Goal: Task Accomplishment & Management: Manage account settings

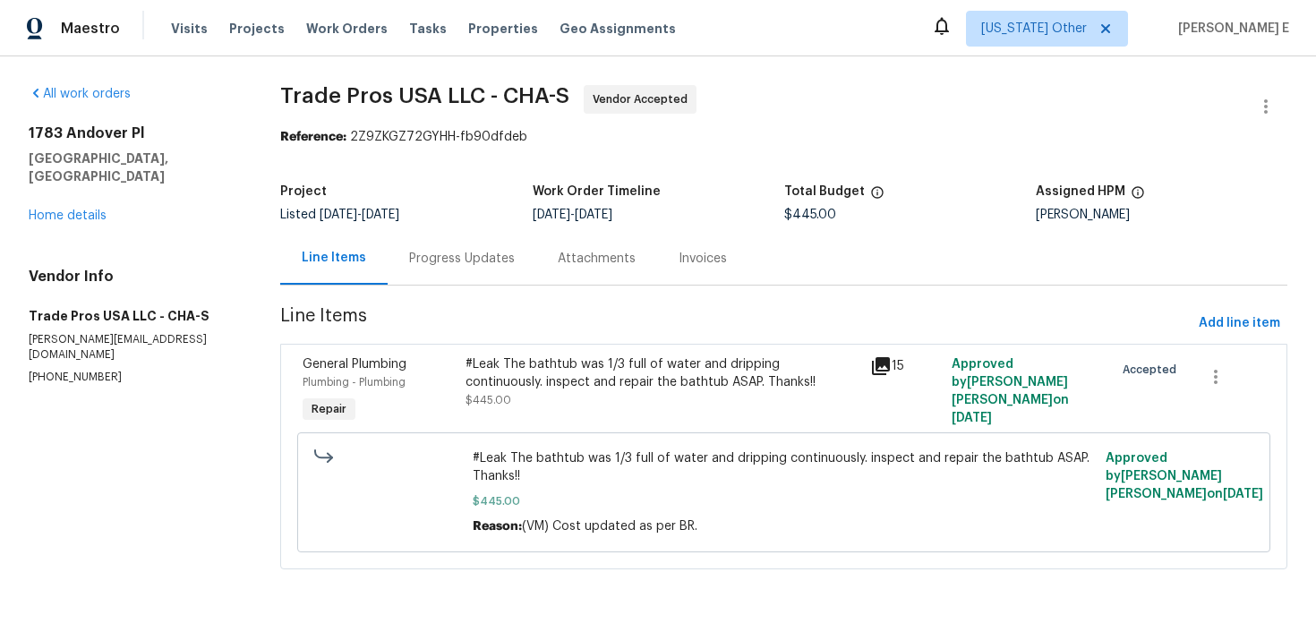
click at [424, 261] on div "Progress Updates" at bounding box center [462, 259] width 106 height 18
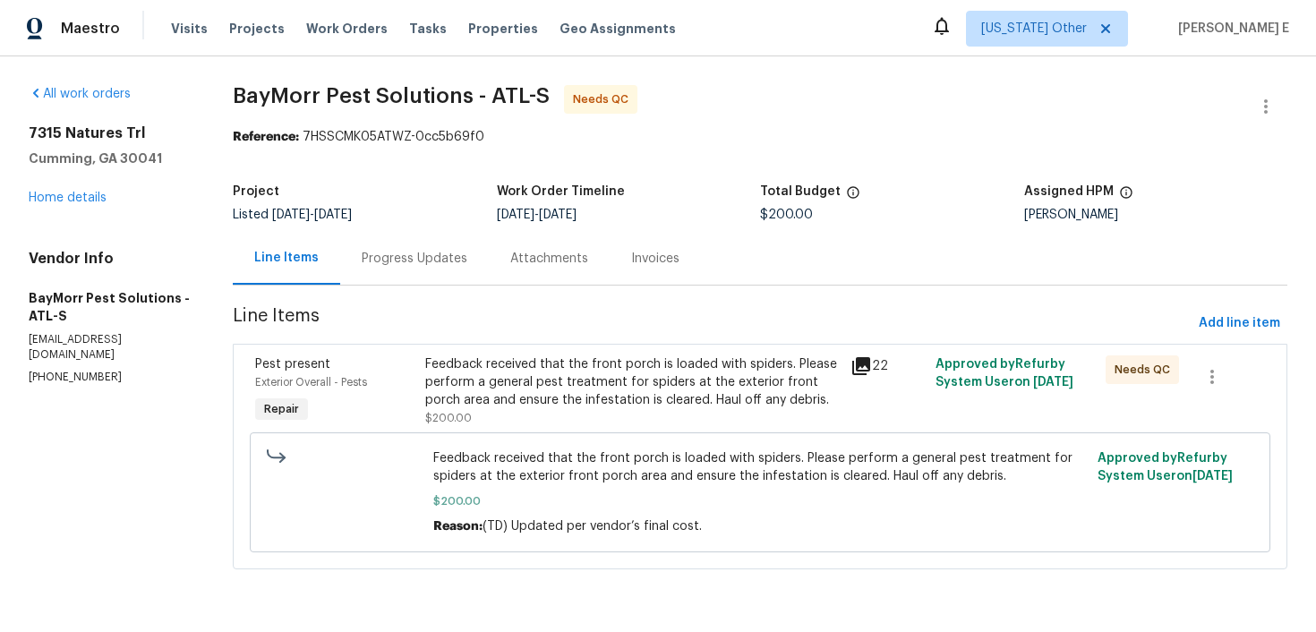
click at [408, 262] on div "Progress Updates" at bounding box center [415, 259] width 106 height 18
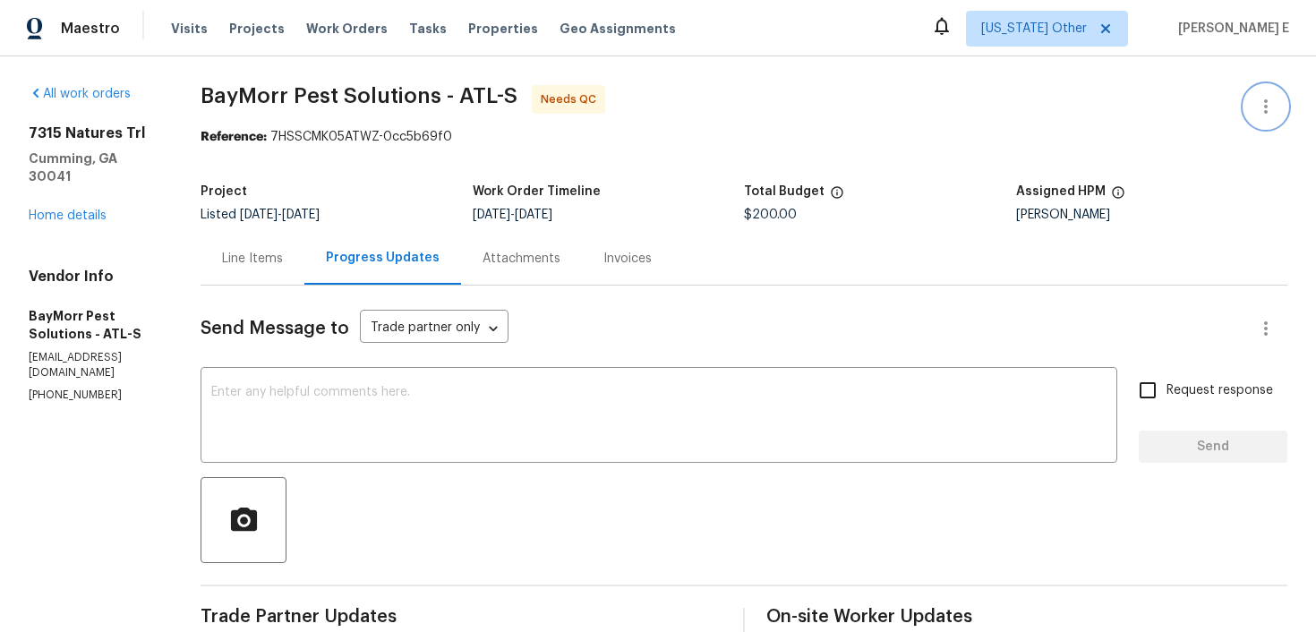
click at [1267, 113] on icon "button" at bounding box center [1266, 106] width 21 height 21
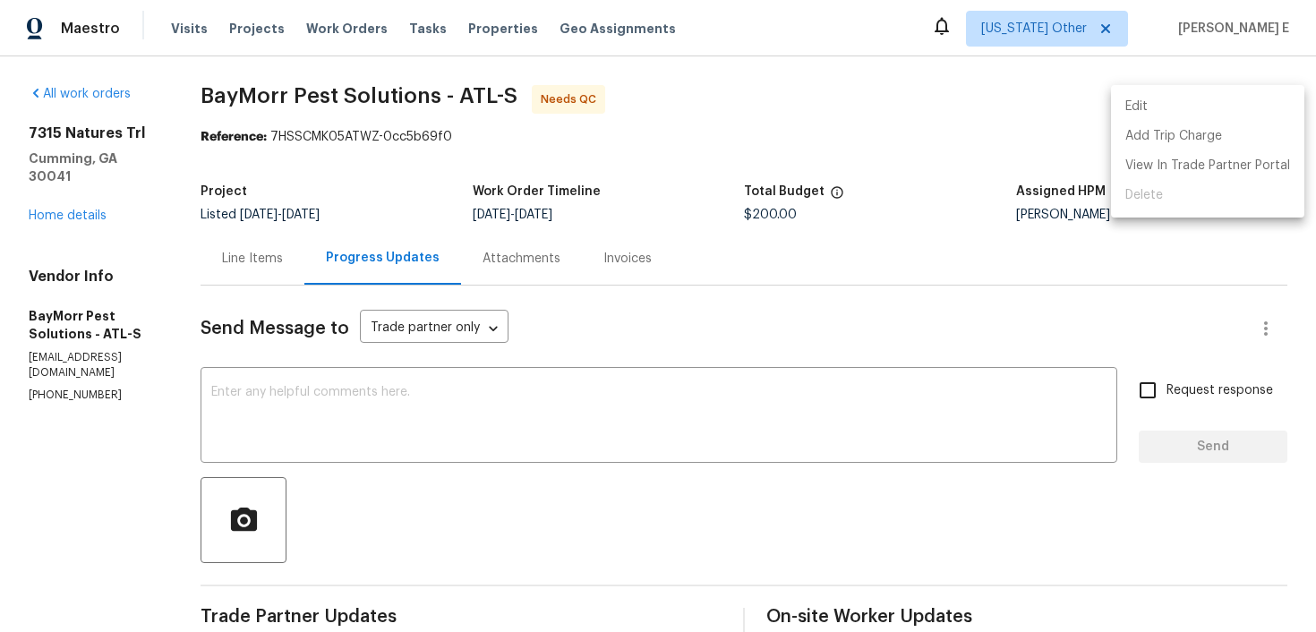
click at [1170, 109] on li "Edit" at bounding box center [1207, 107] width 193 height 30
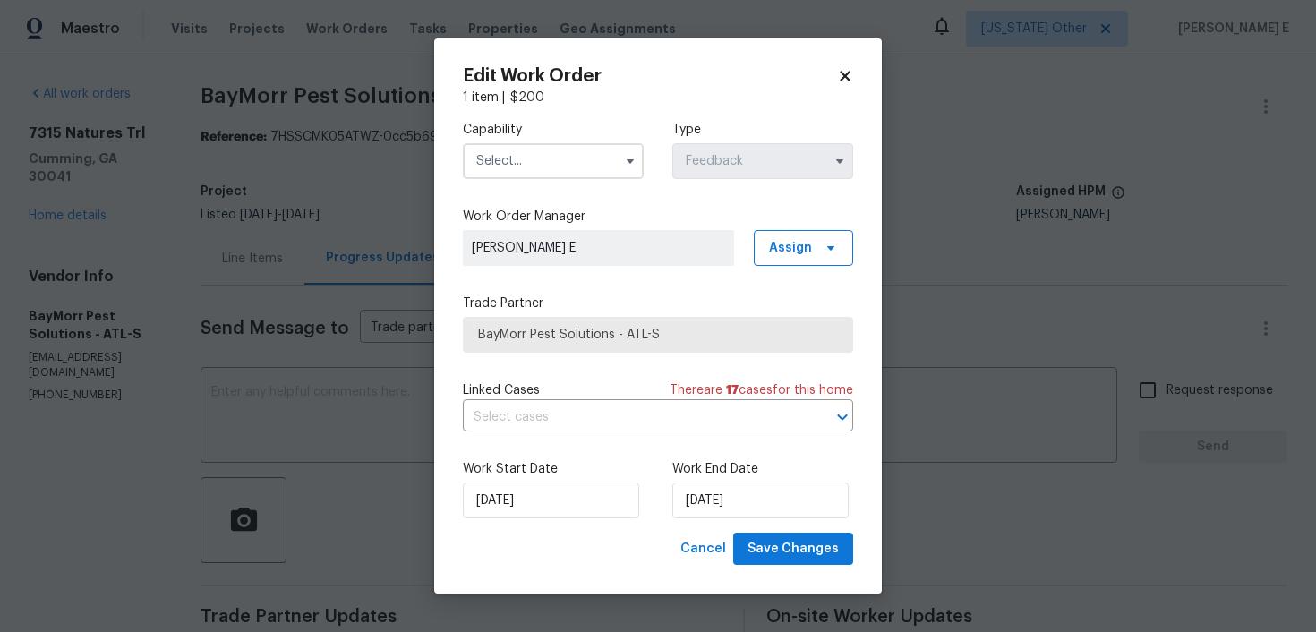
click at [578, 167] on input "text" at bounding box center [553, 161] width 181 height 36
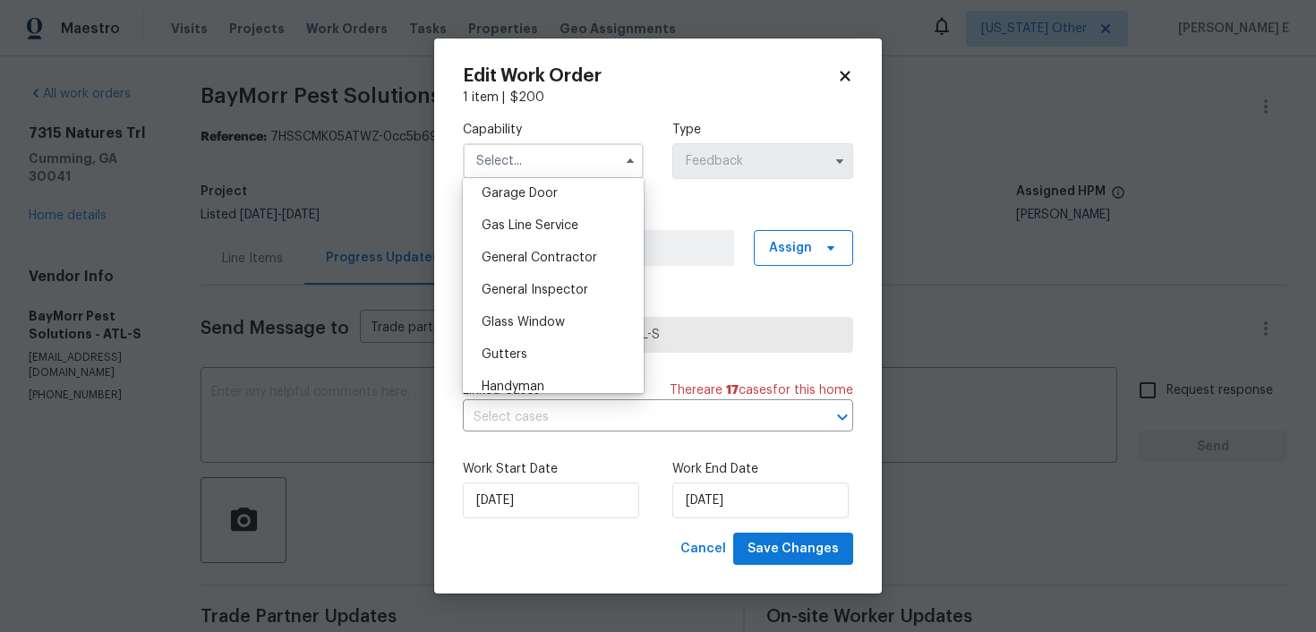
scroll to position [800, 0]
click at [579, 247] on div "General Contractor" at bounding box center [553, 255] width 172 height 32
type input "General Contractor"
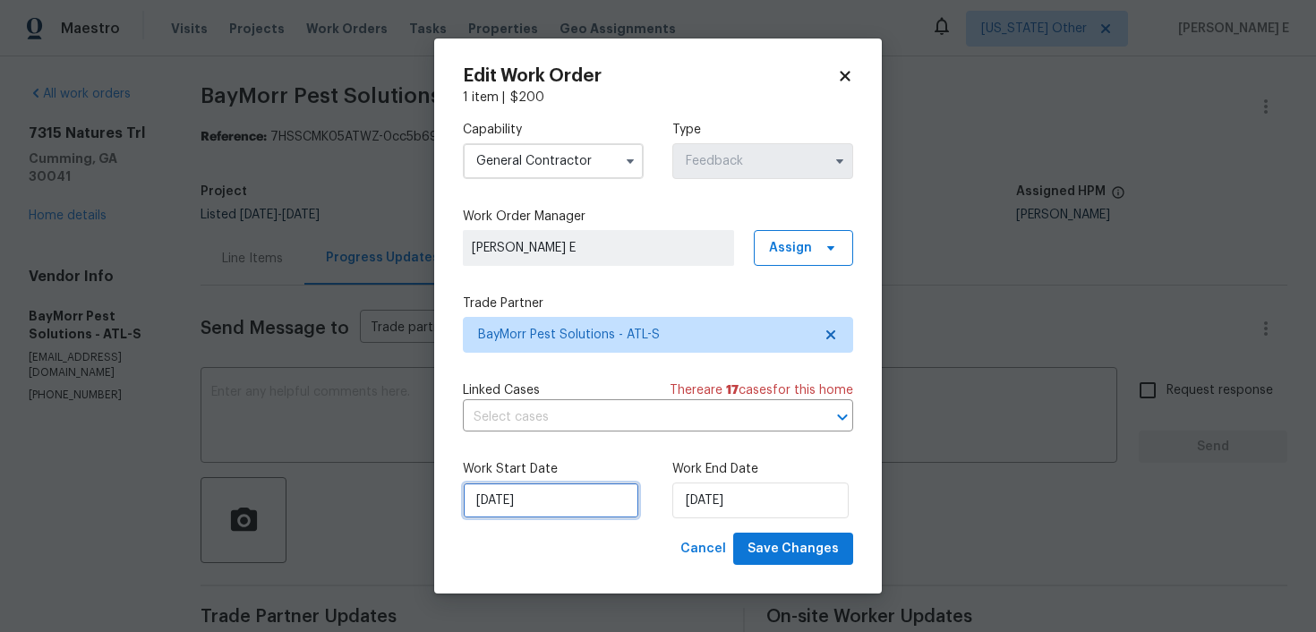
click at [531, 514] on input "01/10/2025" at bounding box center [551, 501] width 176 height 36
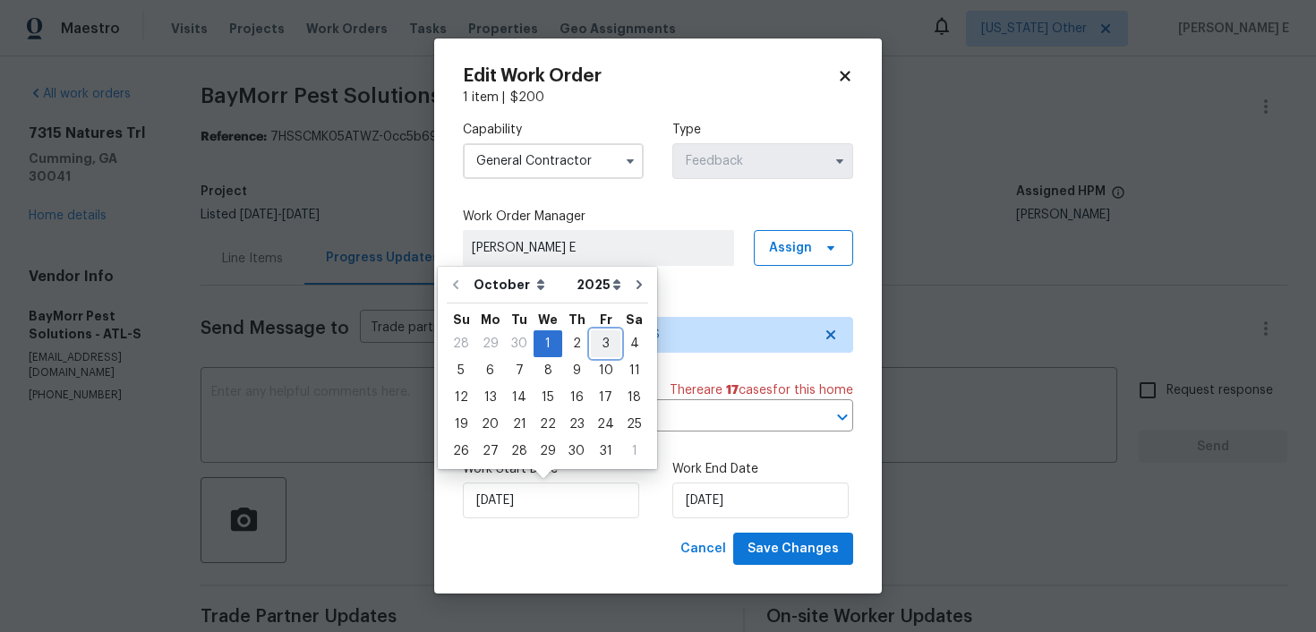
click at [606, 340] on div "3" at bounding box center [606, 343] width 30 height 25
type input "03/10/2025"
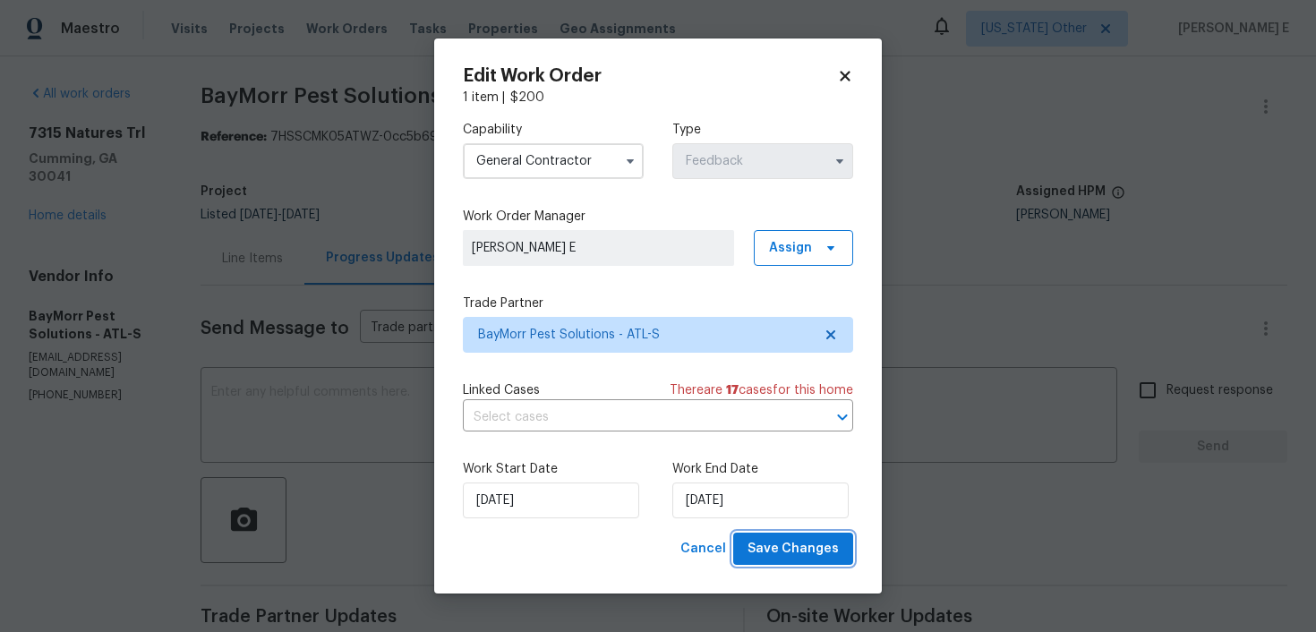
click at [811, 544] on span "Save Changes" at bounding box center [793, 549] width 91 height 22
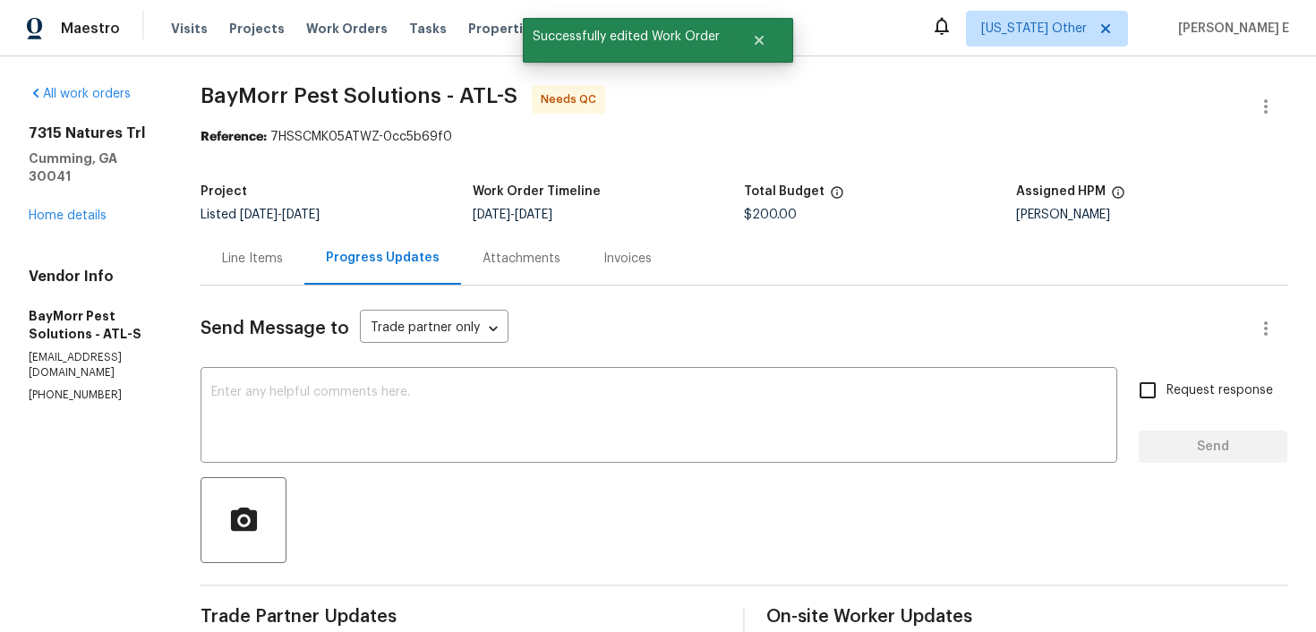
click at [245, 258] on div "Line Items" at bounding box center [252, 259] width 61 height 18
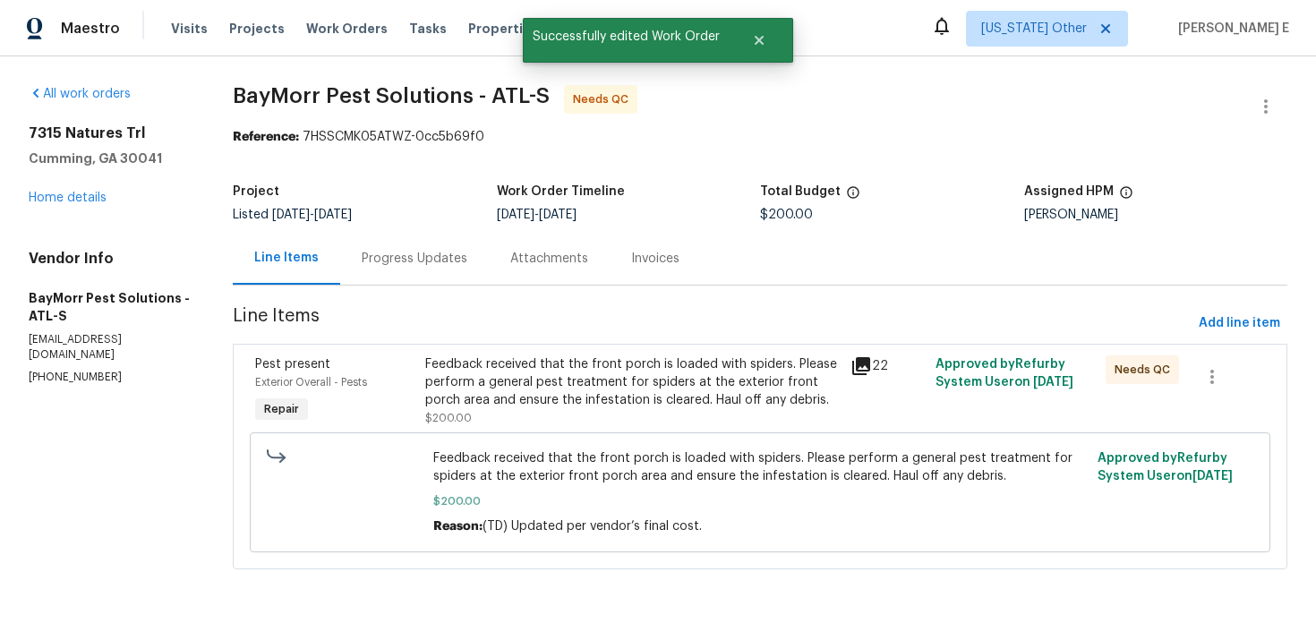
click at [471, 384] on div "Feedback received that the front porch is loaded with spiders. Please perform a…" at bounding box center [632, 383] width 415 height 54
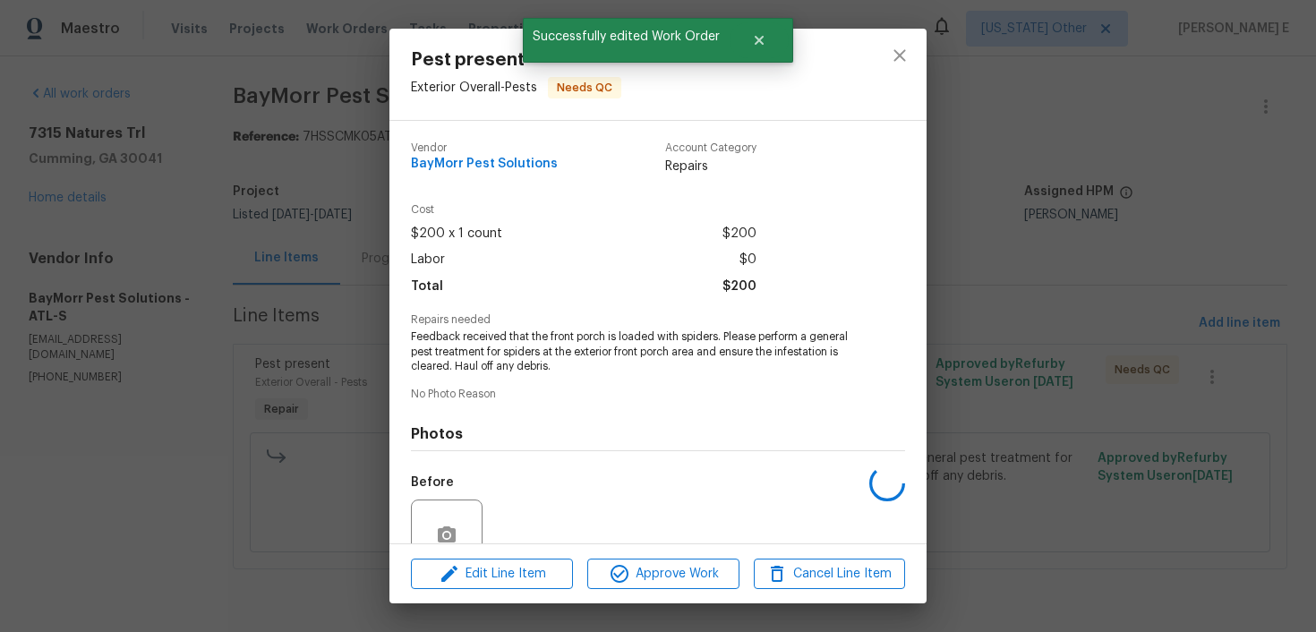
scroll to position [162, 0]
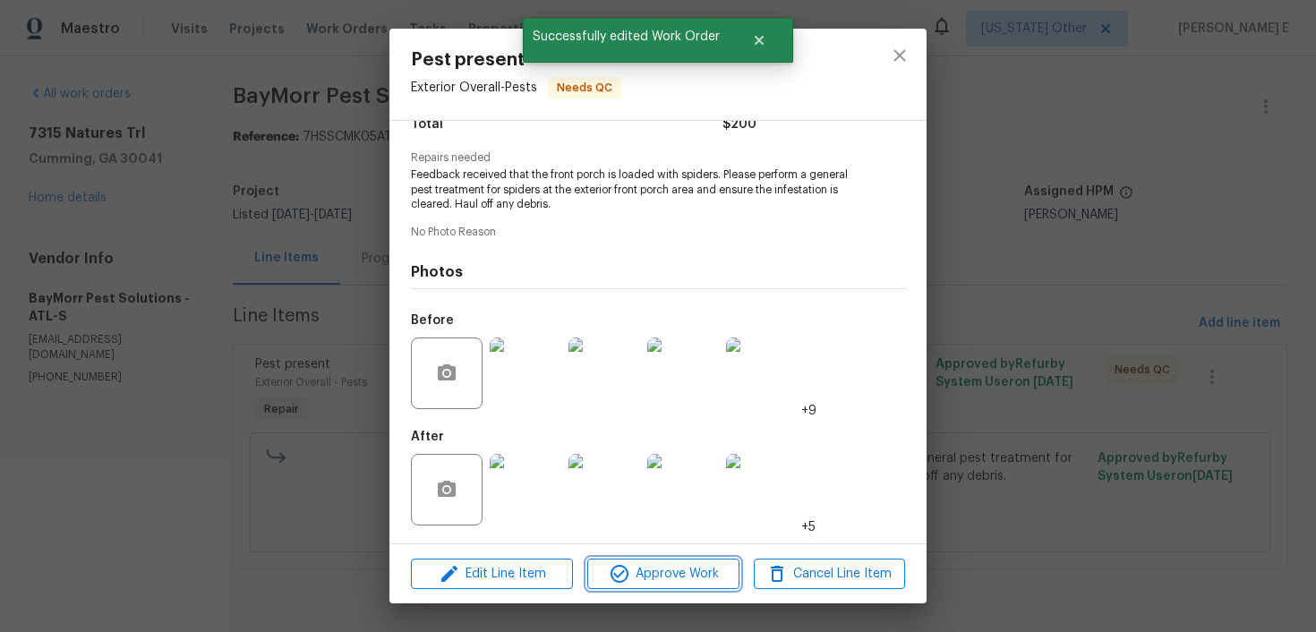
click at [604, 570] on span "Approve Work" at bounding box center [663, 574] width 141 height 22
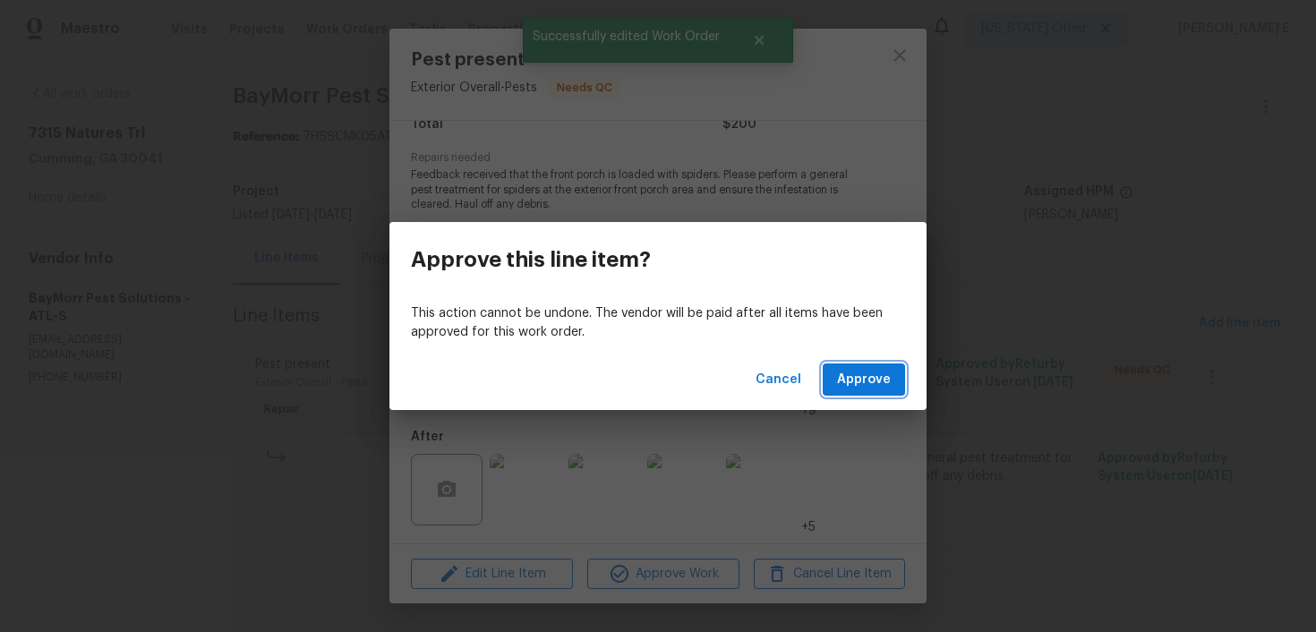
click at [854, 393] on button "Approve" at bounding box center [864, 380] width 82 height 33
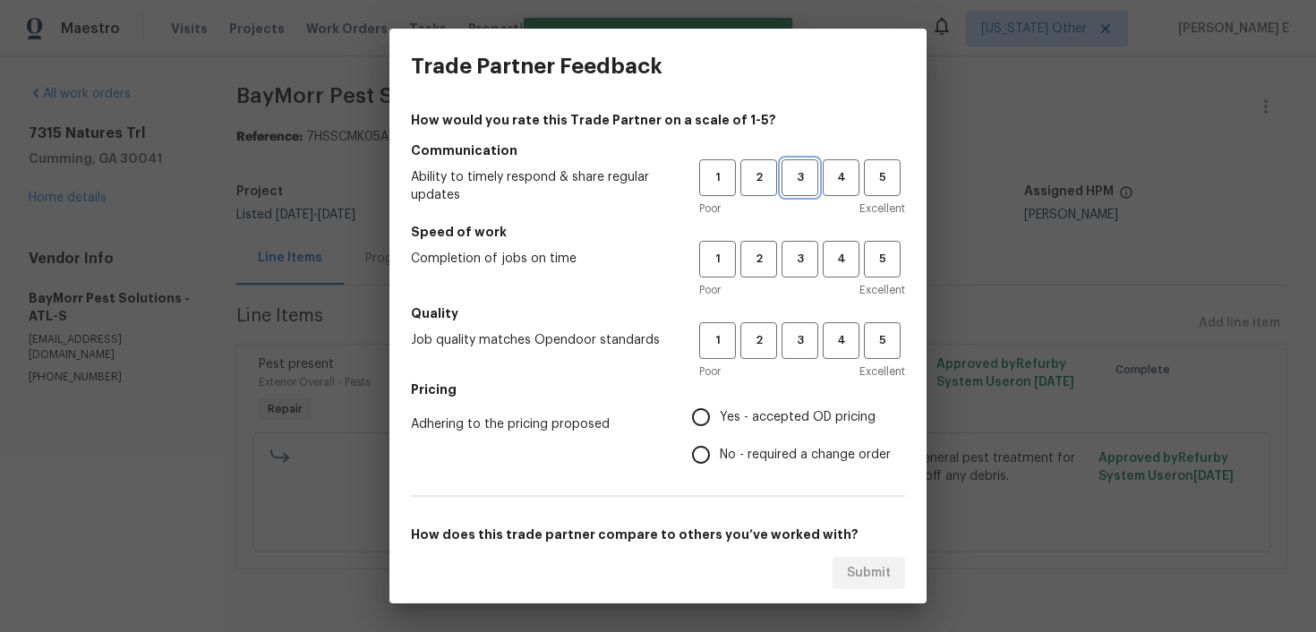
click at [801, 186] on span "3" at bounding box center [800, 177] width 33 height 21
click at [805, 247] on button "3" at bounding box center [800, 259] width 37 height 37
click at [799, 347] on span "3" at bounding box center [800, 340] width 33 height 21
click at [705, 462] on input "No - required a change order" at bounding box center [701, 455] width 38 height 38
radio input "true"
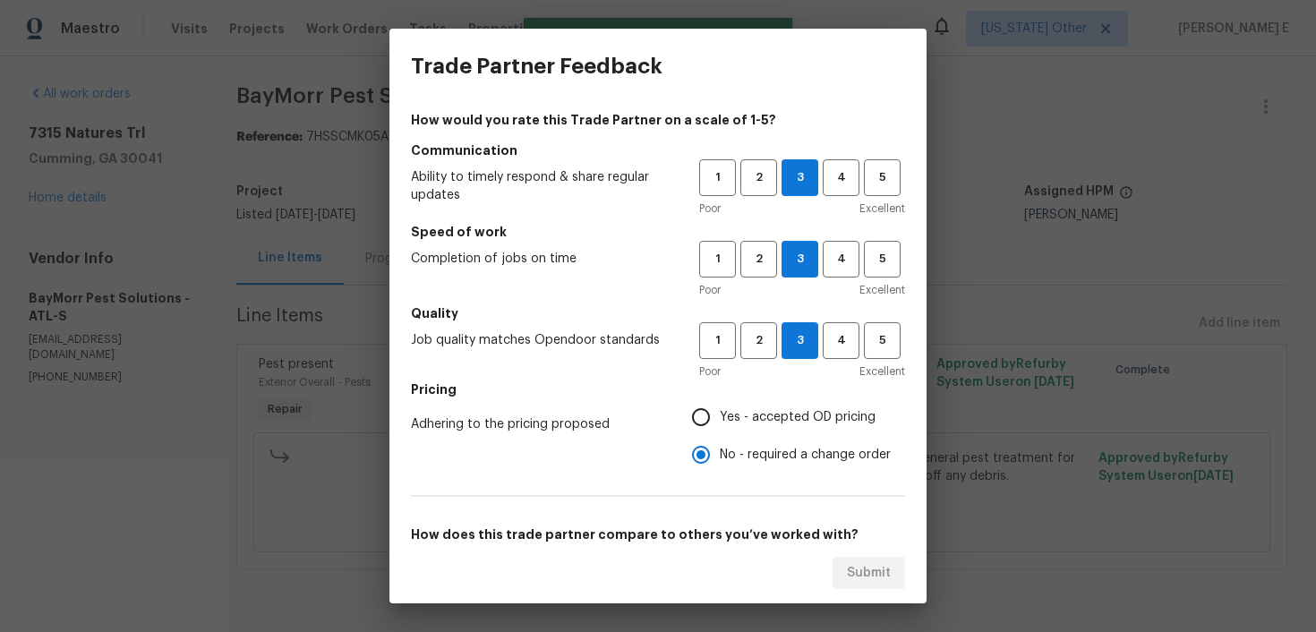
scroll to position [261, 0]
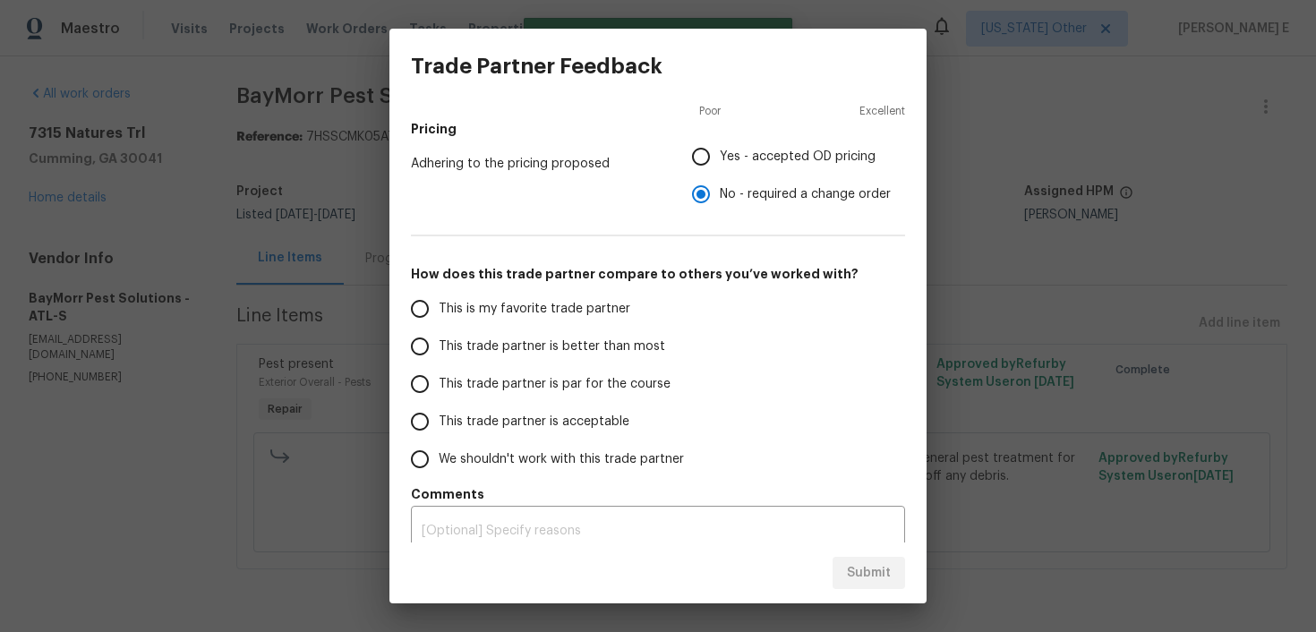
click at [587, 388] on span "This trade partner is par for the course" at bounding box center [555, 384] width 232 height 19
click at [439, 388] on input "This trade partner is par for the course" at bounding box center [420, 384] width 38 height 38
click at [870, 578] on span "Submit" at bounding box center [869, 573] width 44 height 22
radio input "true"
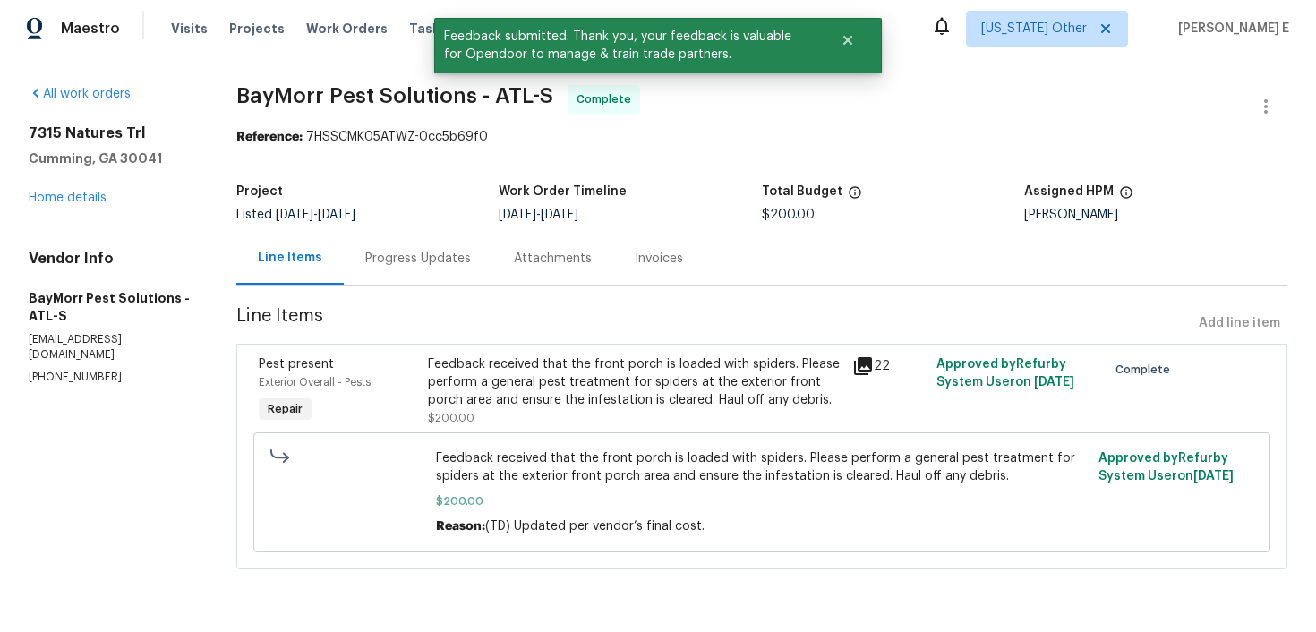
click at [450, 240] on div "Progress Updates" at bounding box center [418, 258] width 149 height 53
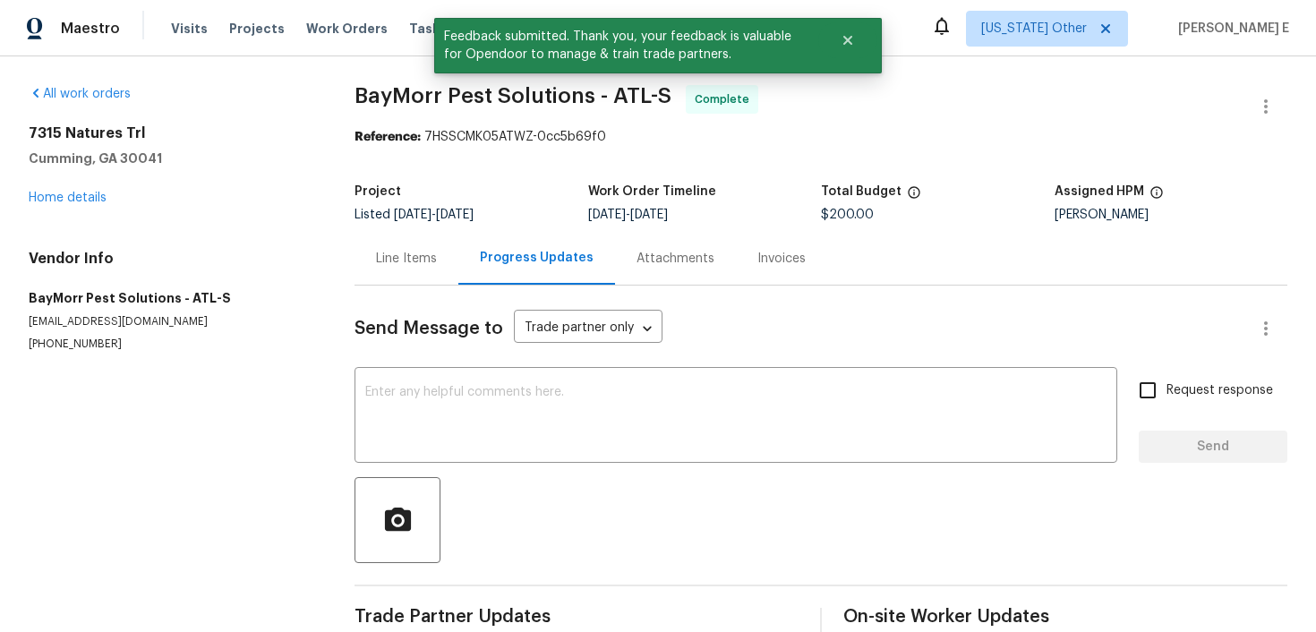
click at [450, 240] on div "Line Items" at bounding box center [407, 258] width 104 height 53
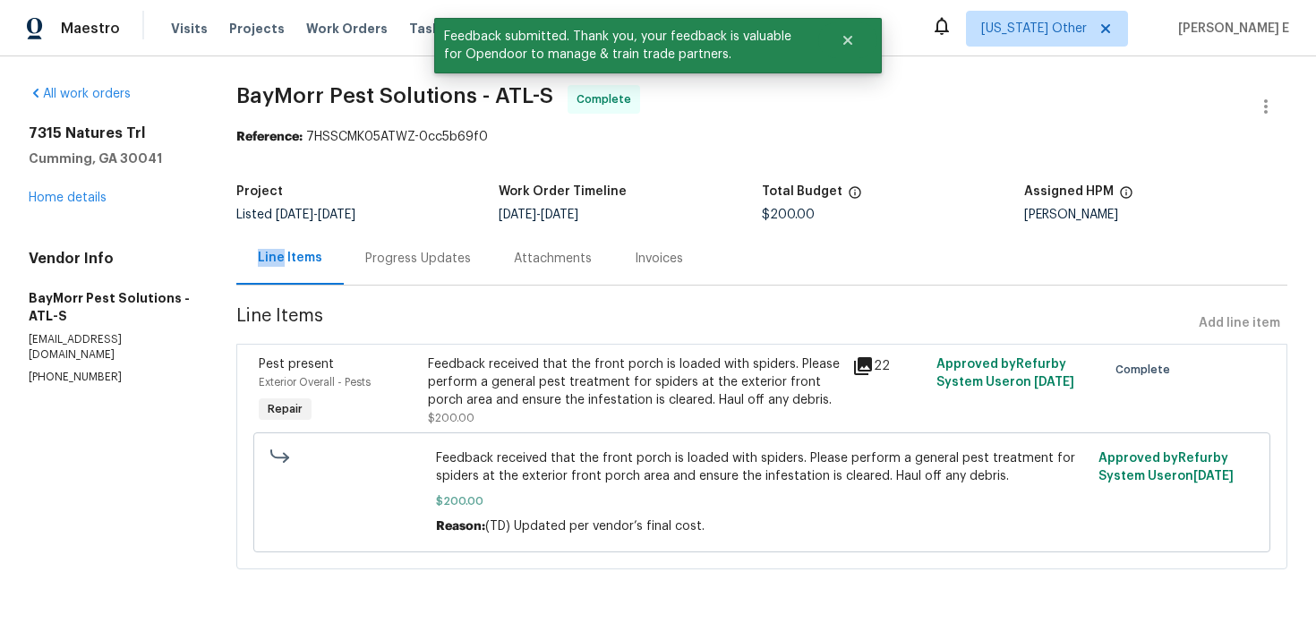
click at [418, 271] on div "Progress Updates" at bounding box center [418, 258] width 149 height 53
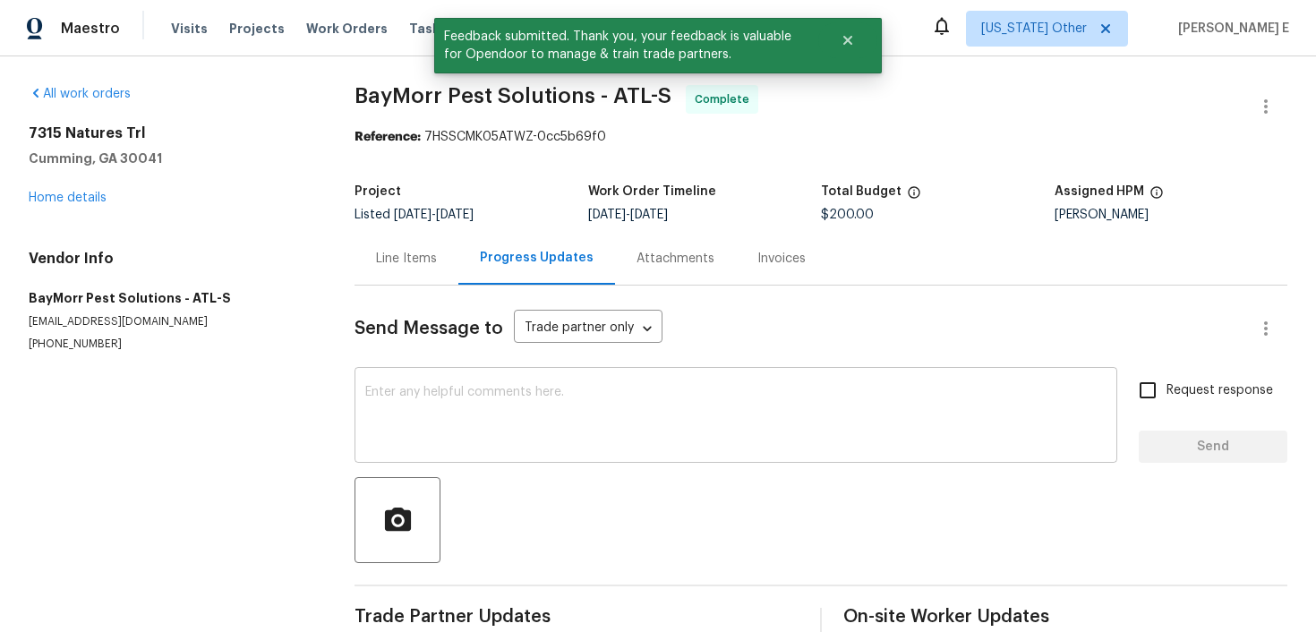
click at [445, 421] on textarea at bounding box center [735, 417] width 741 height 63
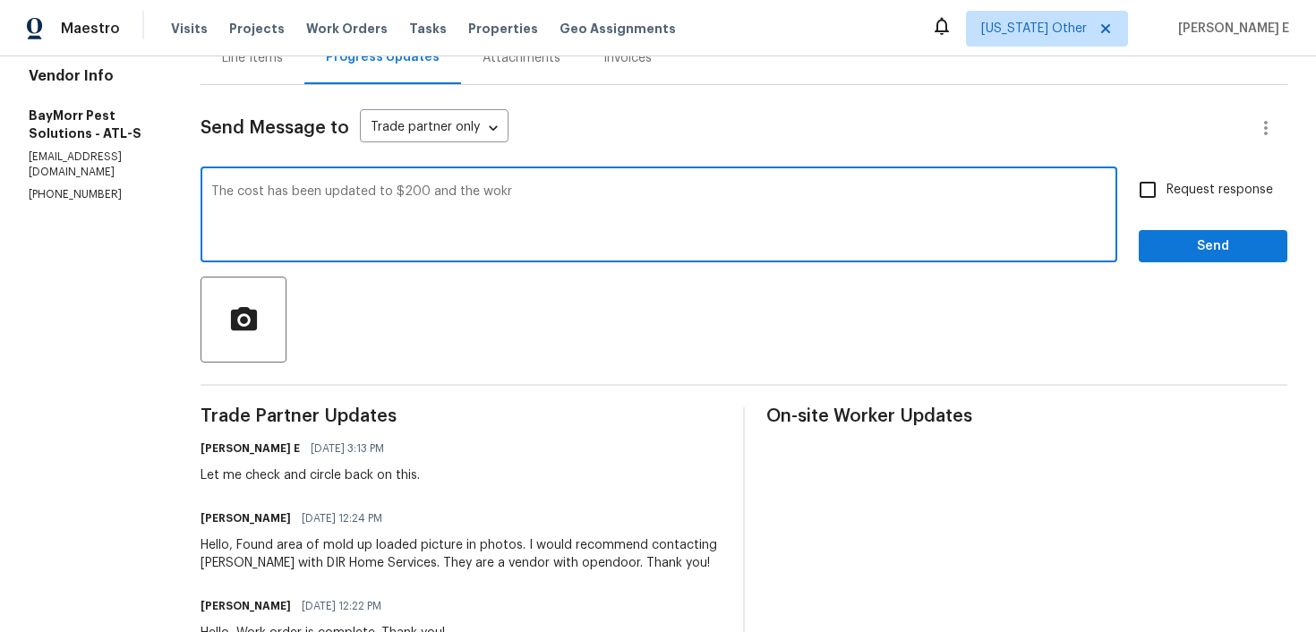
scroll to position [189, 0]
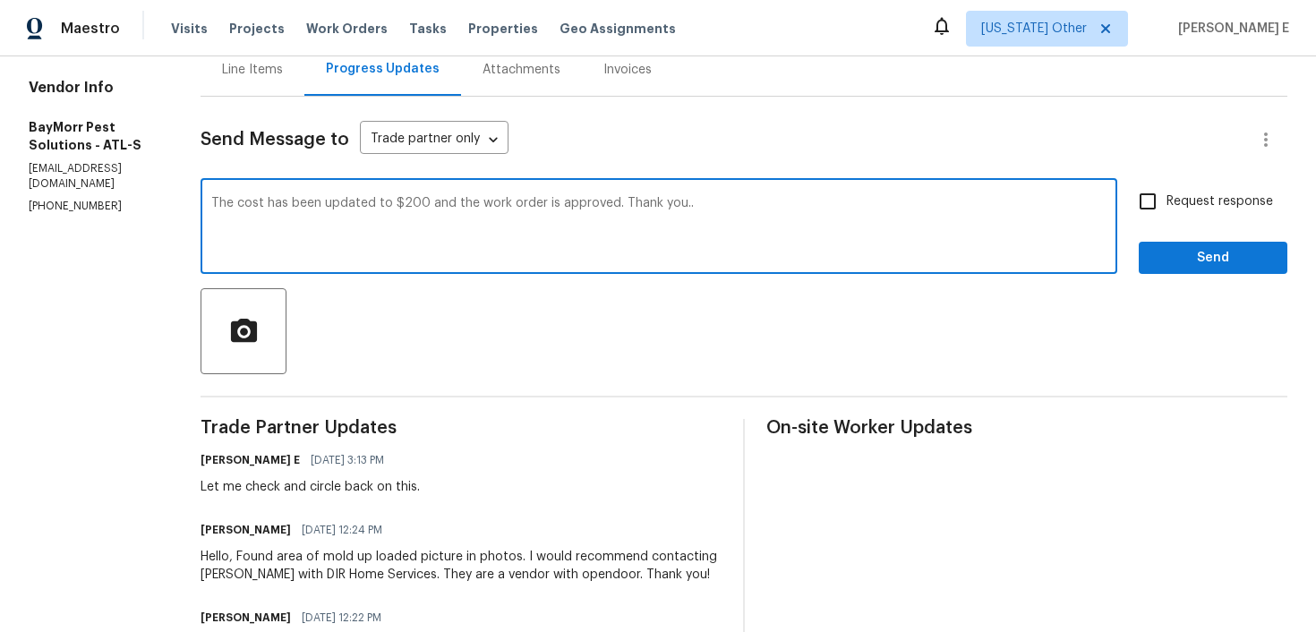
type textarea "The cost has been updated to $200 and the work order is approved. Thank you.."
click at [1173, 199] on span "Request response" at bounding box center [1220, 202] width 107 height 19
click at [1167, 199] on input "Request response" at bounding box center [1148, 202] width 38 height 38
checkbox input "true"
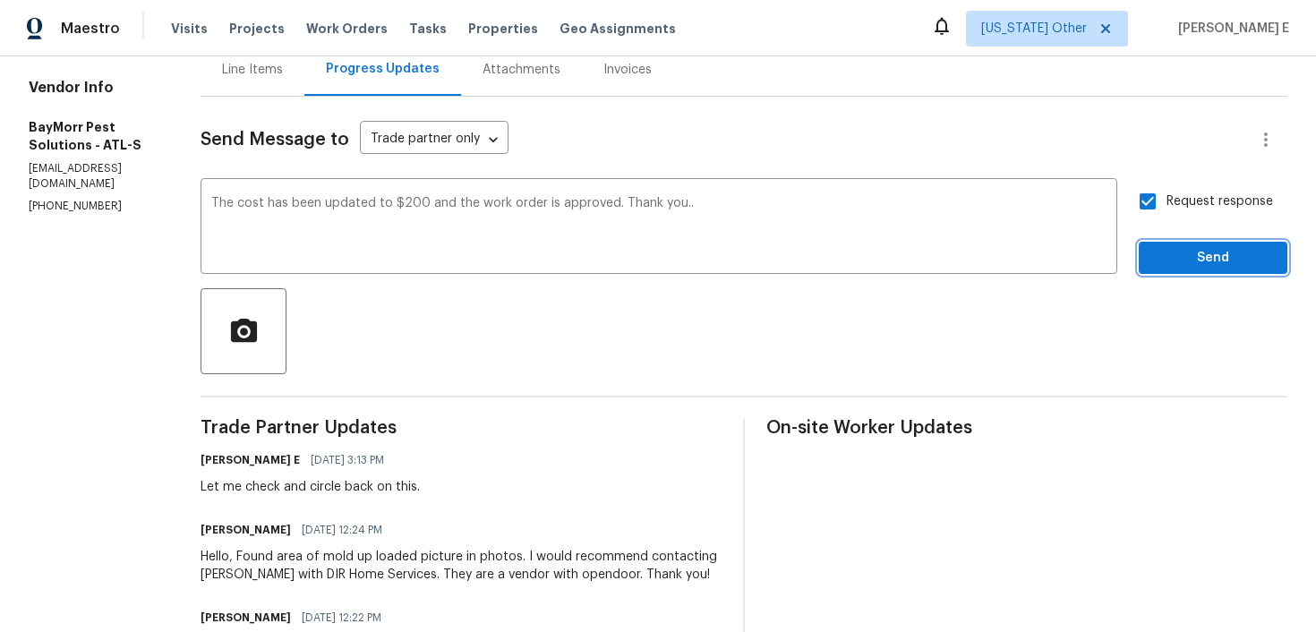
click at [1183, 253] on span "Send" at bounding box center [1213, 258] width 120 height 22
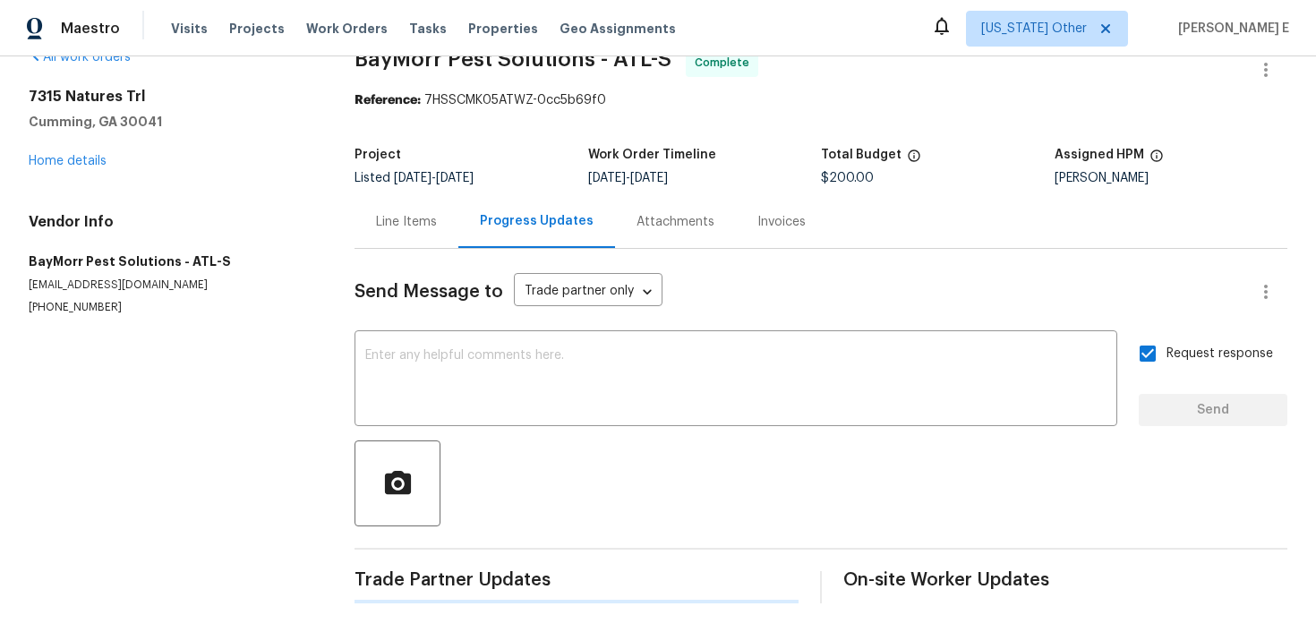
scroll to position [0, 0]
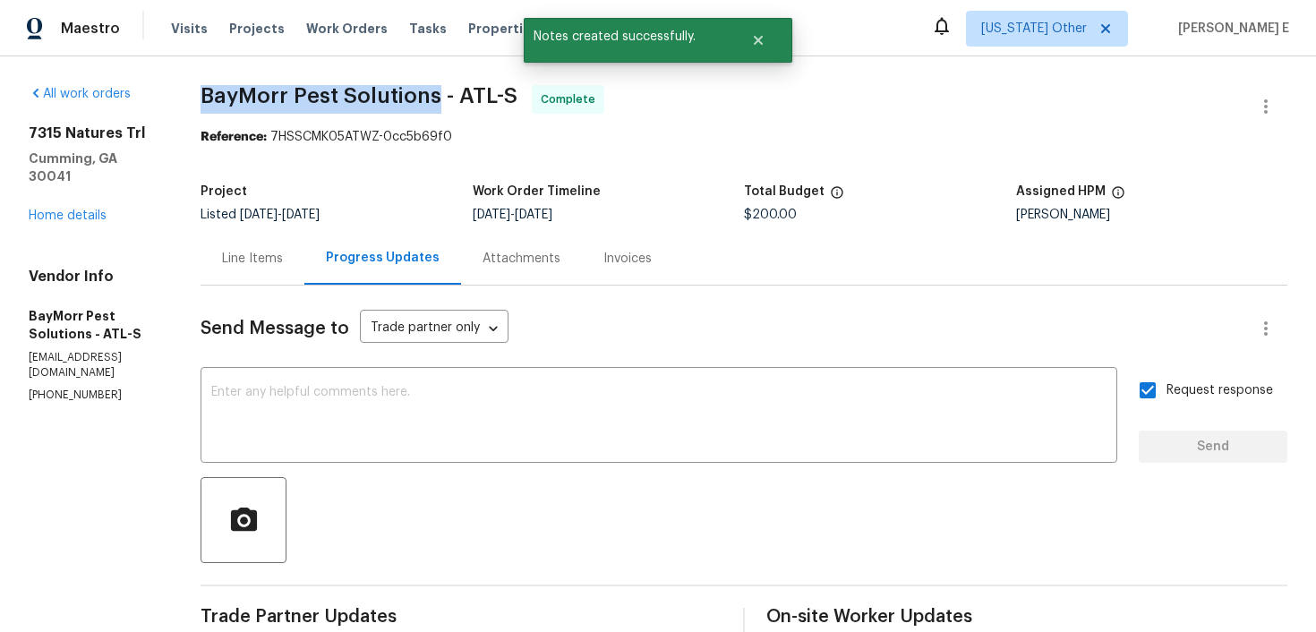
drag, startPoint x: 201, startPoint y: 95, endPoint x: 437, endPoint y: 99, distance: 235.6
copy span "BayMorr Pest Solutions"
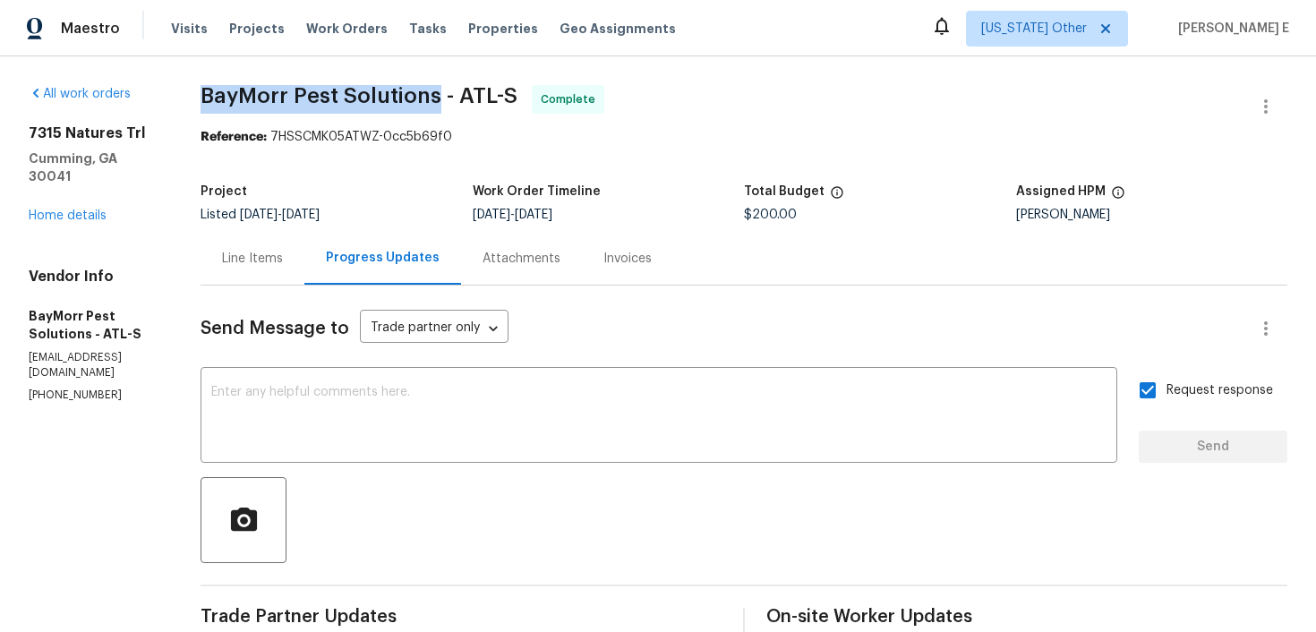
click at [274, 266] on div "Line Items" at bounding box center [252, 259] width 61 height 18
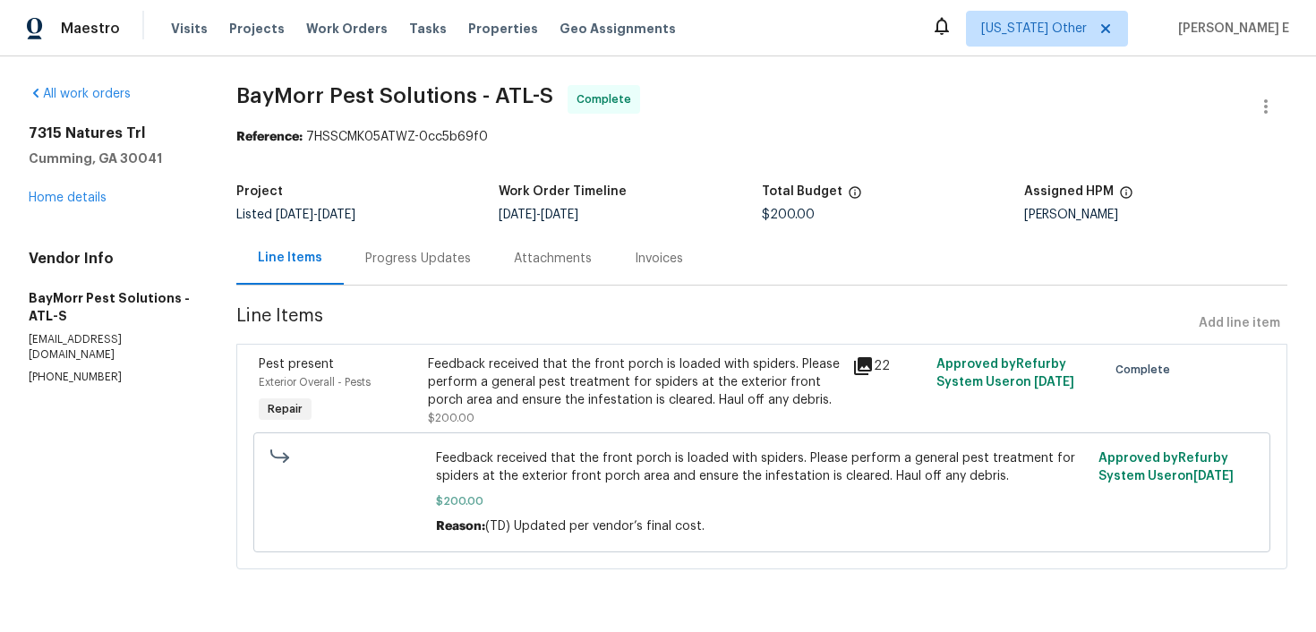
click at [519, 386] on div "Feedback received that the front porch is loaded with spiders. Please perform a…" at bounding box center [634, 383] width 413 height 54
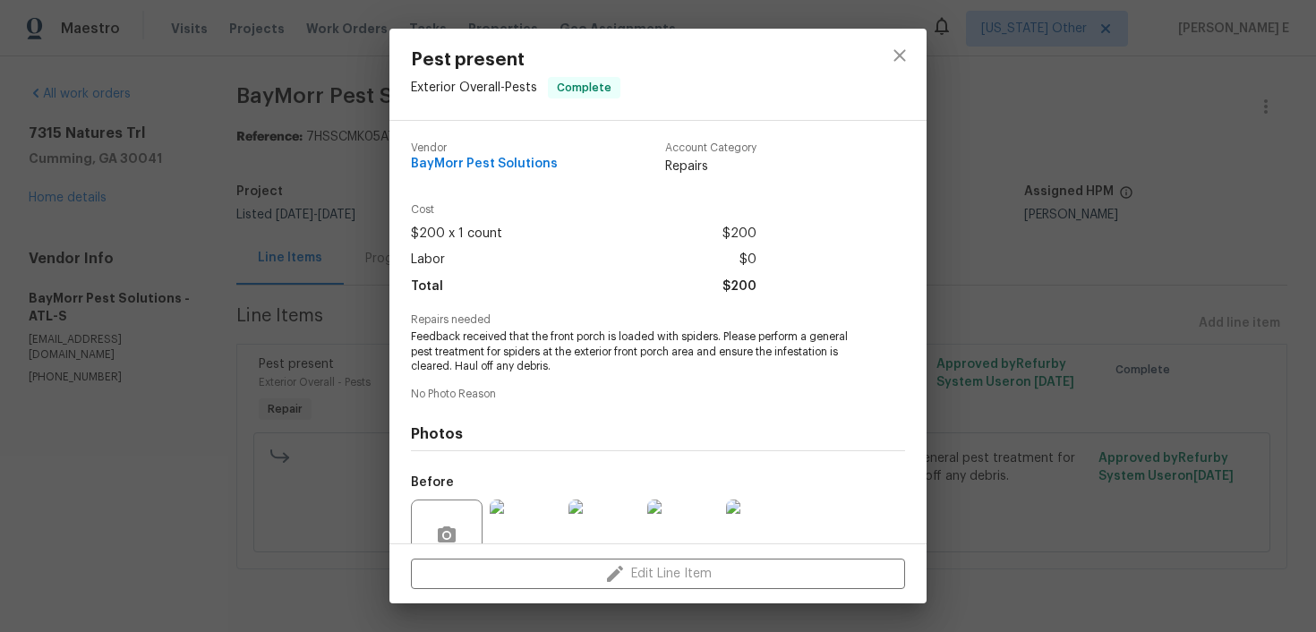
scroll to position [162, 0]
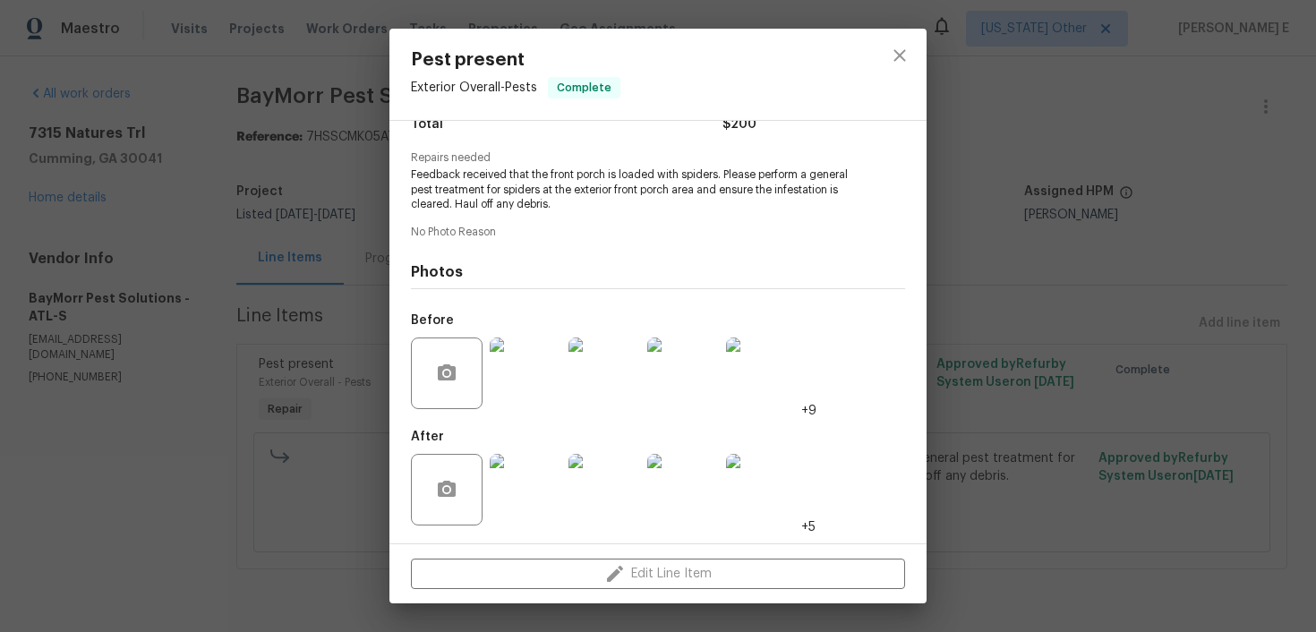
click at [544, 493] on img at bounding box center [526, 490] width 72 height 72
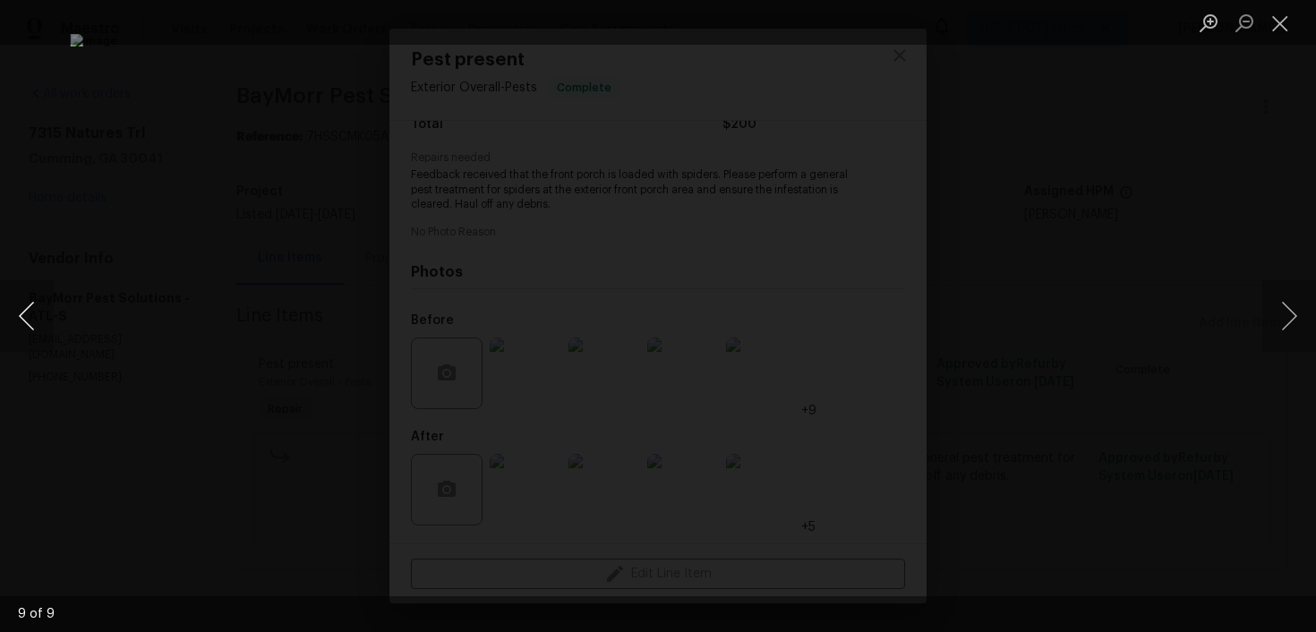
click at [22, 340] on button "Previous image" at bounding box center [27, 316] width 54 height 72
click at [1175, 247] on div "Lightbox" at bounding box center [658, 316] width 1316 height 632
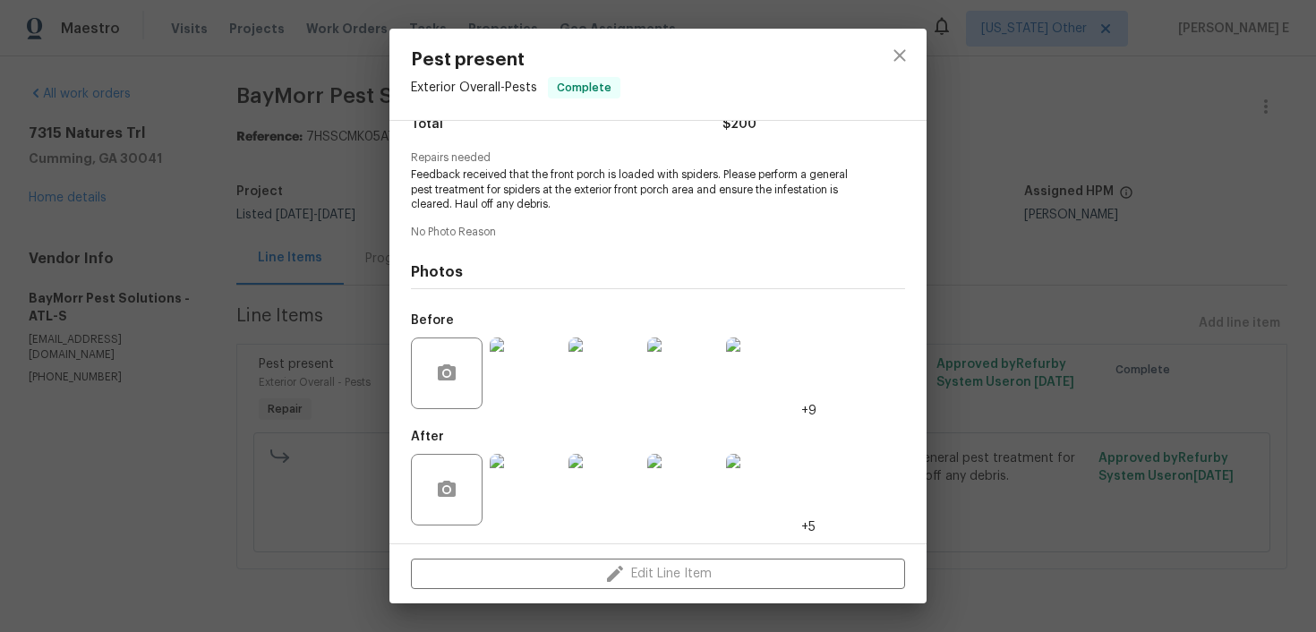
click at [627, 361] on img at bounding box center [605, 374] width 72 height 72
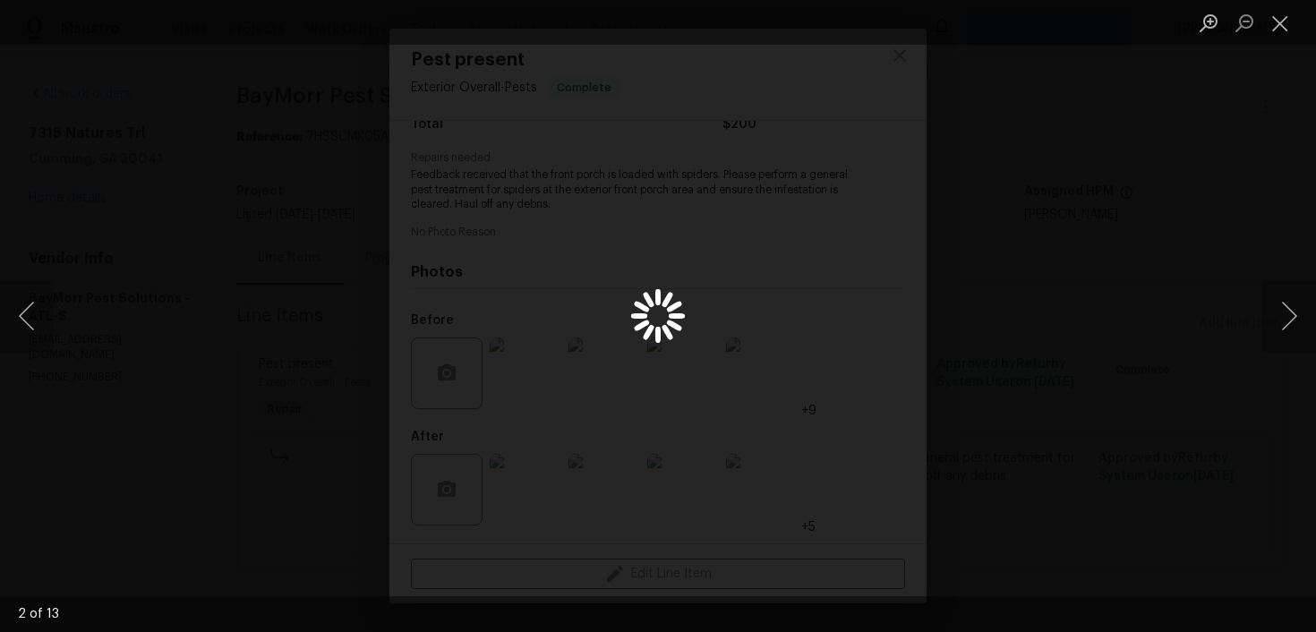
click at [246, 476] on div "Lightbox" at bounding box center [658, 316] width 1316 height 632
click at [225, 476] on div "Lightbox" at bounding box center [658, 316] width 1316 height 632
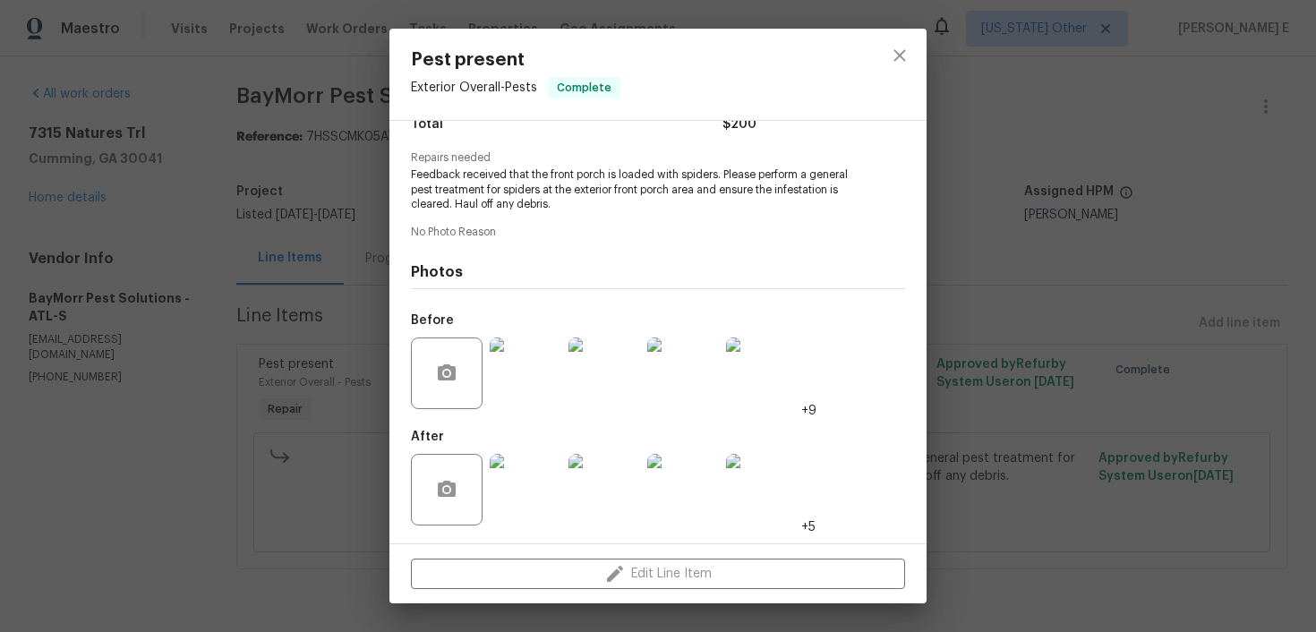
click at [225, 476] on div "Pest present Exterior Overall - Pests Complete Vendor BayMorr Pest Solutions Ac…" at bounding box center [658, 316] width 1316 height 632
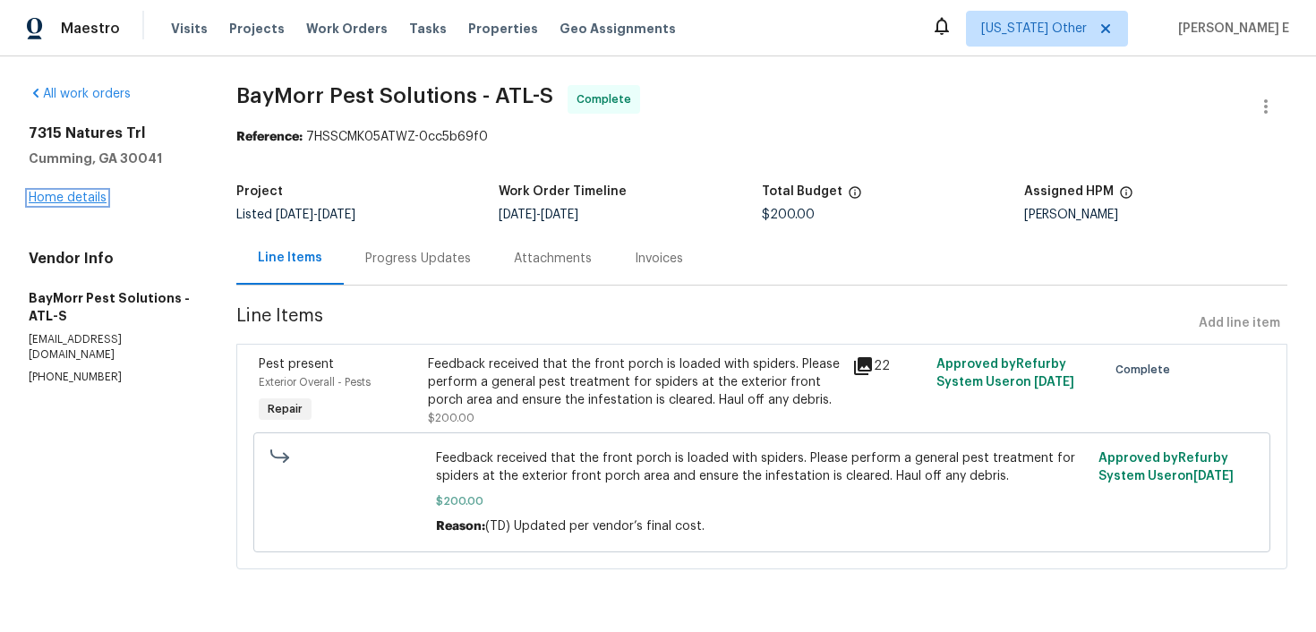
click at [52, 202] on link "Home details" at bounding box center [68, 198] width 78 height 13
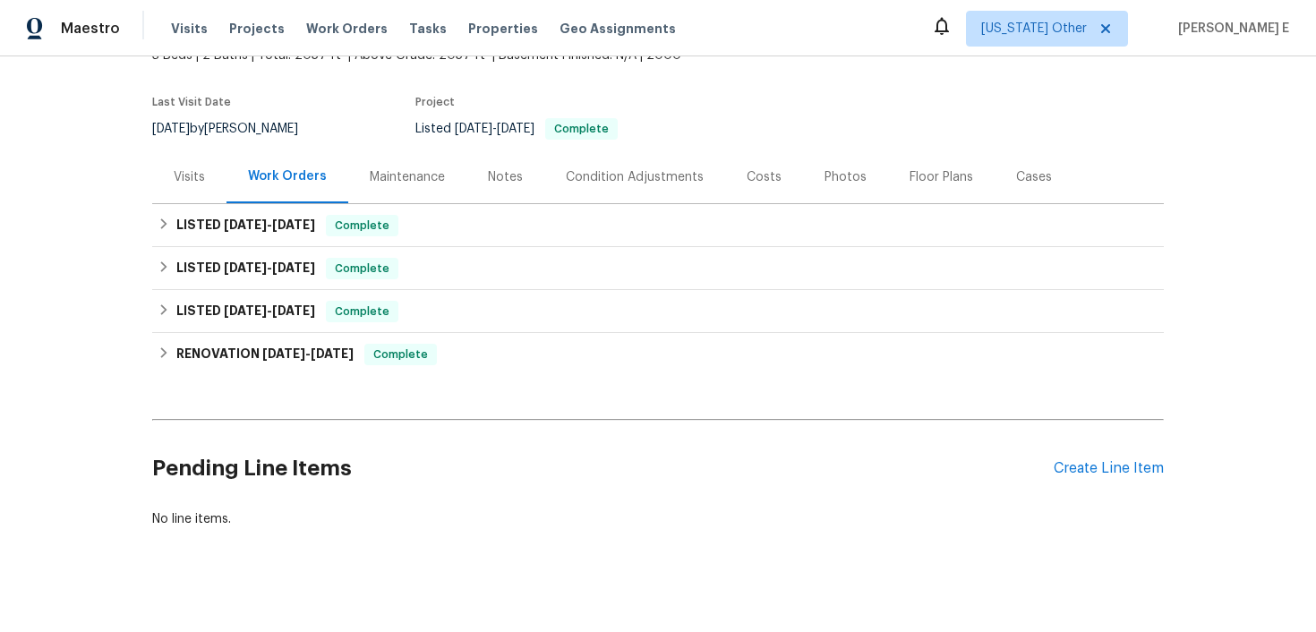
scroll to position [133, 0]
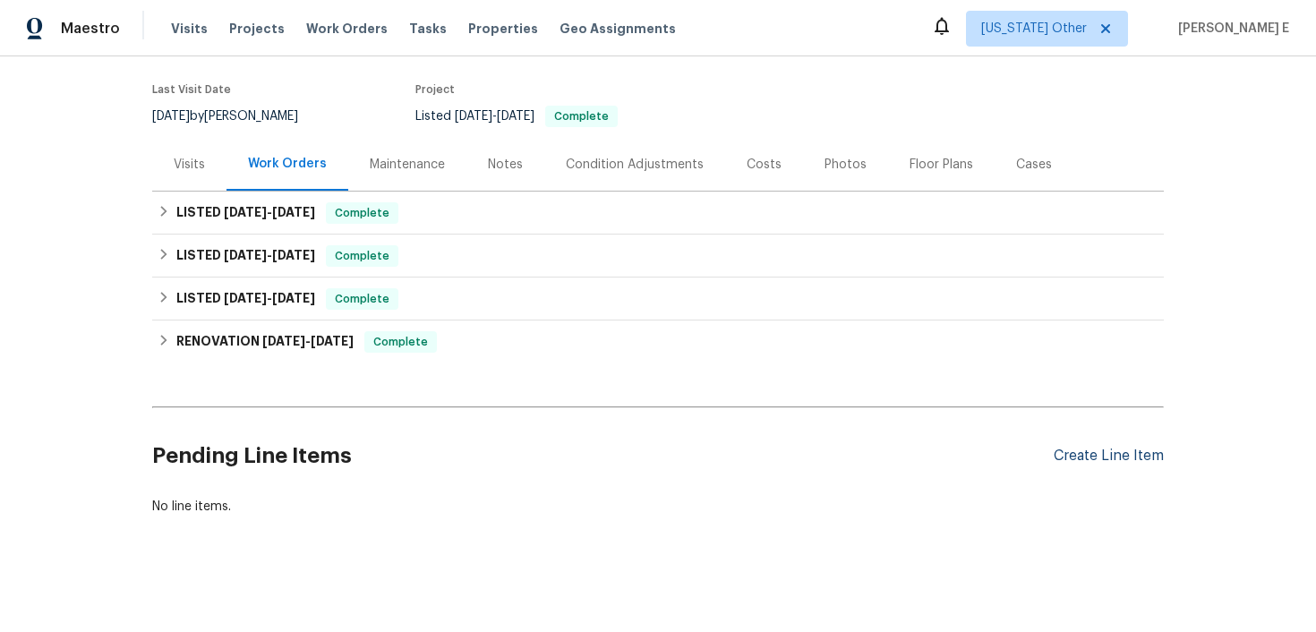
click at [1101, 456] on div "Create Line Item" at bounding box center [1109, 456] width 110 height 17
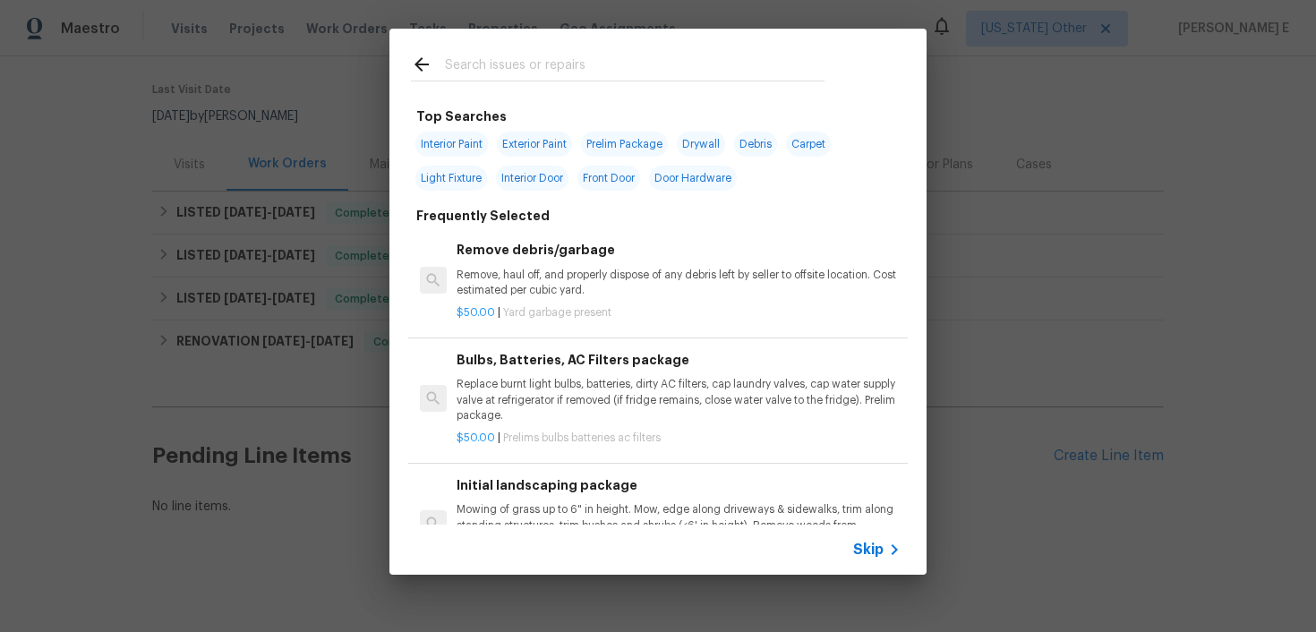
click at [879, 552] on span "Skip" at bounding box center [868, 550] width 30 height 18
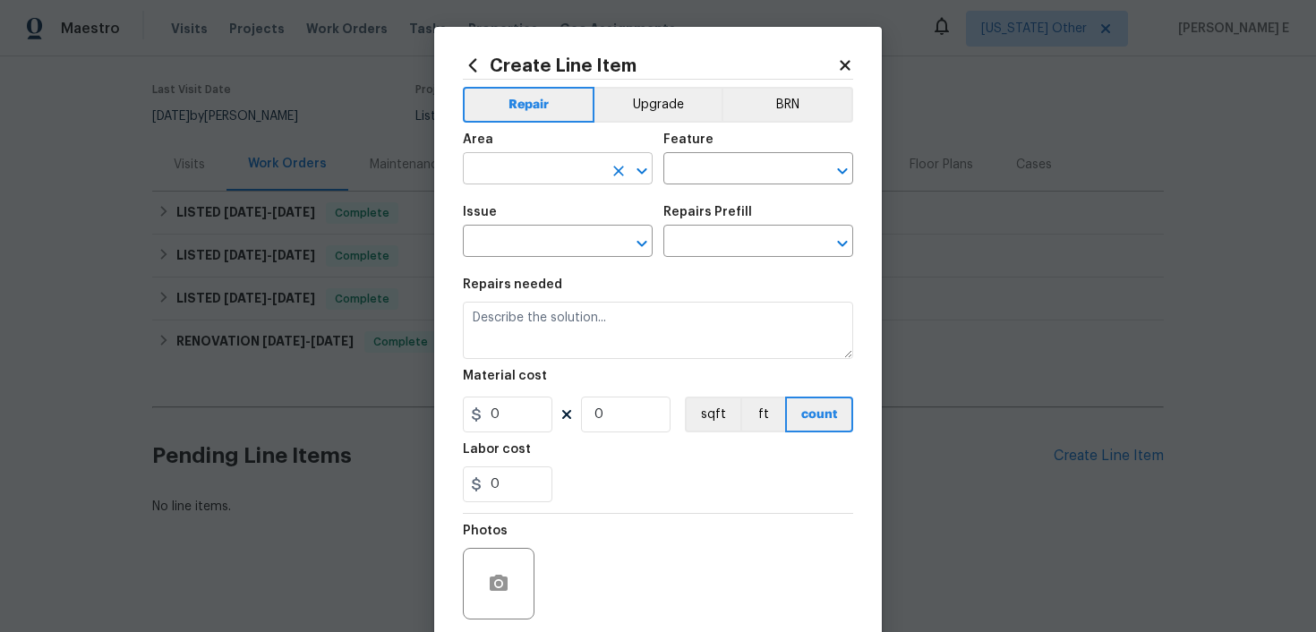
click at [555, 166] on input "text" at bounding box center [533, 171] width 140 height 28
type input "Interior Overall"
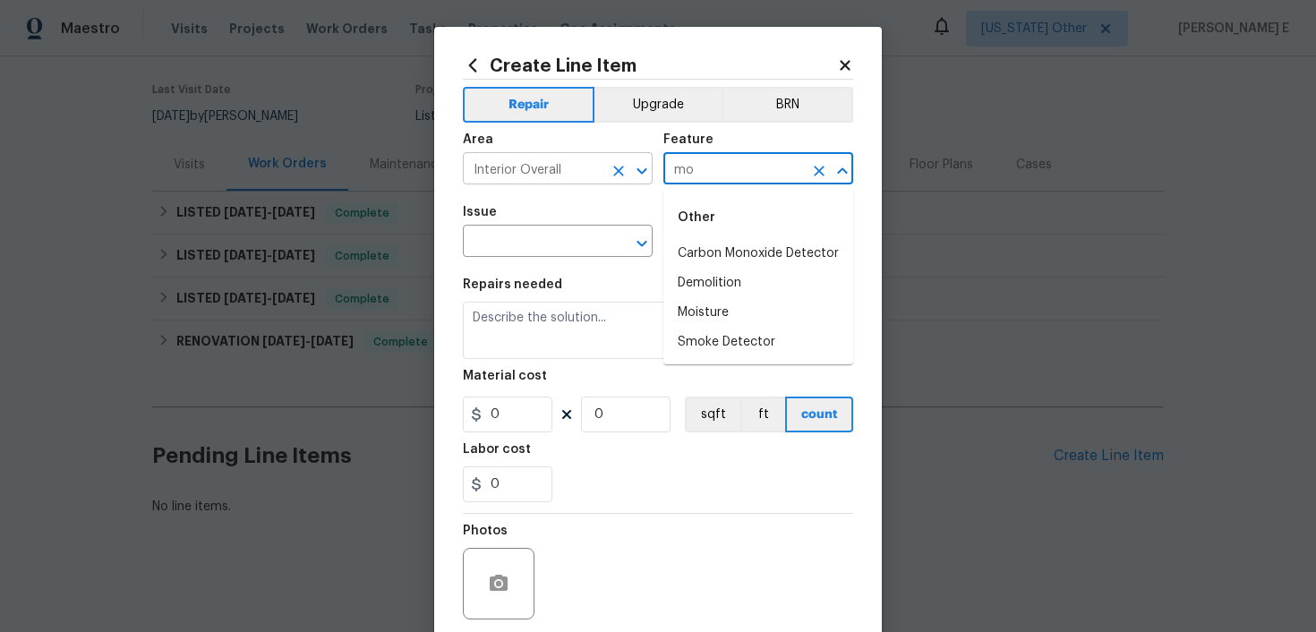
type input "m"
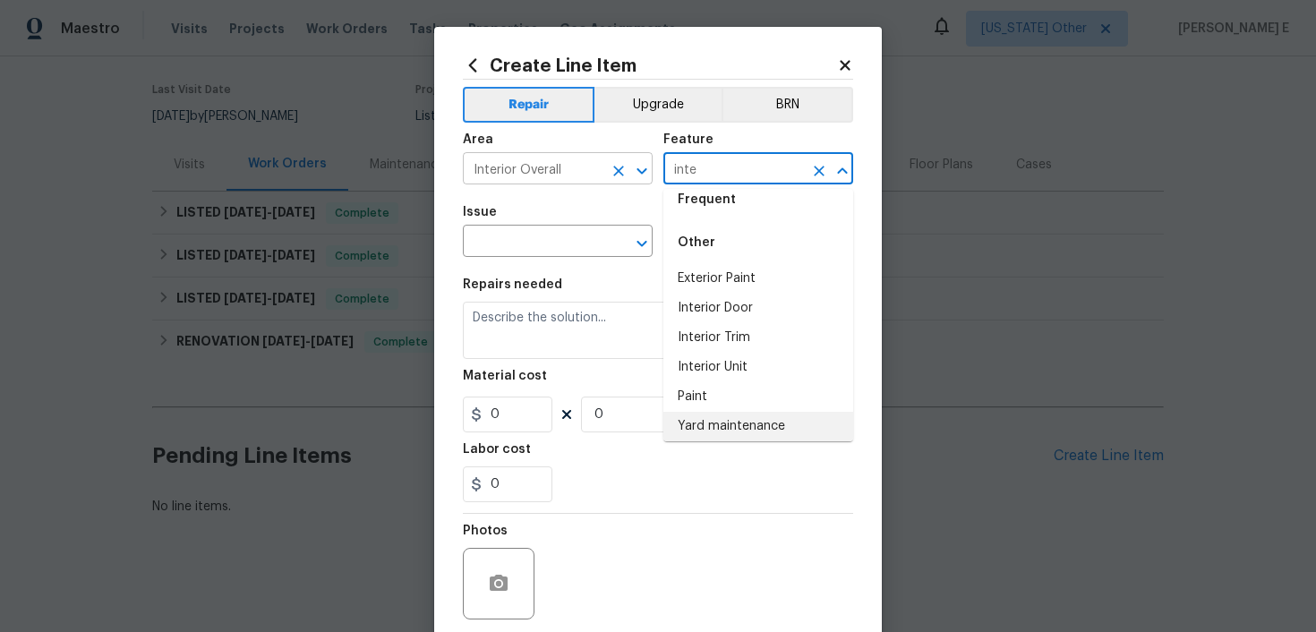
scroll to position [0, 0]
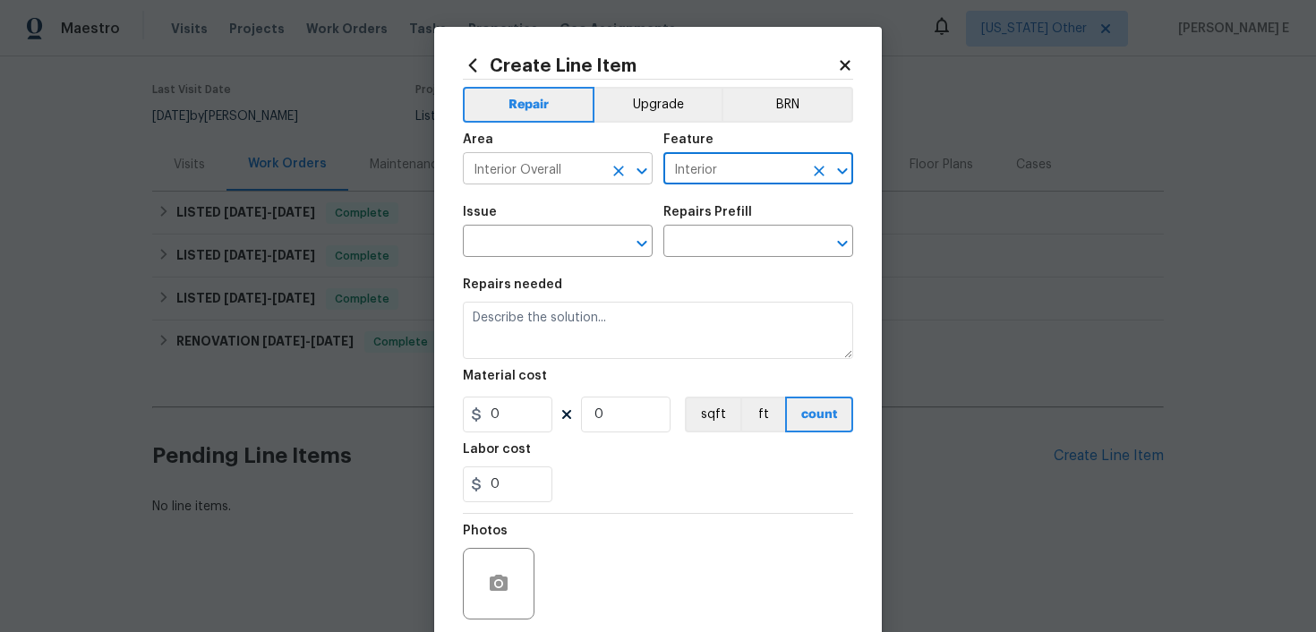
type input "Interior"
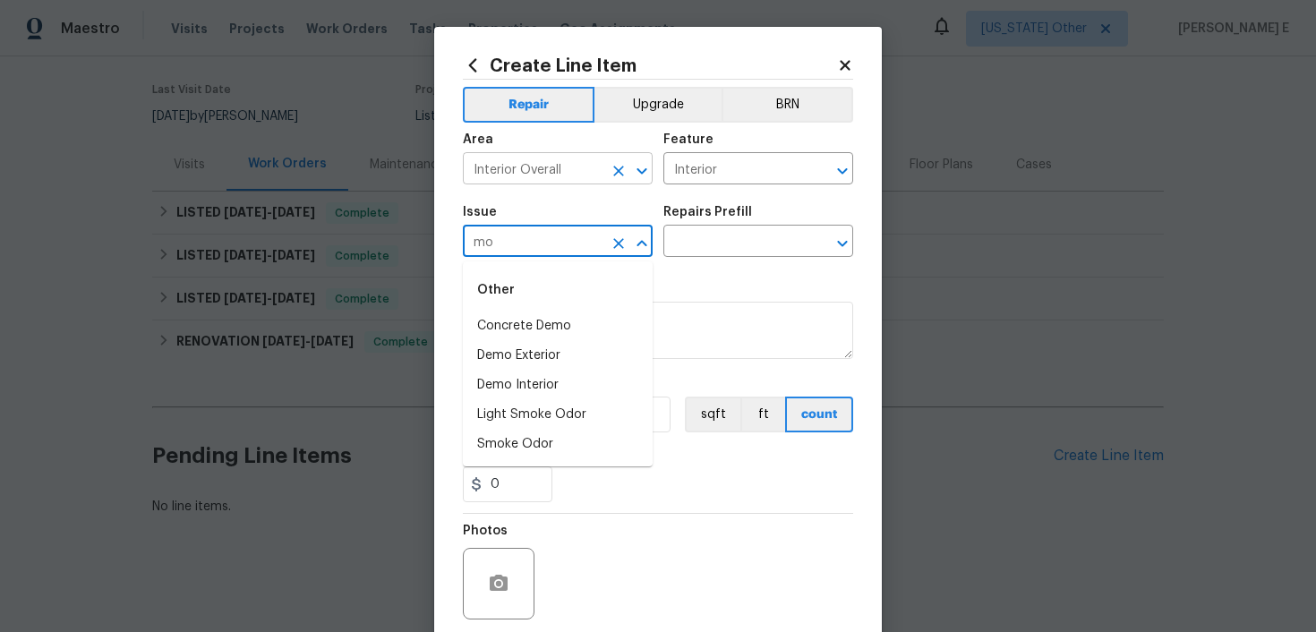
type input "m"
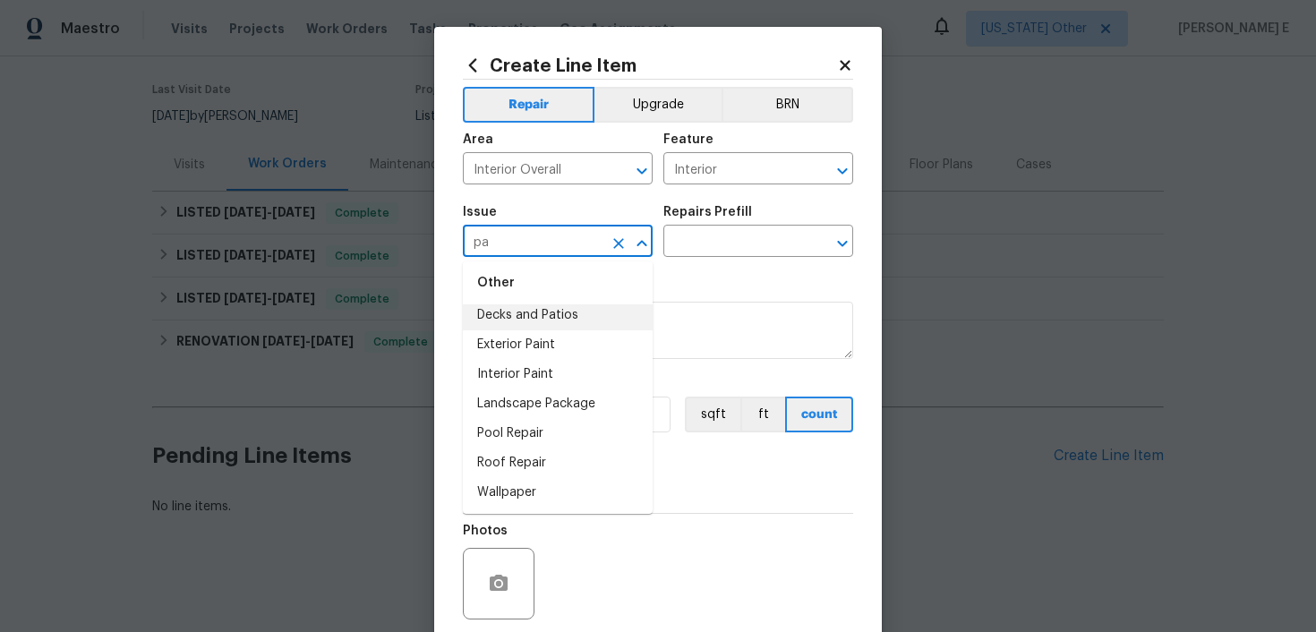
type input "pa"
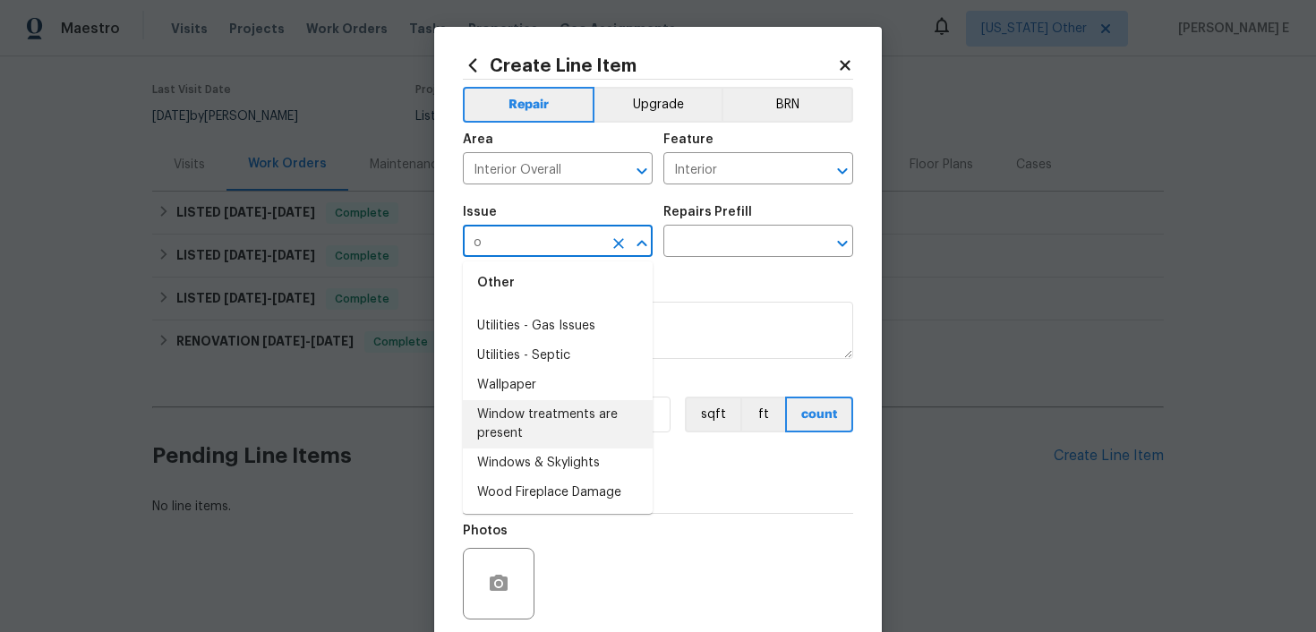
scroll to position [0, 0]
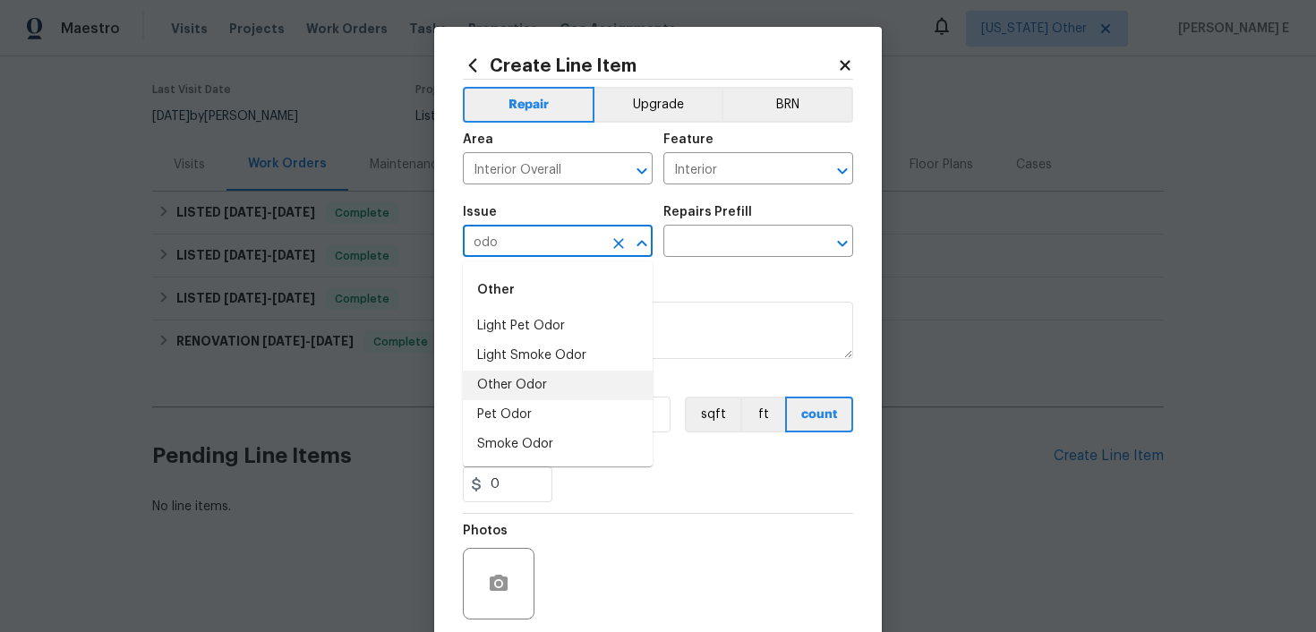
click at [530, 376] on li "Other Odor" at bounding box center [558, 386] width 190 height 30
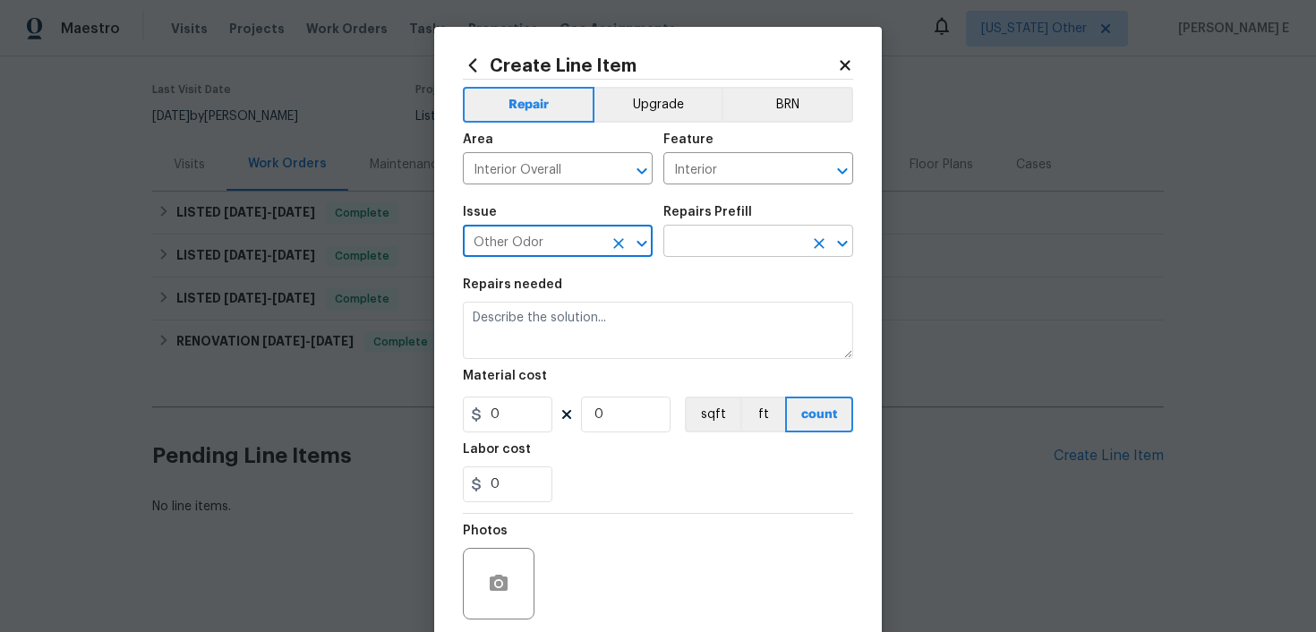
type input "Other Odor"
click at [699, 244] on input "text" at bounding box center [734, 243] width 140 height 28
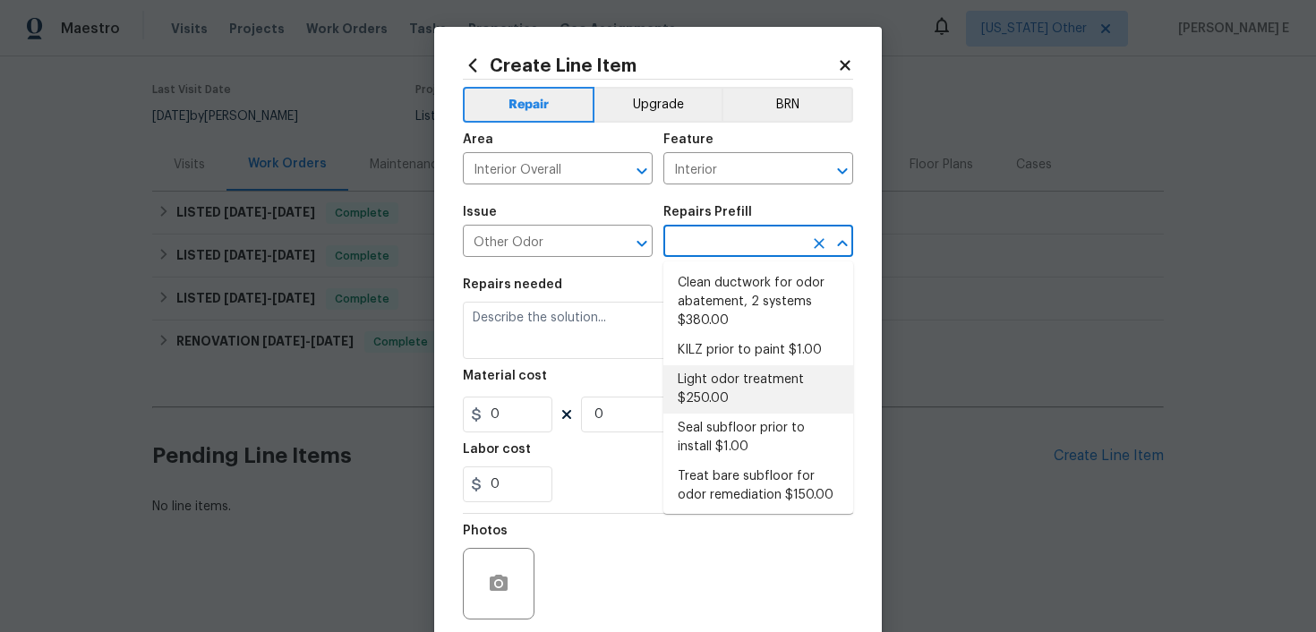
scroll to position [148, 0]
click at [723, 390] on li "Light odor treatment $250.00" at bounding box center [759, 387] width 190 height 48
type input "Light odor treatment $250.00"
type textarea "OD Odor Protocol: Light musty odor or nuisance odor that is present. Disinfect …"
type input "1"
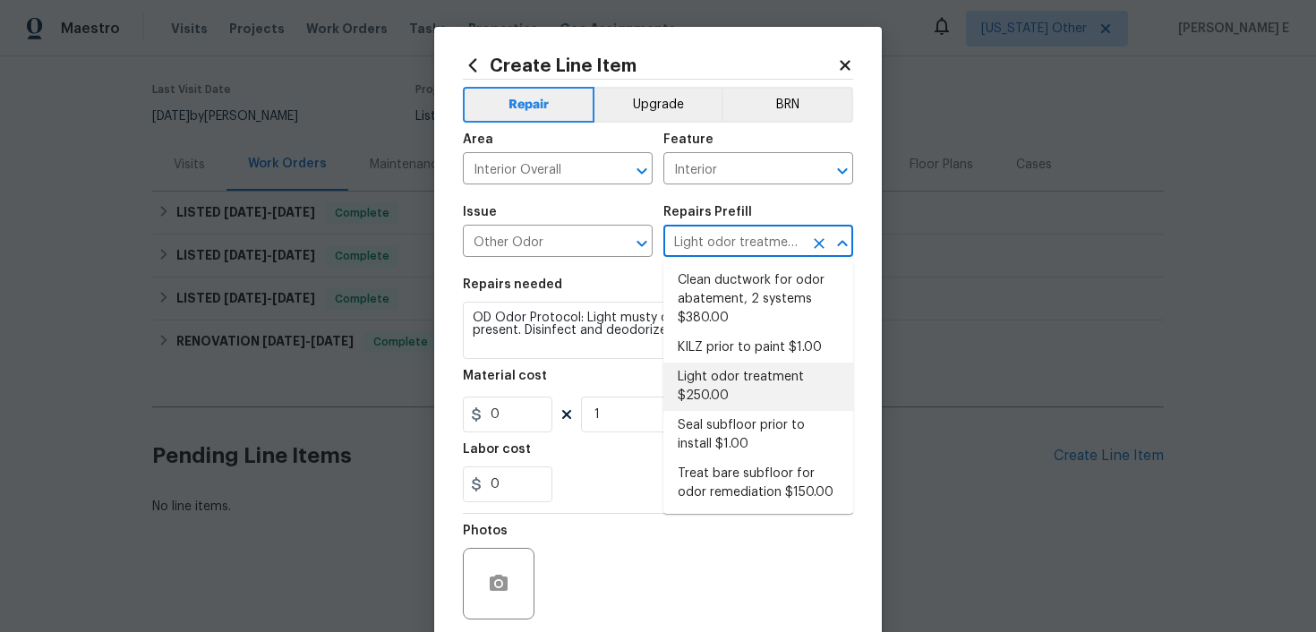
type input "250"
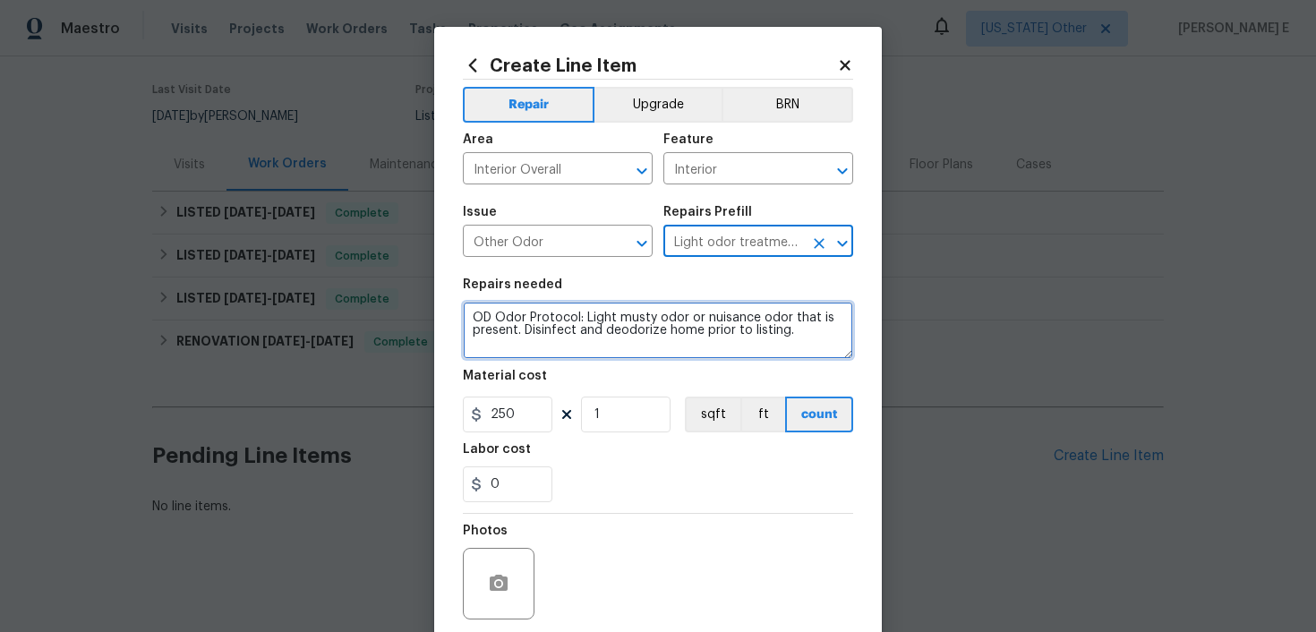
click at [640, 306] on textarea "OD Odor Protocol: Light musty odor or nuisance odor that is present. Disinfect …" at bounding box center [658, 330] width 390 height 57
paste textarea "Feedback received that there is mold present in the shed. Please inspect the ar…"
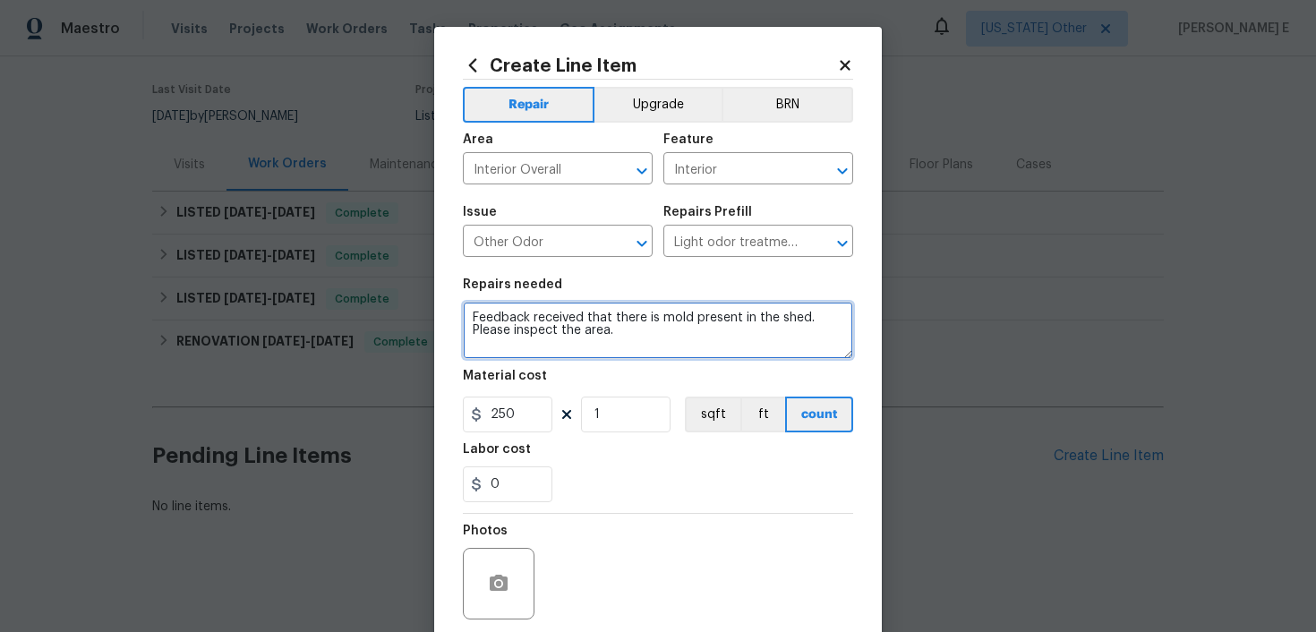
drag, startPoint x: 777, startPoint y: 321, endPoint x: 777, endPoint y: 343, distance: 21.5
click at [777, 337] on textarea "Feedback received that there is mold present in the shed. Please inspect the ar…" at bounding box center [658, 330] width 390 height 57
paste textarea "assess the situation and conduct a thorough inspection of the specified area(s)…"
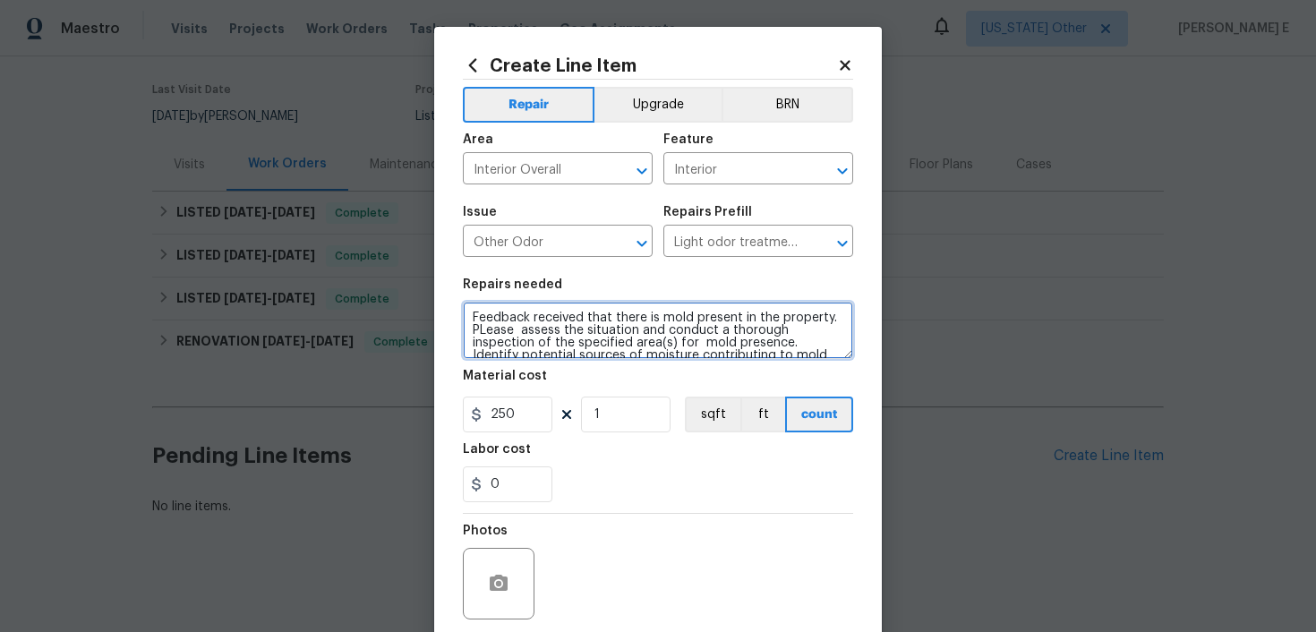
scroll to position [2, 0]
click at [488, 330] on textarea "Feedback received that there is mold present in the property. PLease assess the…" at bounding box center [658, 330] width 390 height 57
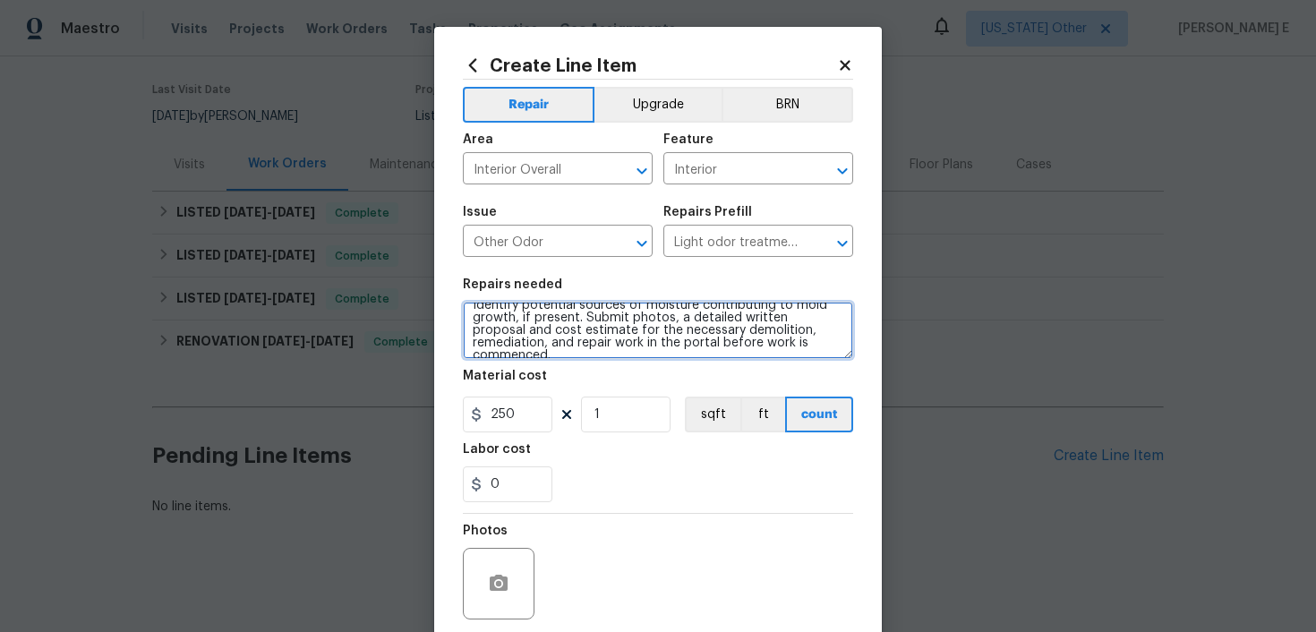
scroll to position [140, 0]
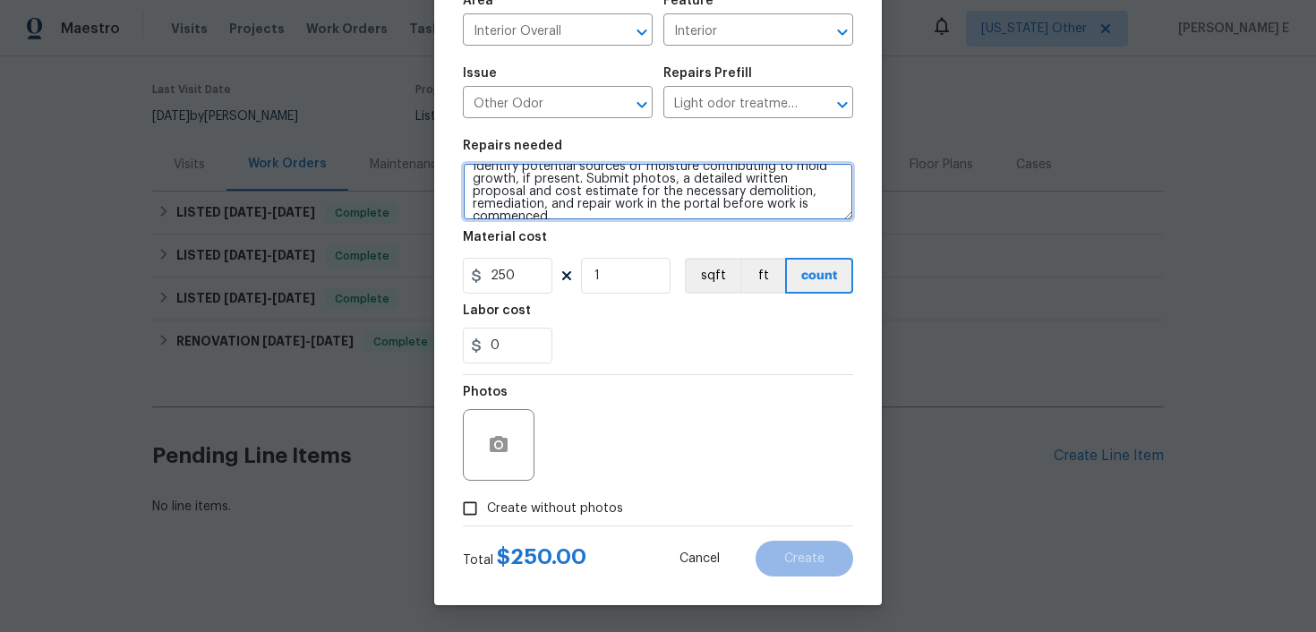
type textarea "Feedback received that there is mold present in the property. Please assess the…"
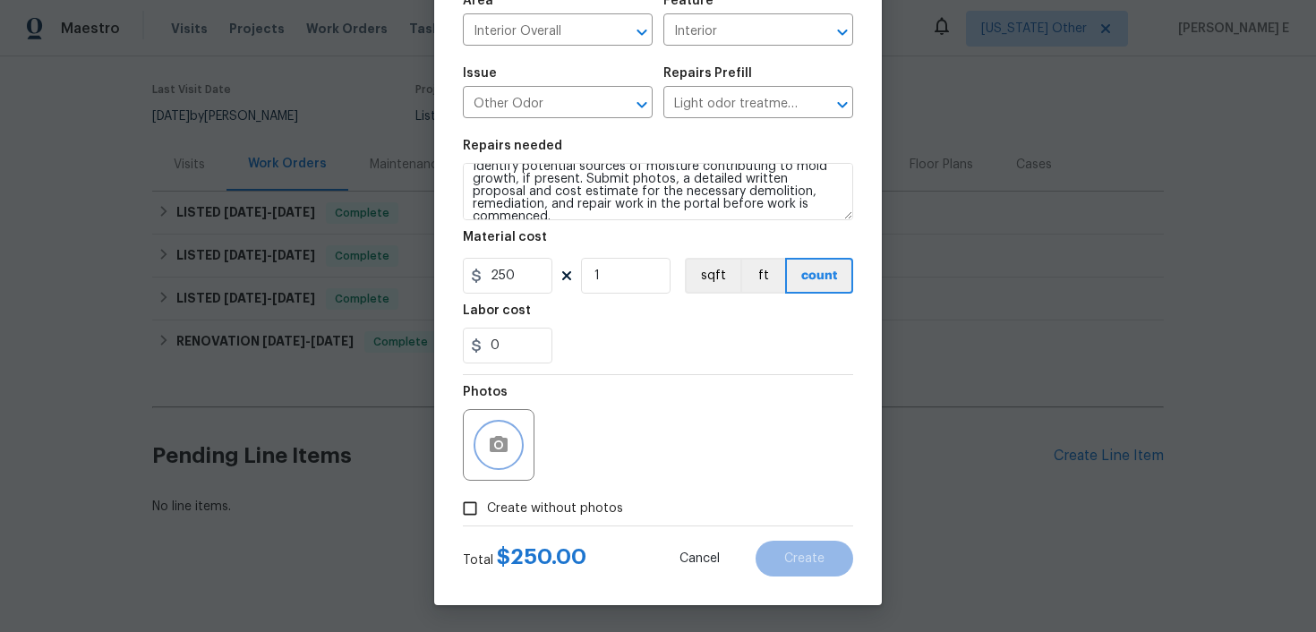
click at [492, 450] on icon "button" at bounding box center [499, 444] width 18 height 16
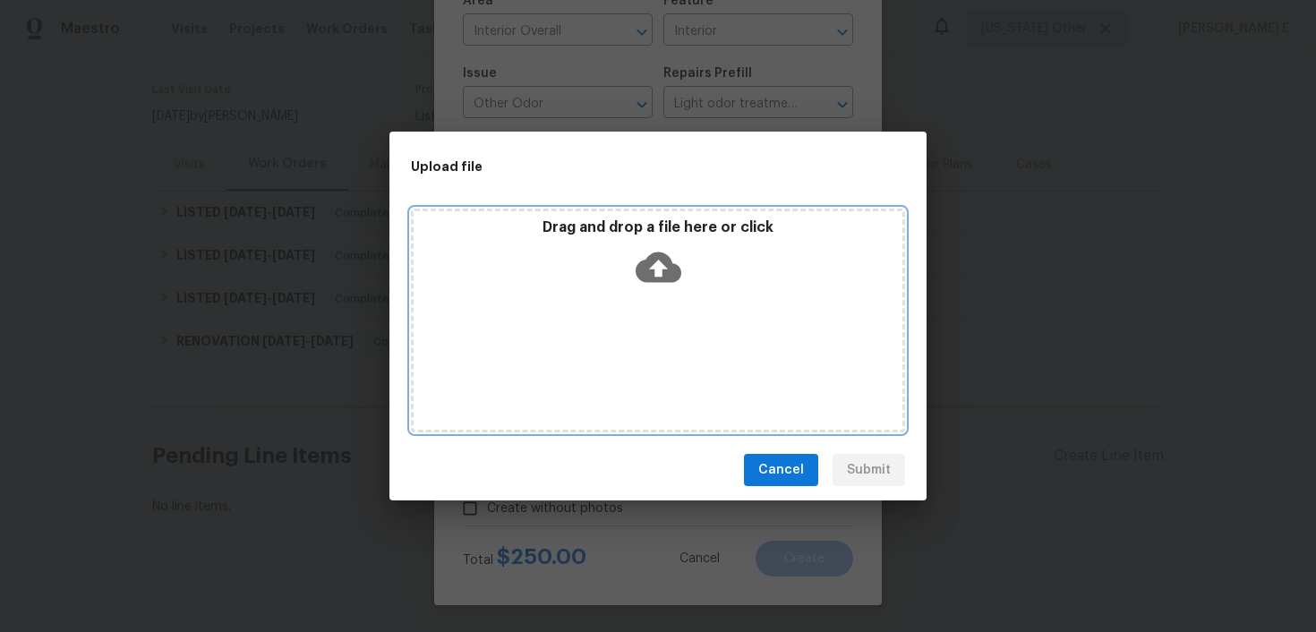
click at [649, 261] on icon at bounding box center [659, 268] width 46 height 30
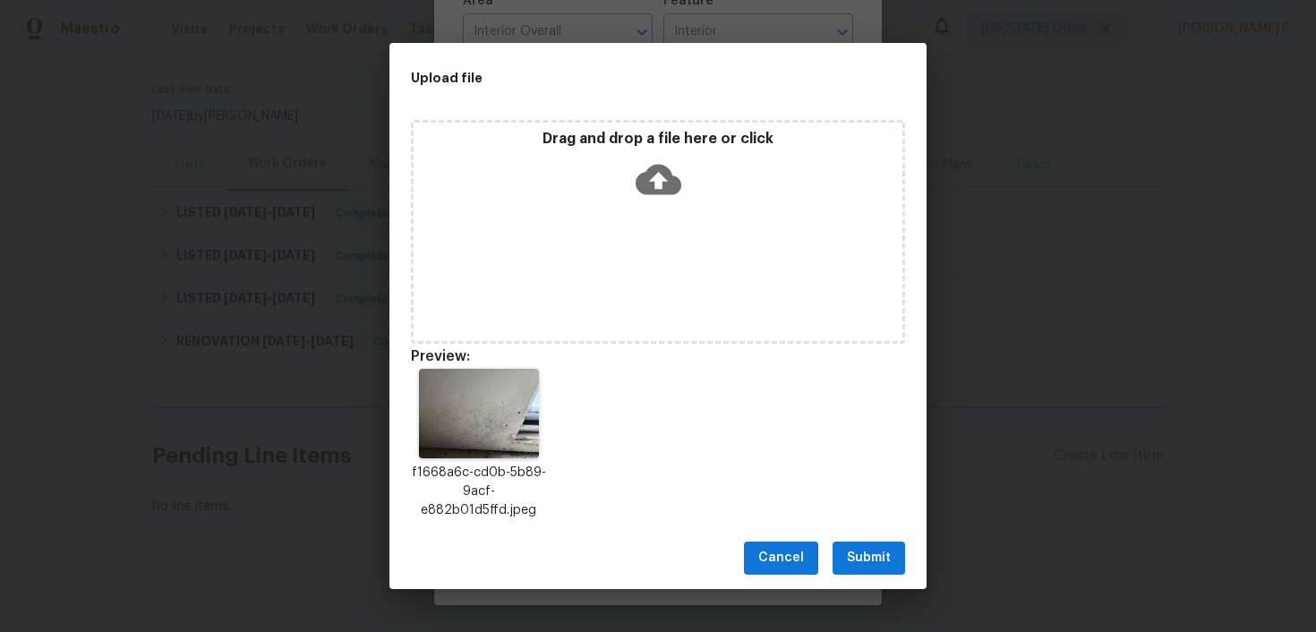
click at [870, 550] on span "Submit" at bounding box center [869, 558] width 44 height 22
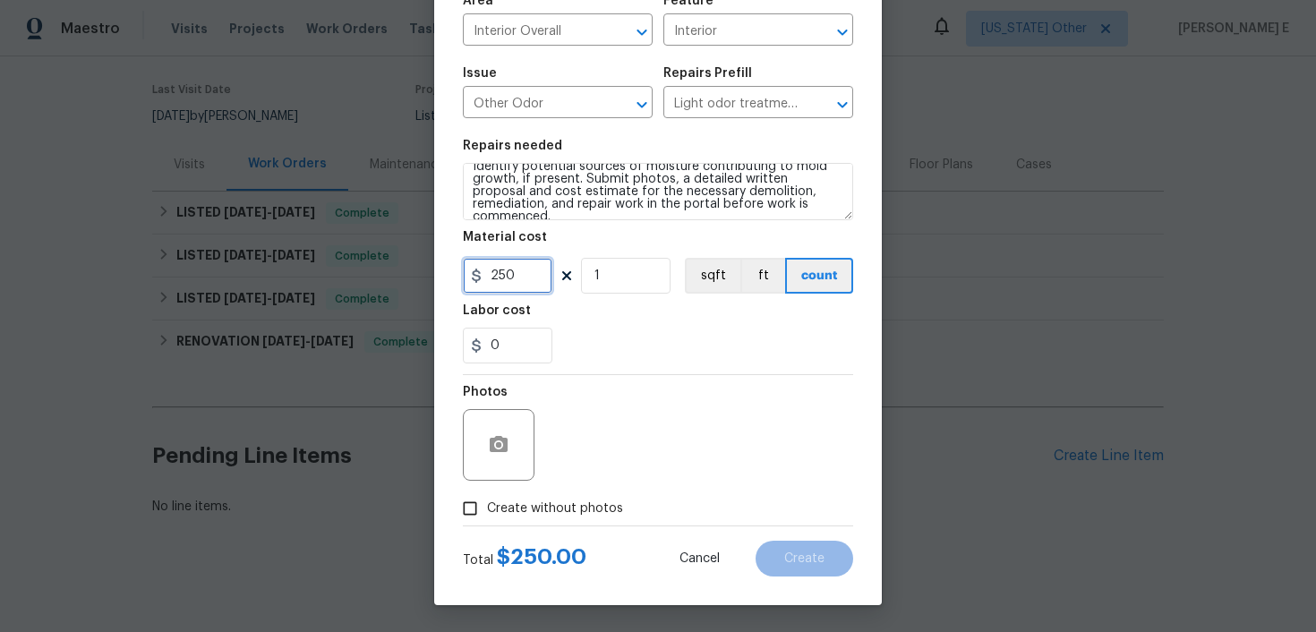
click at [499, 290] on input "250" at bounding box center [508, 276] width 90 height 36
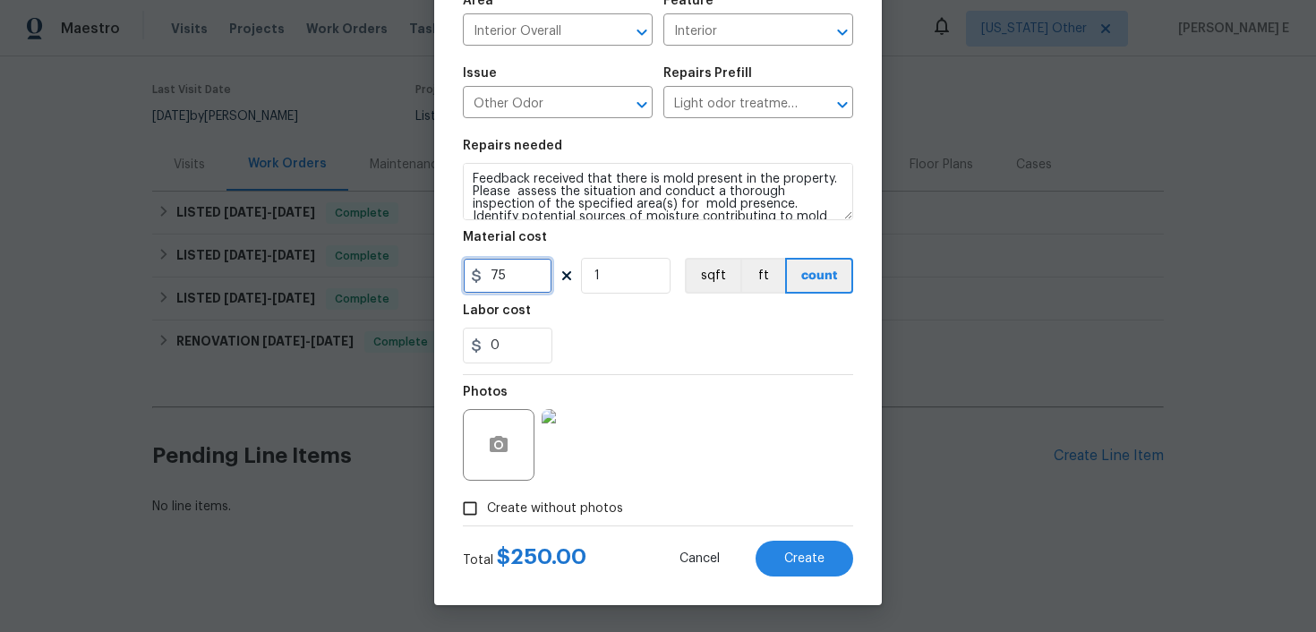
type input "75"
click at [807, 536] on div "Total $ 250.00 Cancel Create" at bounding box center [658, 552] width 390 height 50
click at [793, 544] on button "Create" at bounding box center [805, 559] width 98 height 36
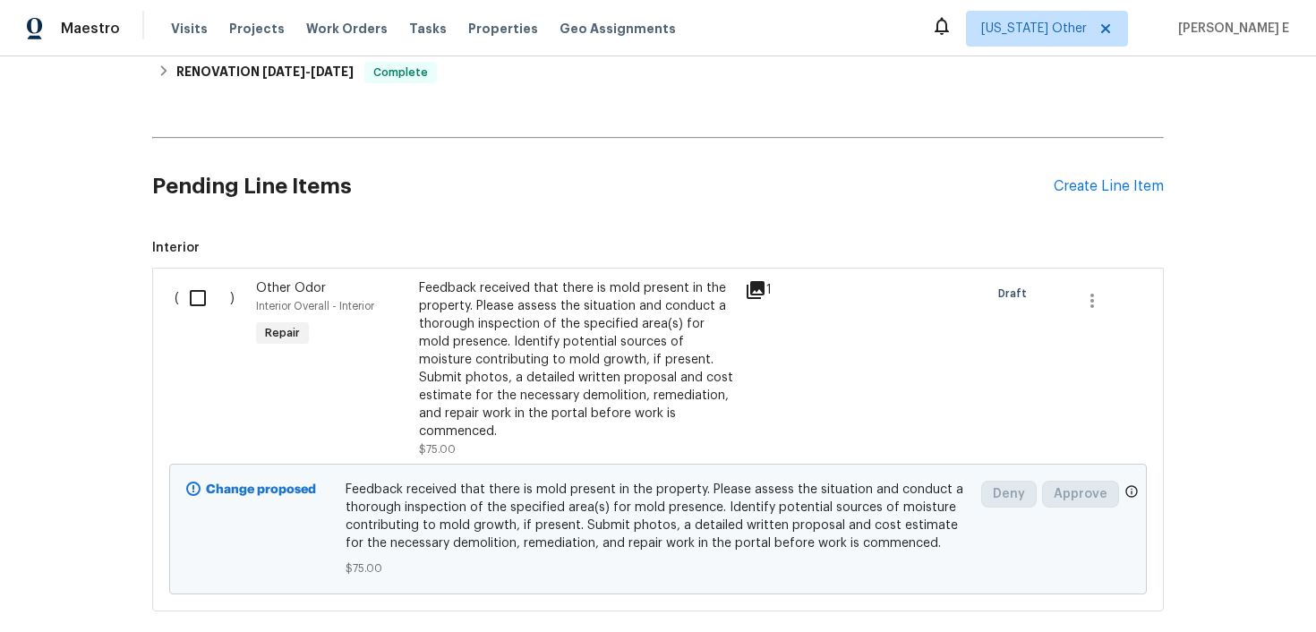
scroll to position [486, 0]
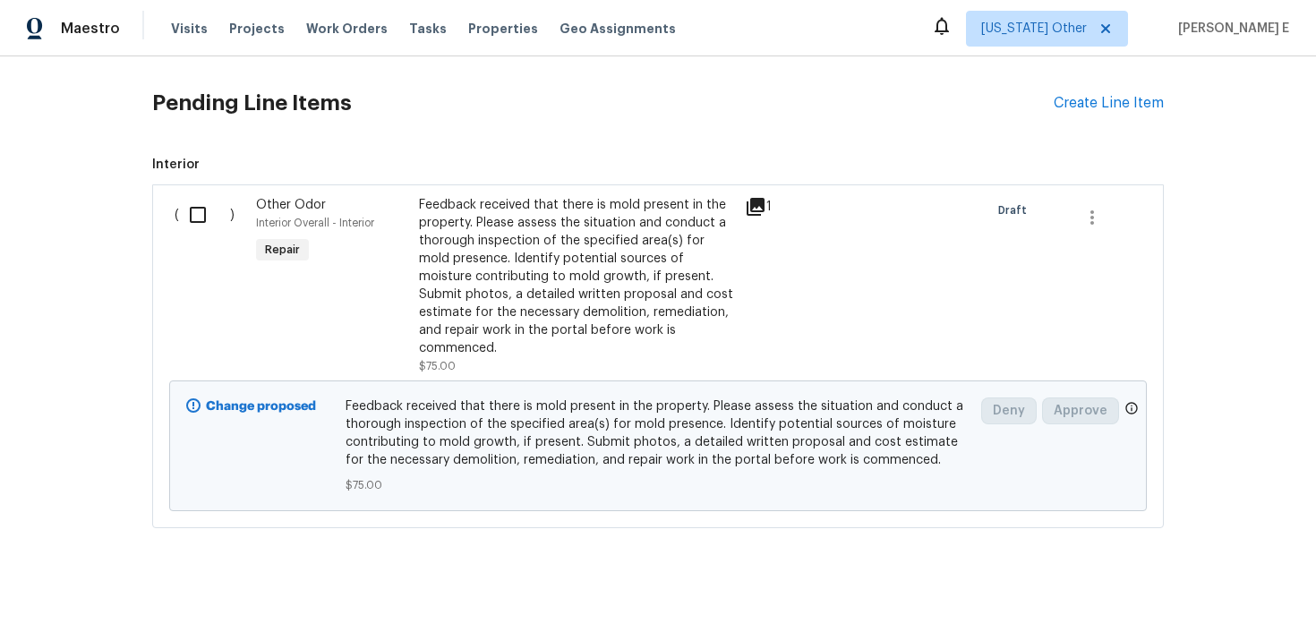
click at [210, 206] on input "checkbox" at bounding box center [204, 215] width 51 height 38
checkbox input "true"
click at [1177, 591] on span "Create Work Order" at bounding box center [1213, 588] width 119 height 22
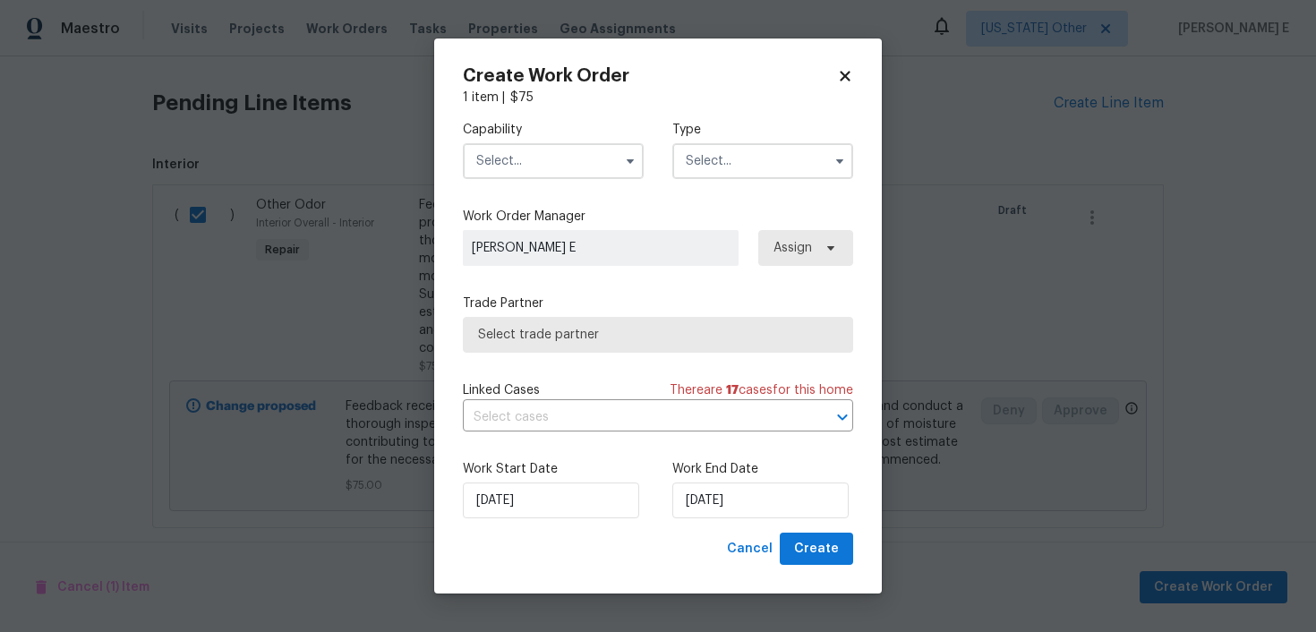
click at [579, 168] on input "text" at bounding box center [553, 161] width 181 height 36
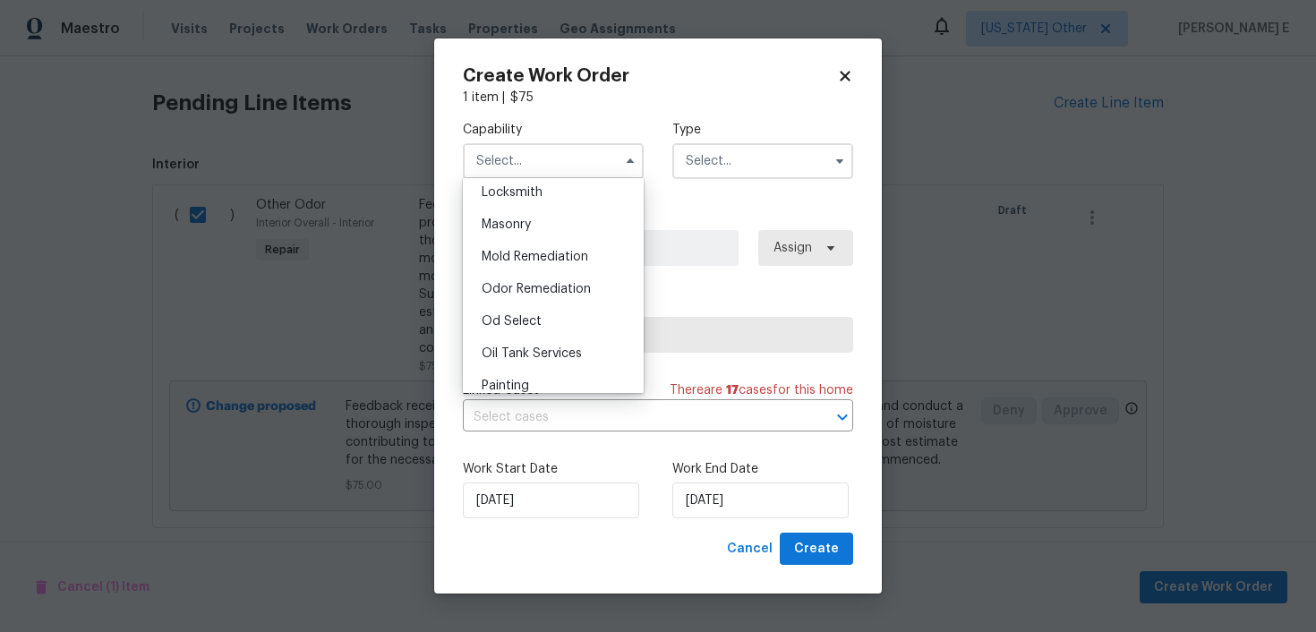
scroll to position [1319, 0]
click at [592, 252] on div "Mold Remediation" at bounding box center [553, 255] width 172 height 32
type input "Mold Remediation"
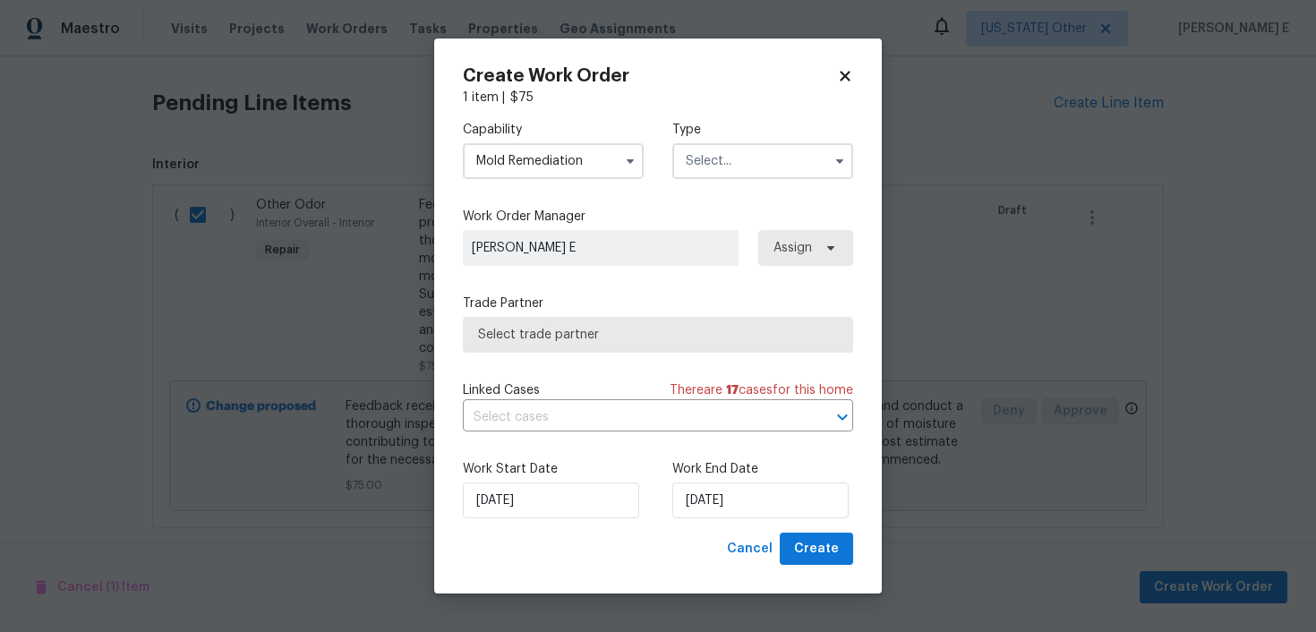
click at [750, 150] on input "text" at bounding box center [763, 161] width 181 height 36
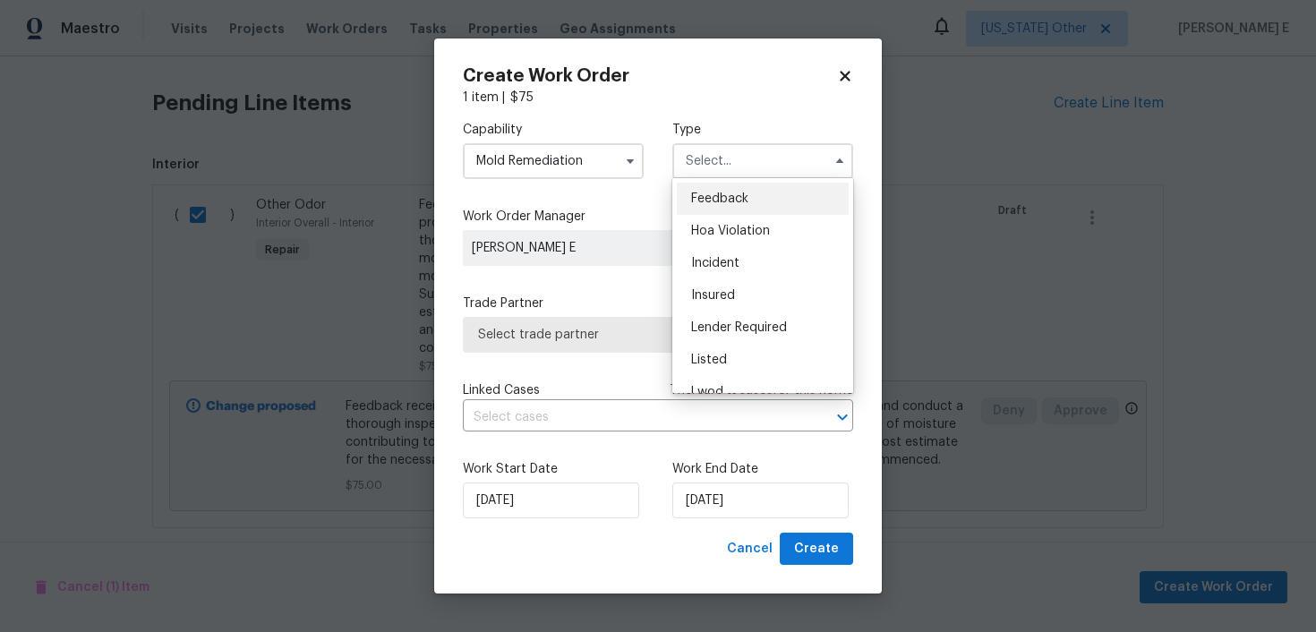
click at [712, 190] on div "Feedback" at bounding box center [763, 199] width 172 height 32
type input "Feedback"
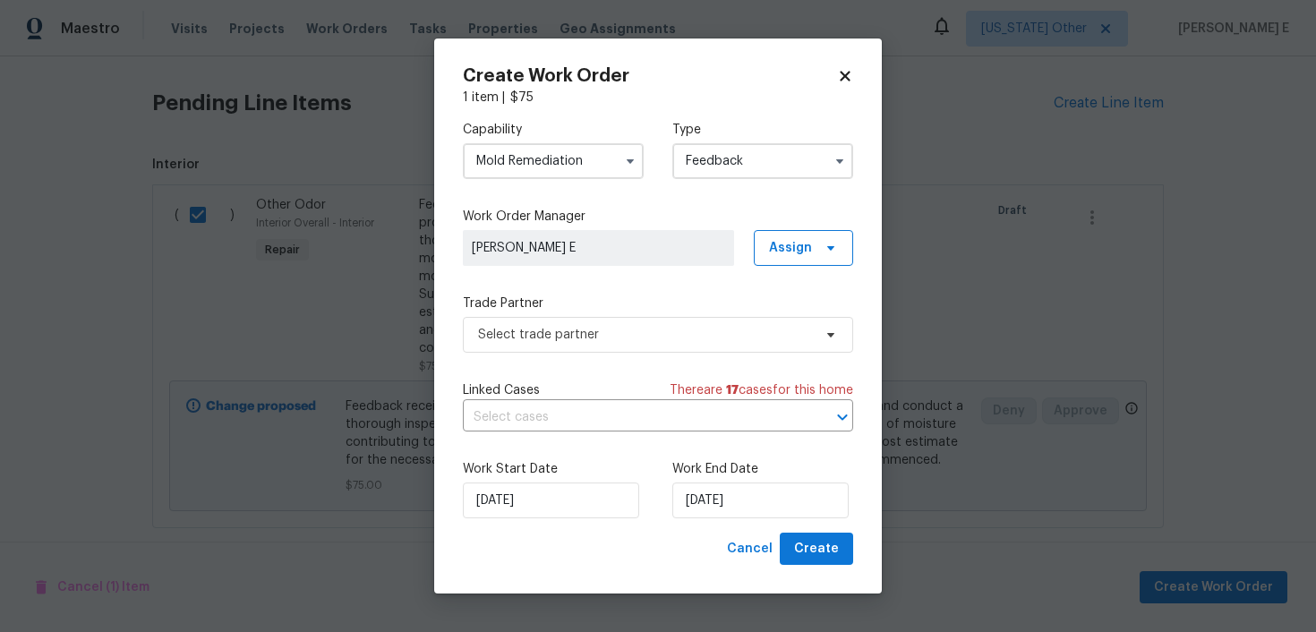
click at [509, 356] on div "Capability Mold Remediation Type Feedback Work Order Manager Keerthana E Assign…" at bounding box center [658, 320] width 390 height 426
click at [534, 339] on span "Select trade partner" at bounding box center [645, 335] width 334 height 18
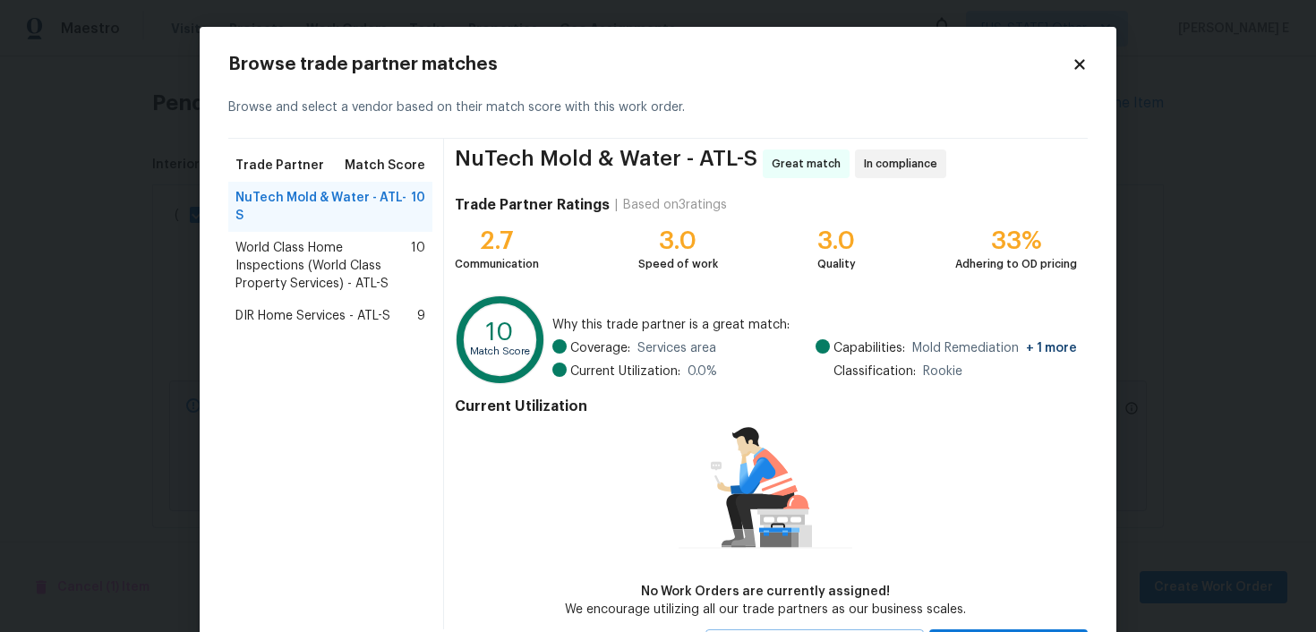
click at [354, 261] on span "World Class Home Inspections (World Class Property Services) - ATL-S" at bounding box center [324, 266] width 176 height 54
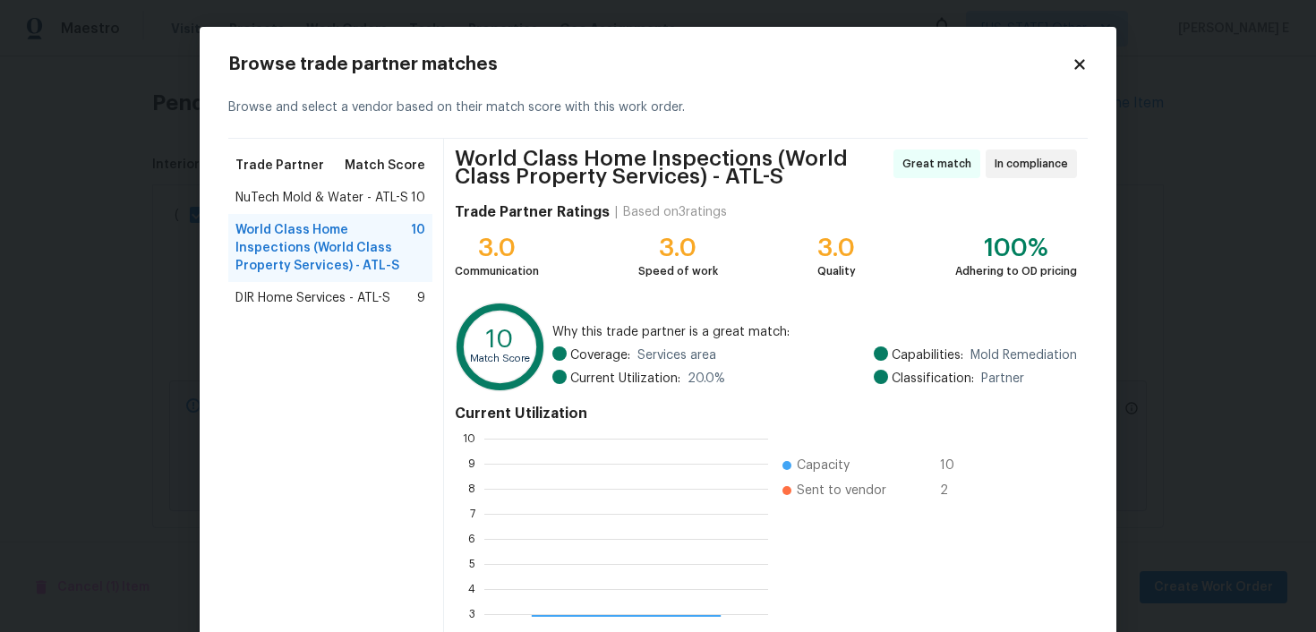
scroll to position [251, 284]
click at [341, 301] on span "DIR Home Services - ATL-S" at bounding box center [313, 298] width 155 height 18
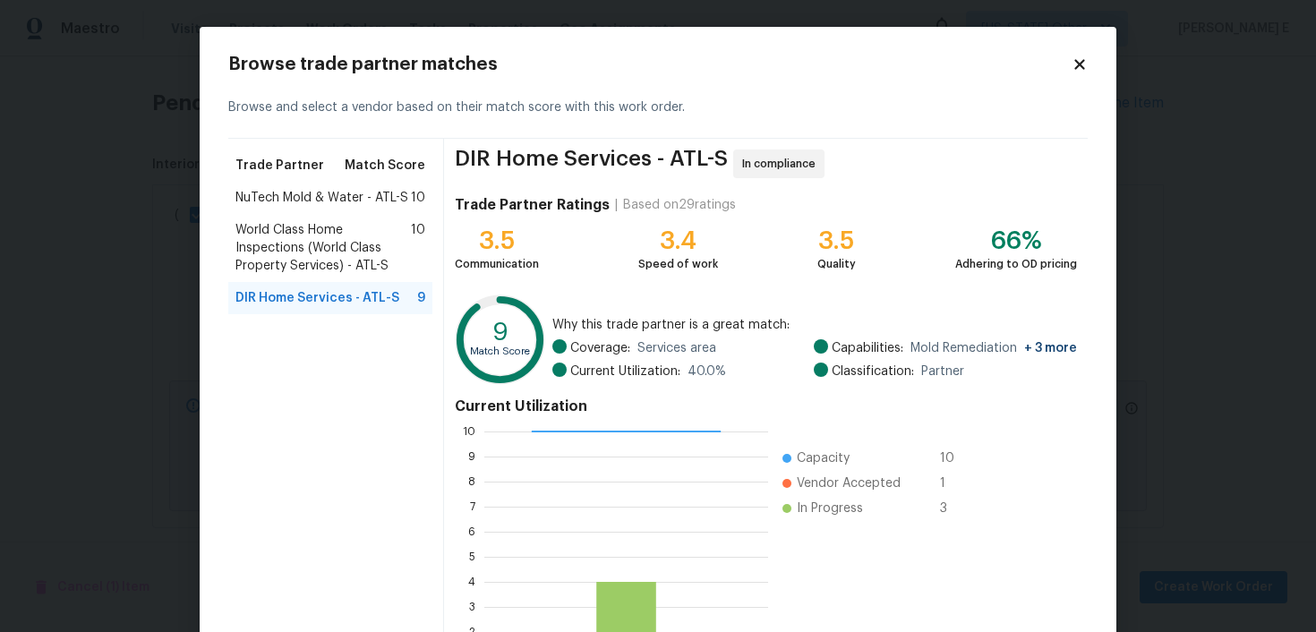
scroll to position [158, 0]
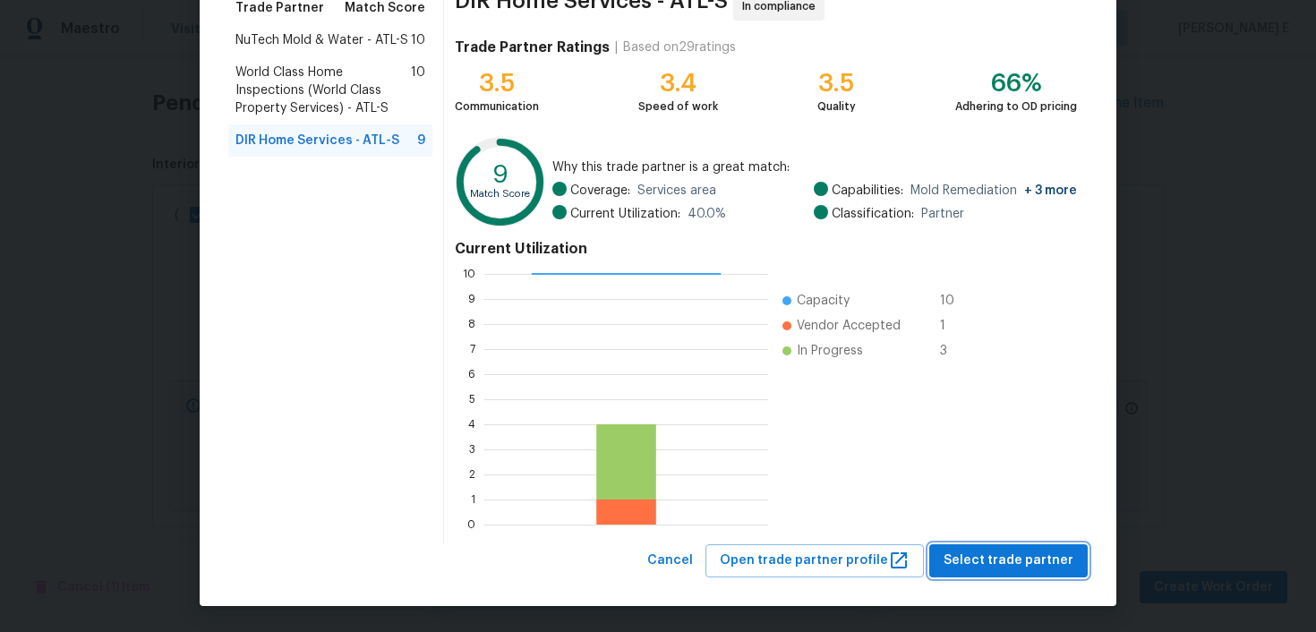
click at [978, 575] on button "Select trade partner" at bounding box center [1009, 560] width 159 height 33
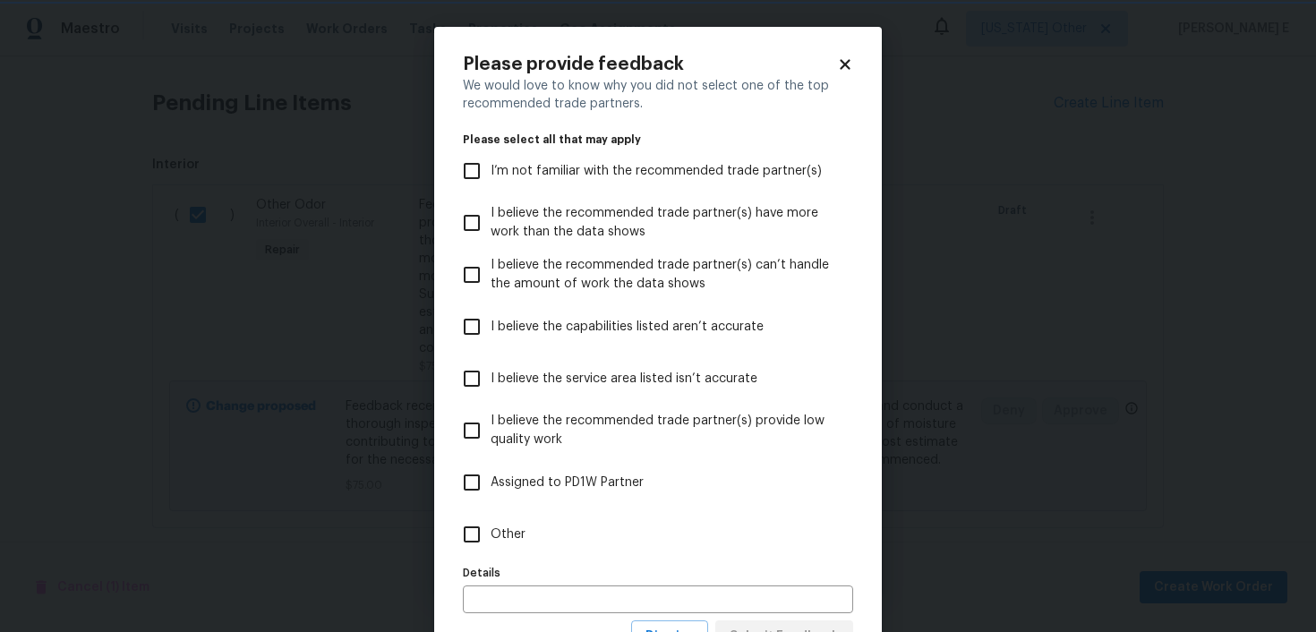
scroll to position [0, 0]
click at [690, 561] on div "Details Details" at bounding box center [658, 587] width 390 height 53
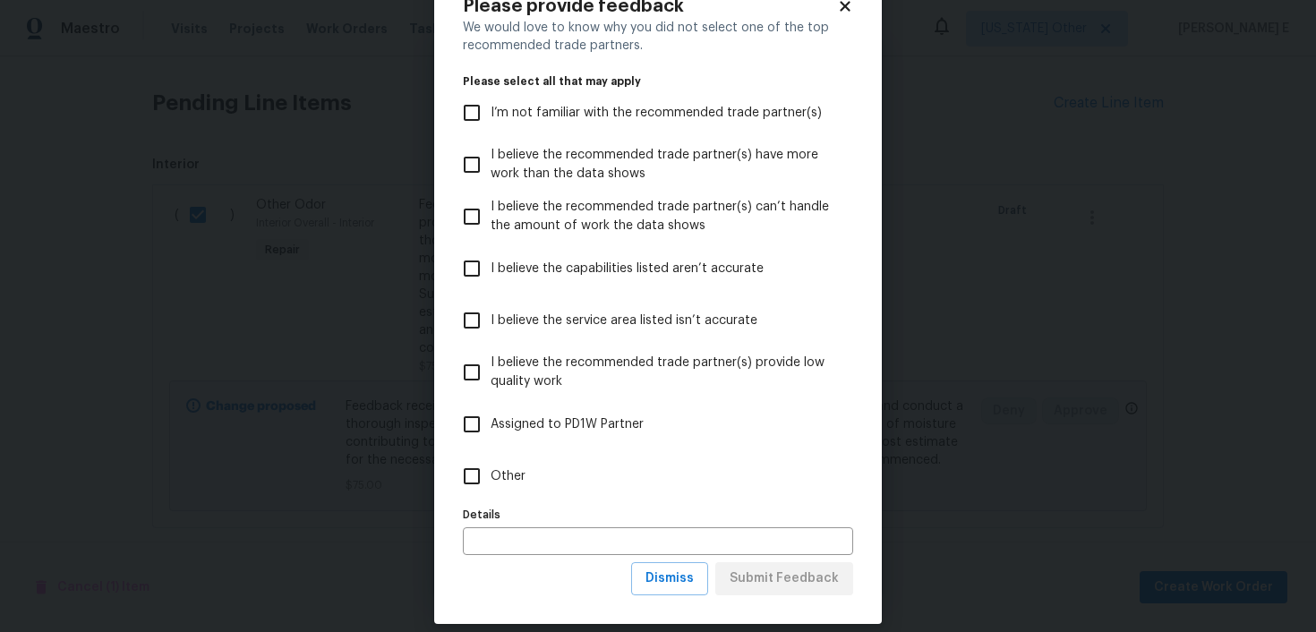
scroll to position [60, 0]
click at [576, 498] on label "Other" at bounding box center [646, 475] width 386 height 52
click at [491, 493] on input "Other" at bounding box center [472, 475] width 38 height 38
checkbox input "true"
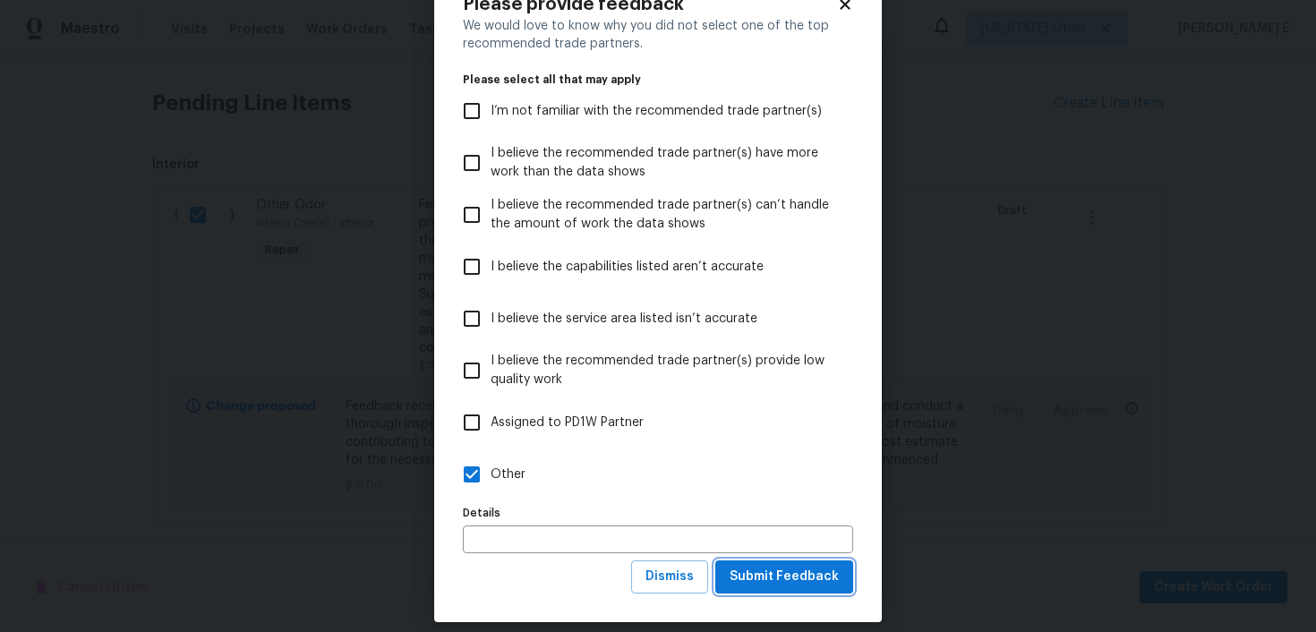
click at [813, 569] on span "Submit Feedback" at bounding box center [784, 577] width 109 height 22
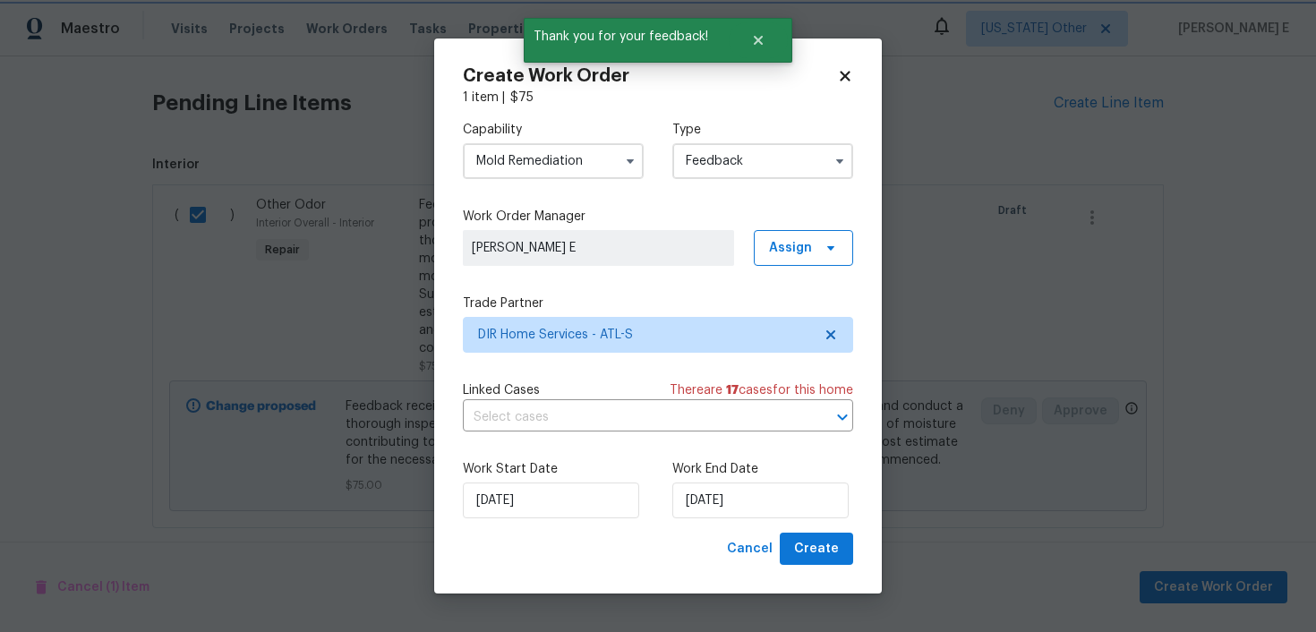
scroll to position [0, 0]
click at [741, 504] on input "03/10/2025" at bounding box center [761, 501] width 176 height 36
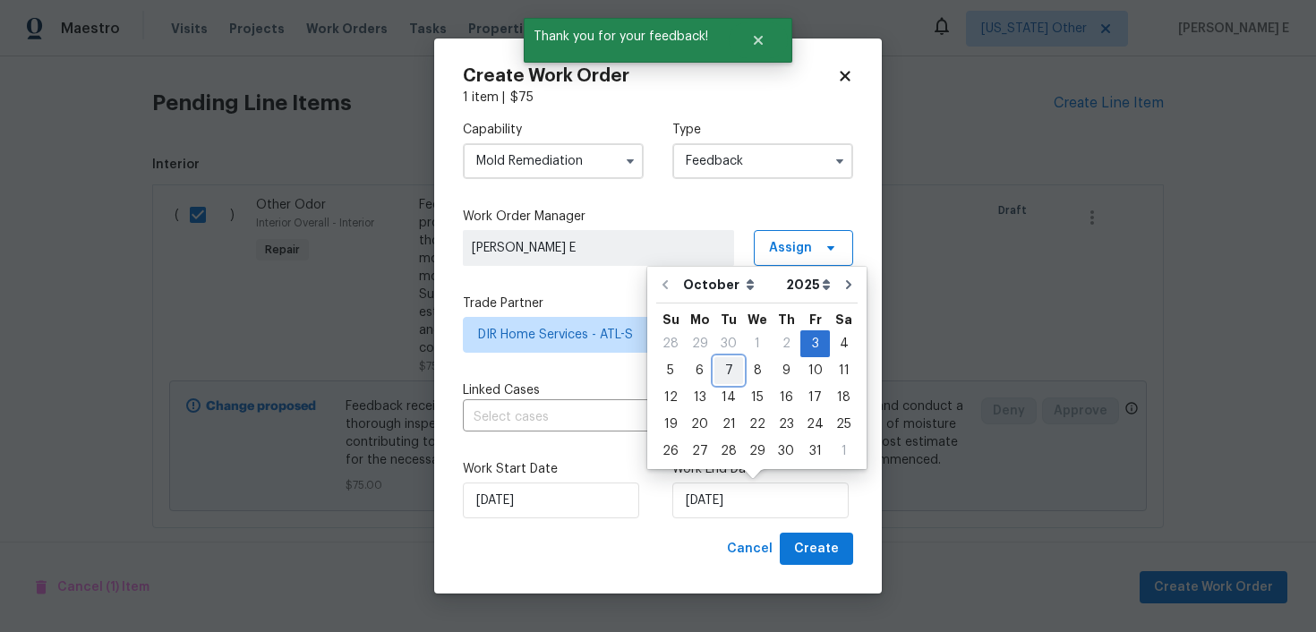
click at [730, 366] on div "7" at bounding box center [729, 370] width 29 height 25
type input "07/10/2025"
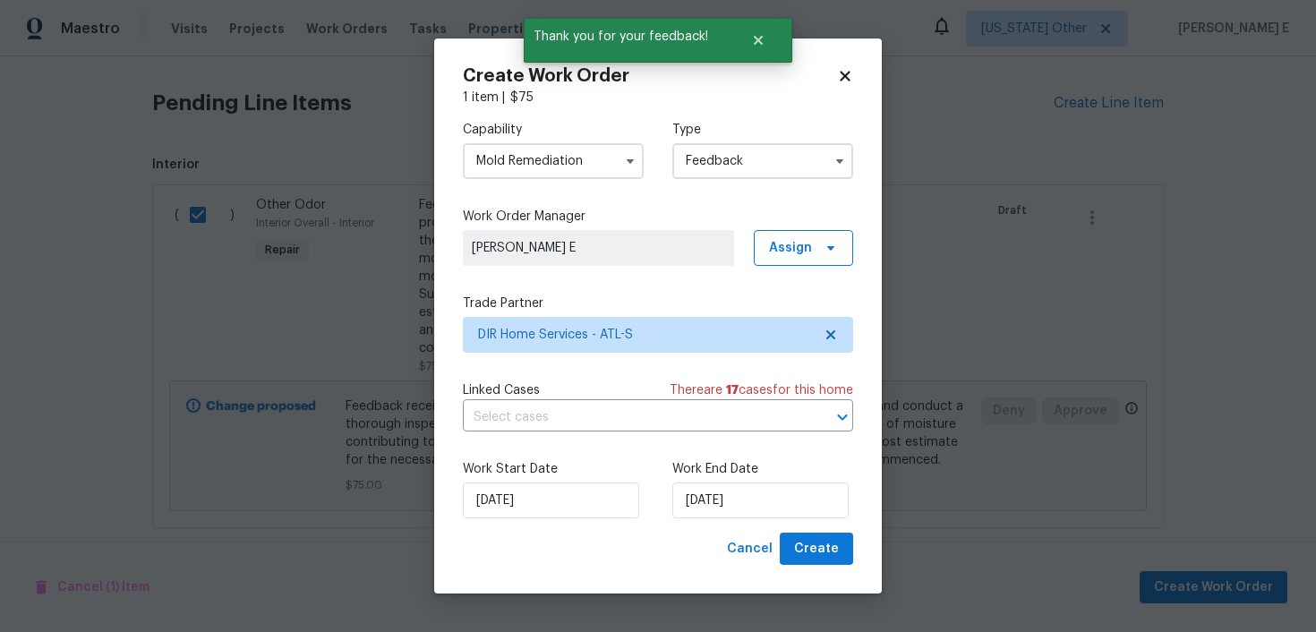
click at [823, 531] on div "Work Start Date 03/10/2025 Work End Date 07/10/2025" at bounding box center [658, 489] width 390 height 87
click at [810, 544] on span "Create" at bounding box center [816, 549] width 45 height 22
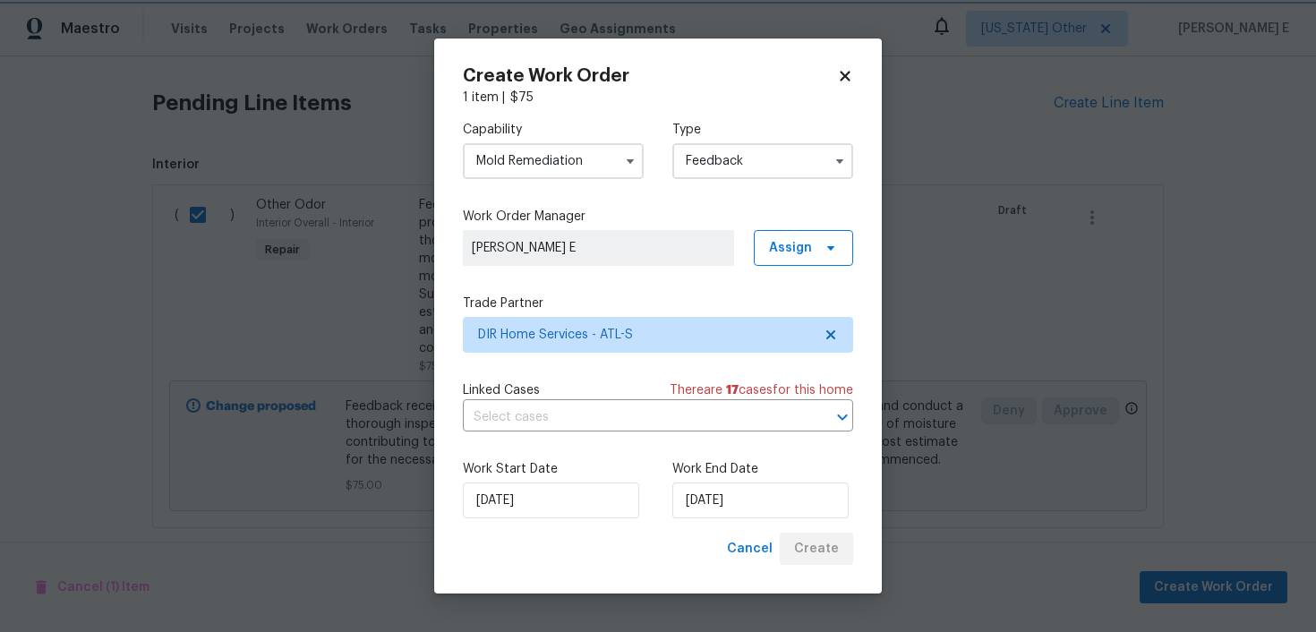
checkbox input "false"
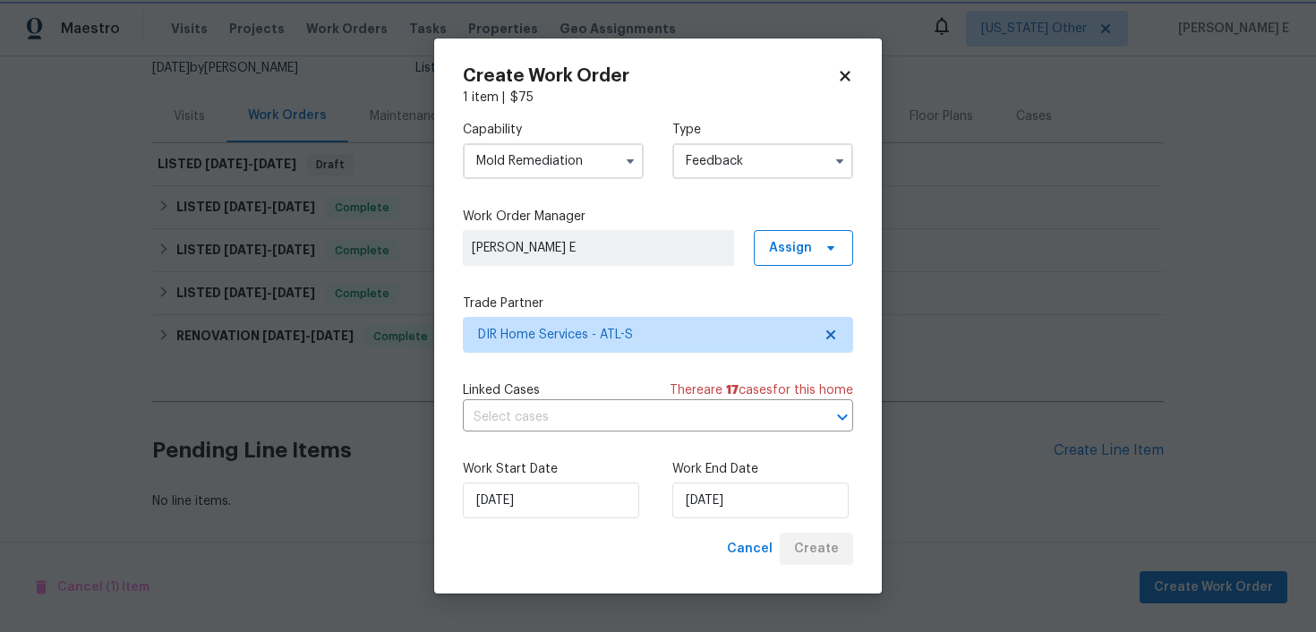
scroll to position [182, 0]
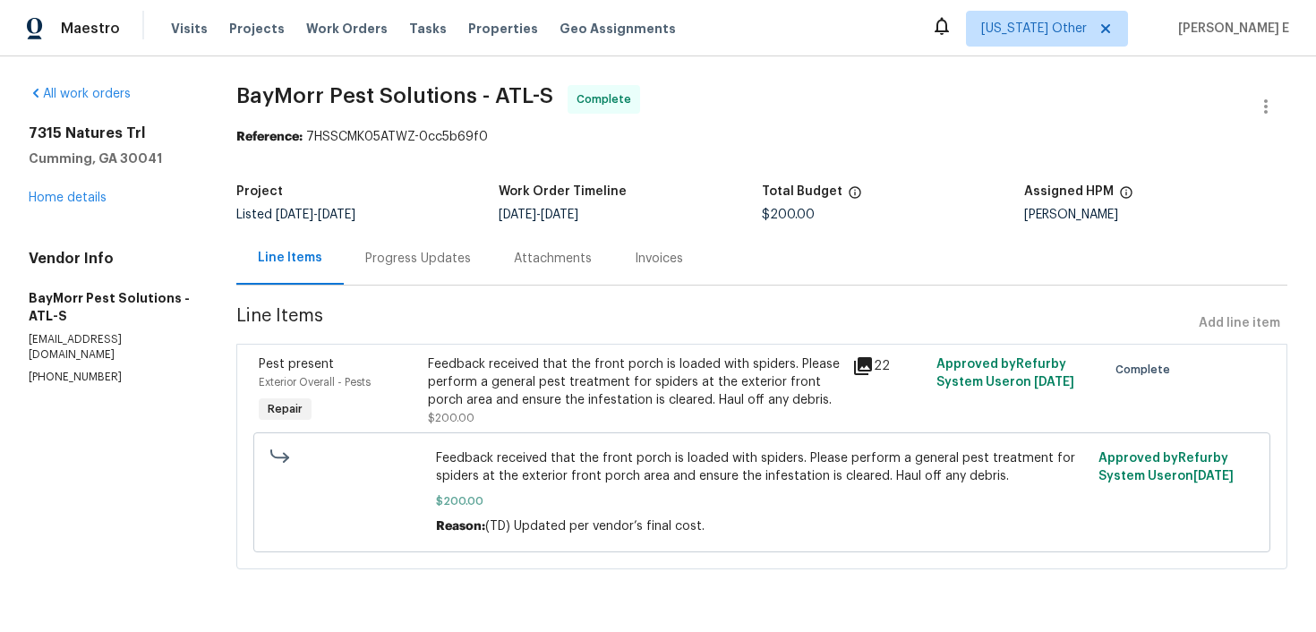
click at [466, 261] on div "Progress Updates" at bounding box center [418, 259] width 106 height 18
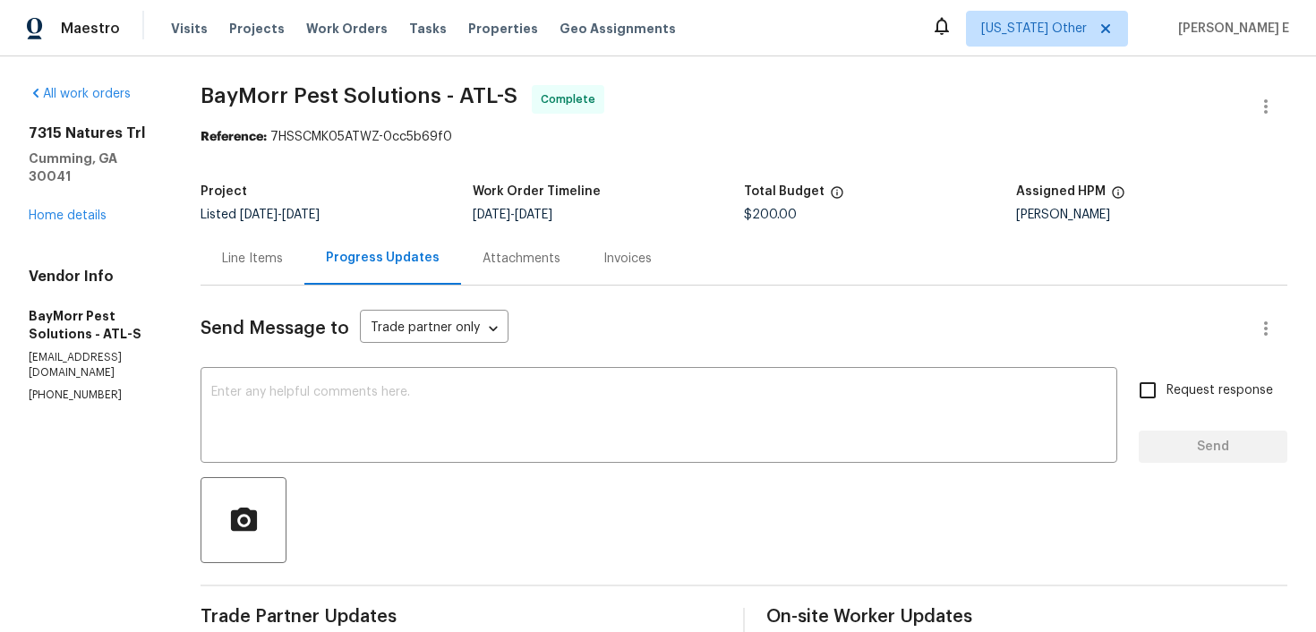
click at [228, 278] on div "Line Items" at bounding box center [253, 258] width 104 height 53
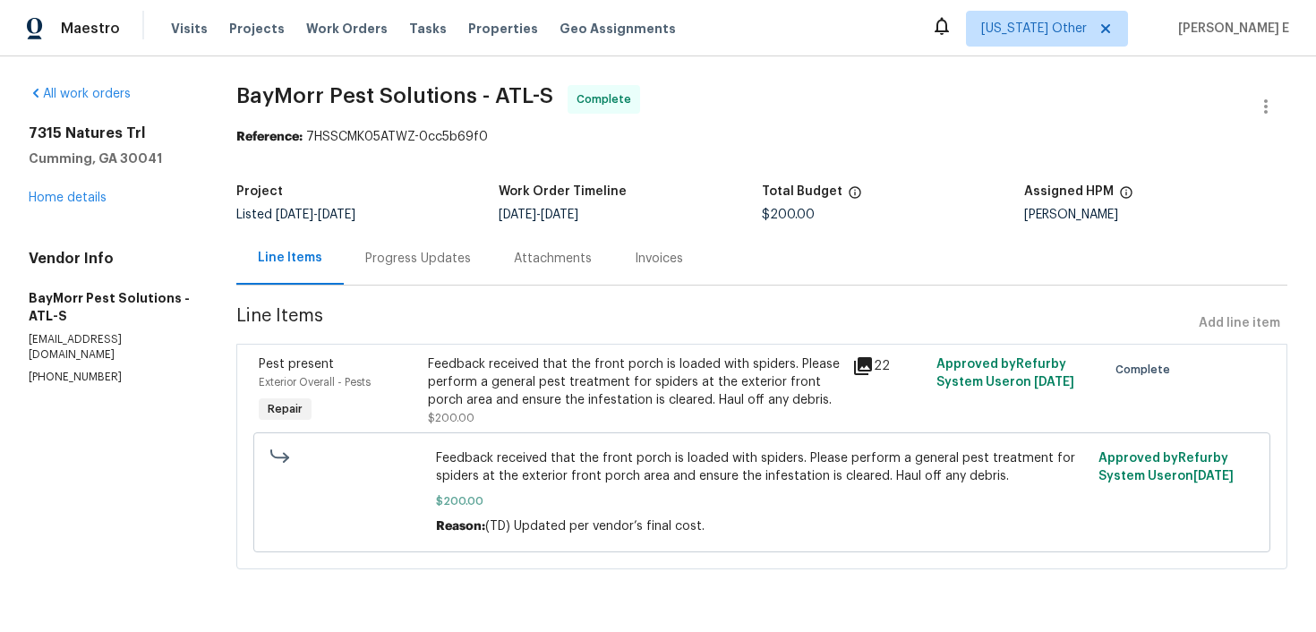
click at [555, 367] on div "Feedback received that the front porch is loaded with spiders. Please perform a…" at bounding box center [634, 383] width 413 height 54
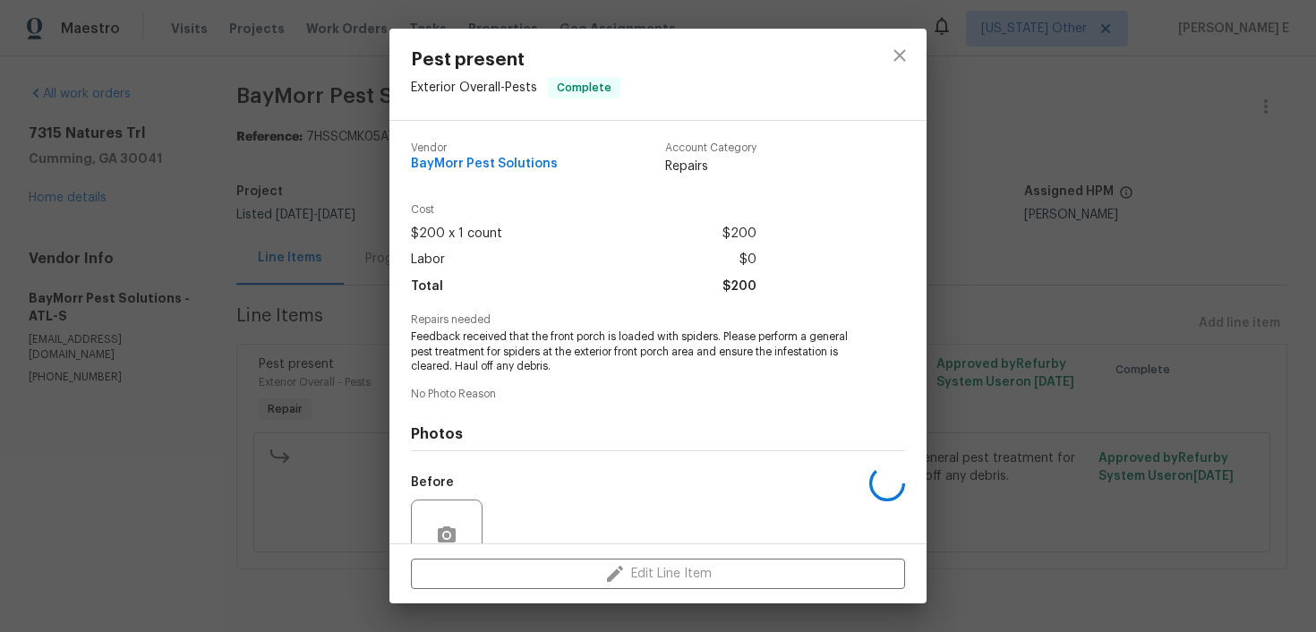
scroll to position [162, 0]
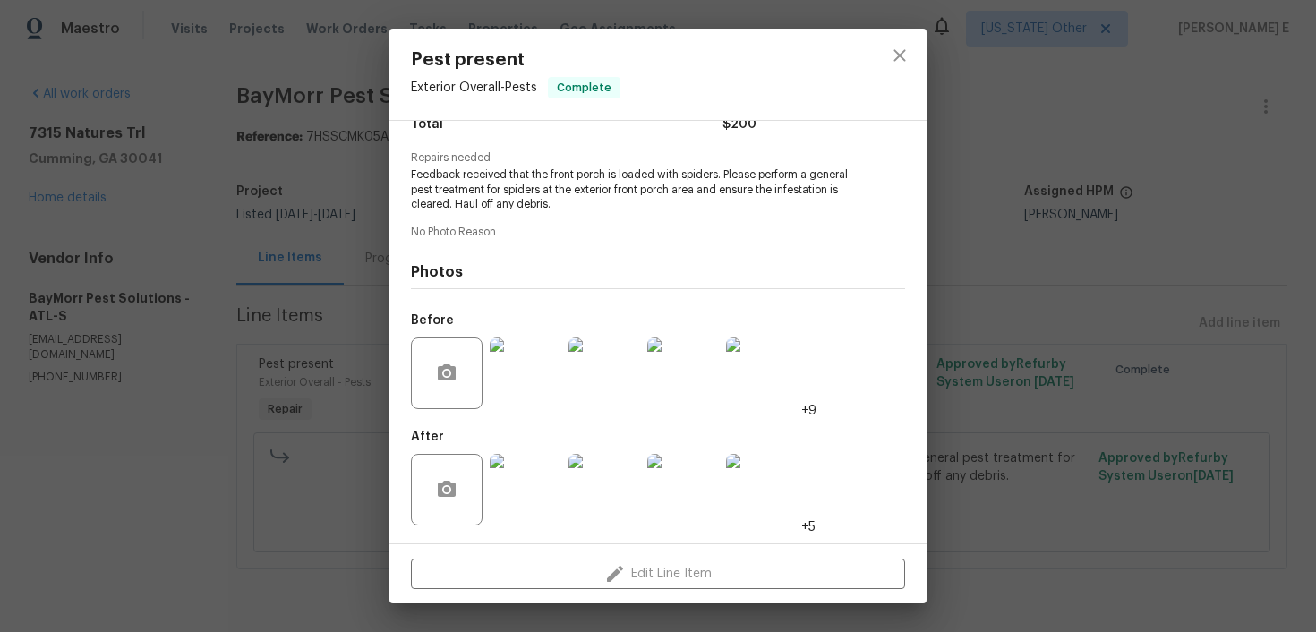
click at [544, 374] on img at bounding box center [526, 374] width 72 height 72
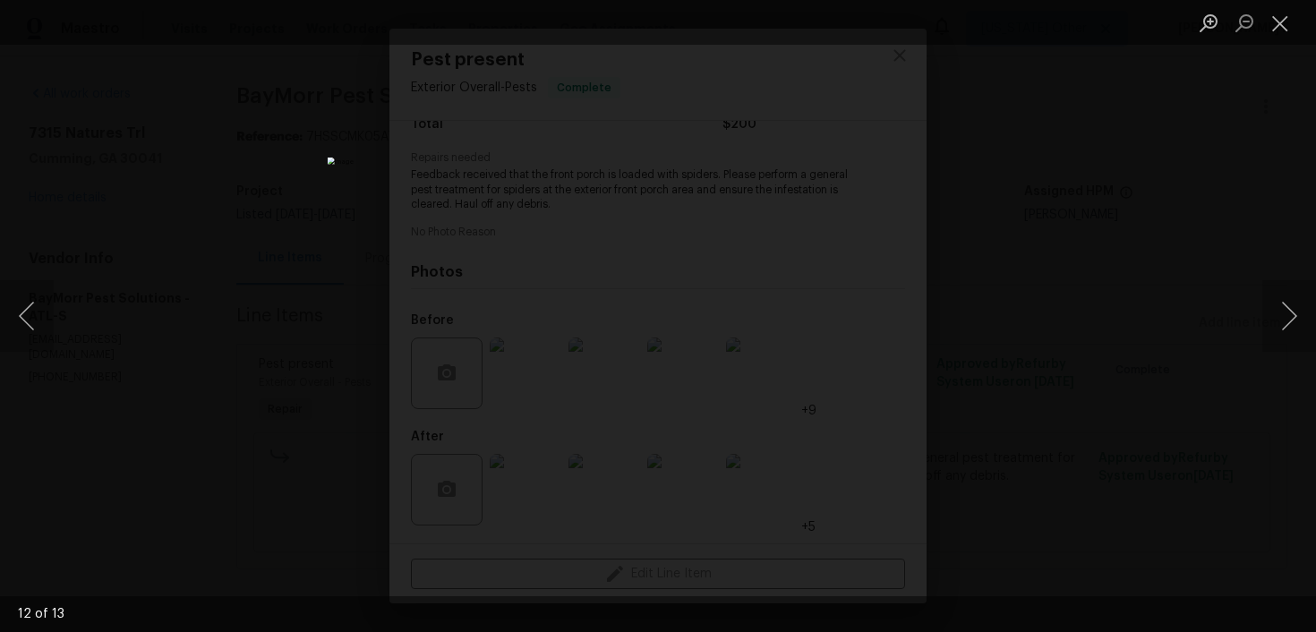
click at [1047, 205] on div "Lightbox" at bounding box center [658, 316] width 1316 height 632
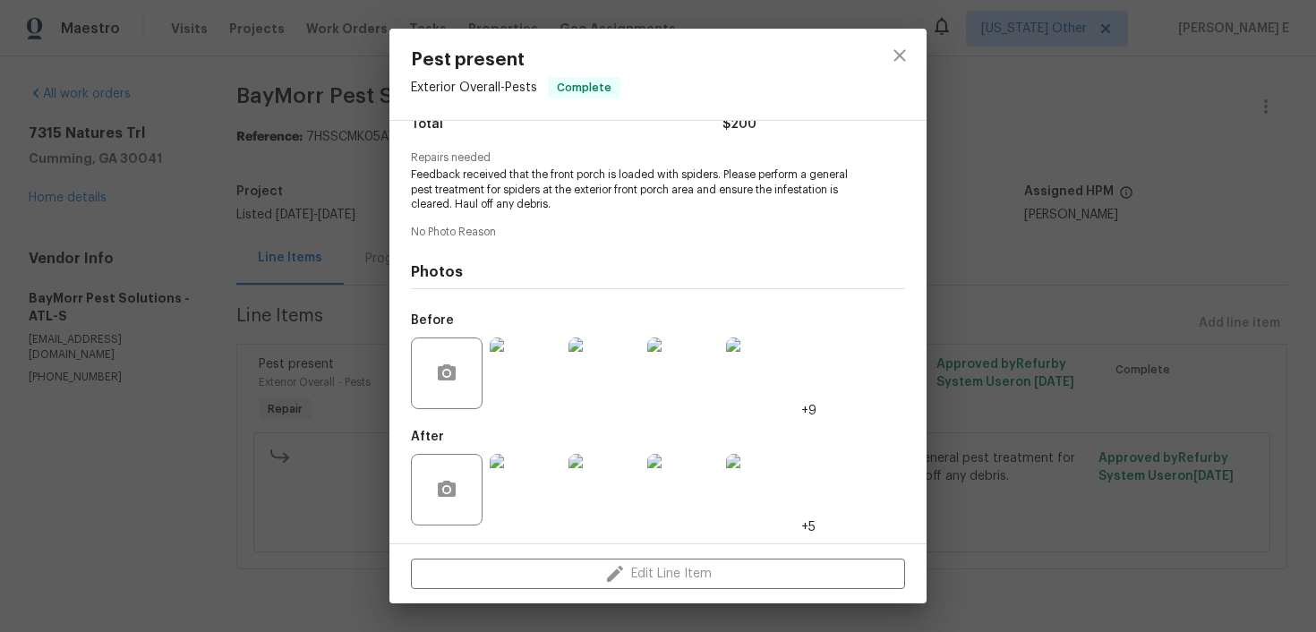
click at [1047, 205] on div "Pest present Exterior Overall - Pests Complete Vendor BayMorr Pest Solutions Ac…" at bounding box center [658, 316] width 1316 height 632
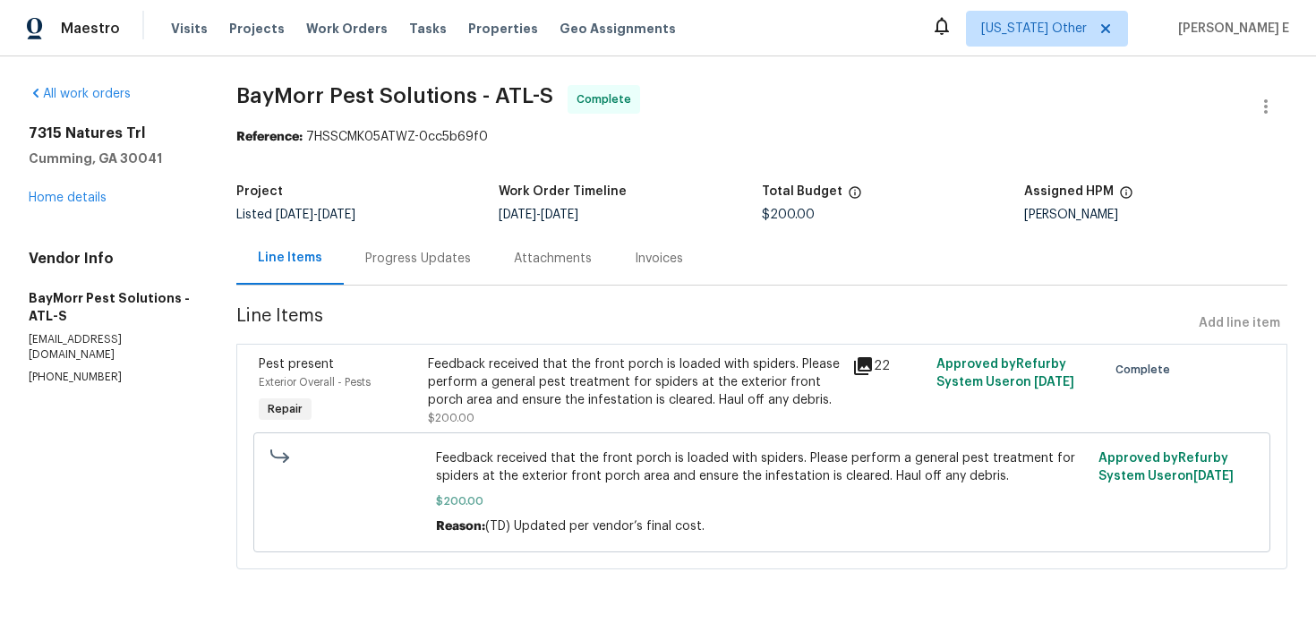
click at [396, 261] on div "Progress Updates" at bounding box center [418, 259] width 106 height 18
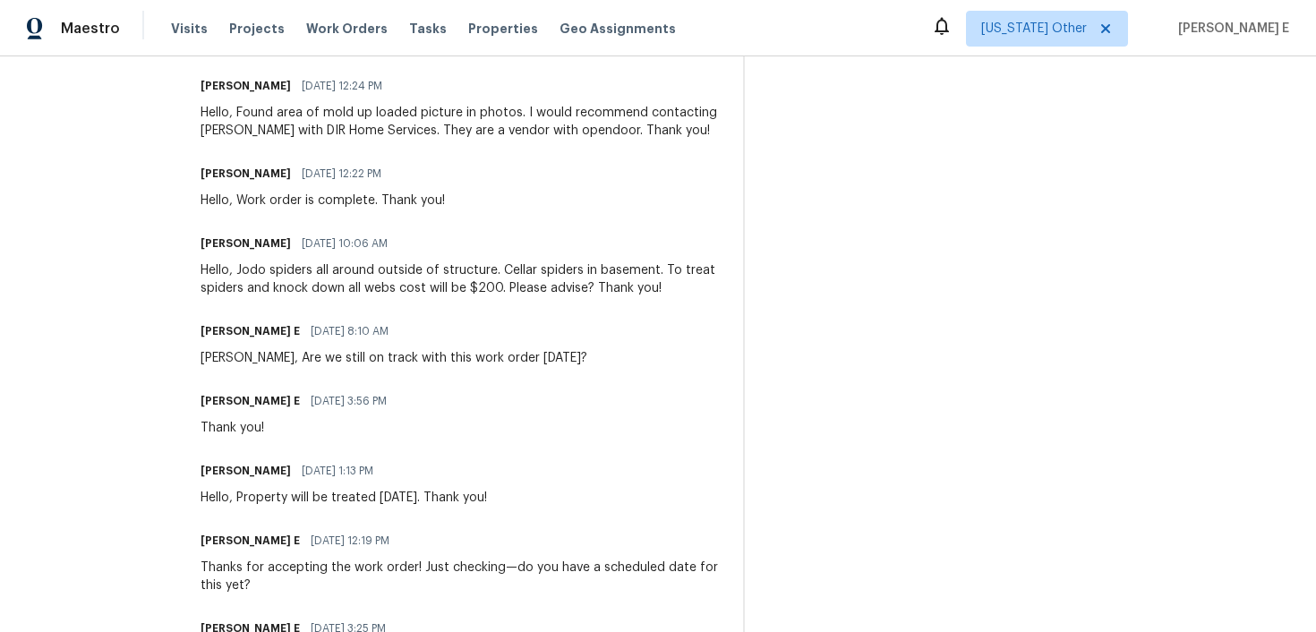
scroll to position [981, 0]
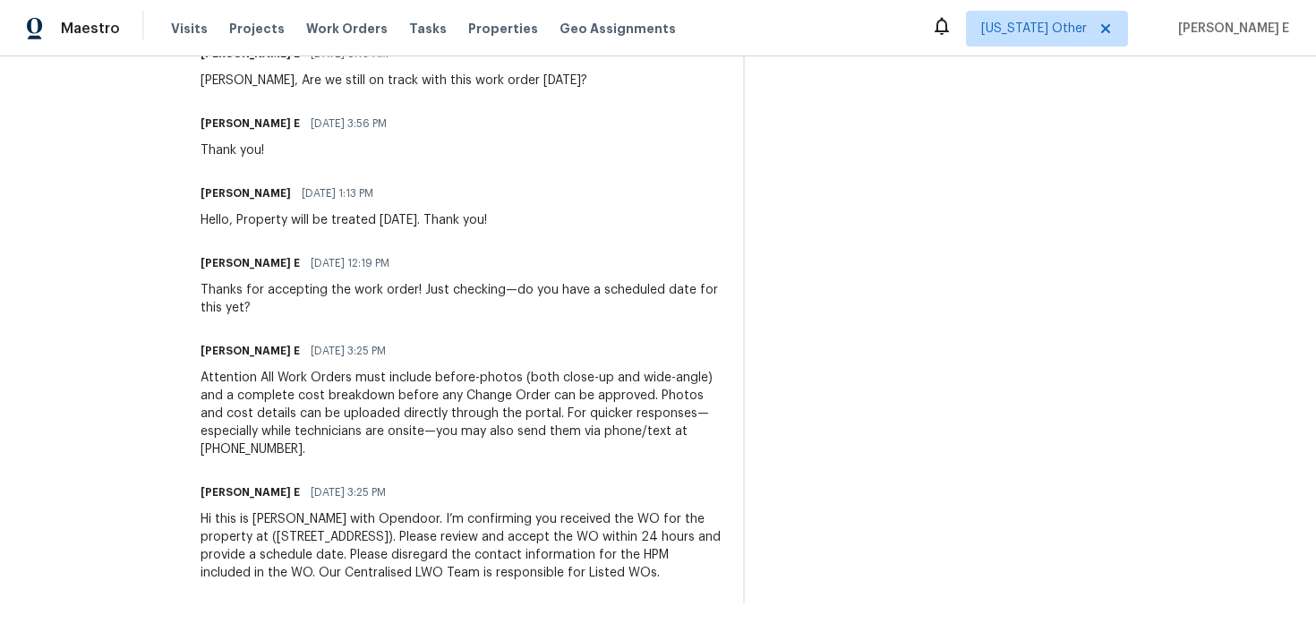
click at [421, 527] on div "Hi this is Keerthana with Opendoor. I’m confirming you received the WO for the …" at bounding box center [461, 546] width 521 height 72
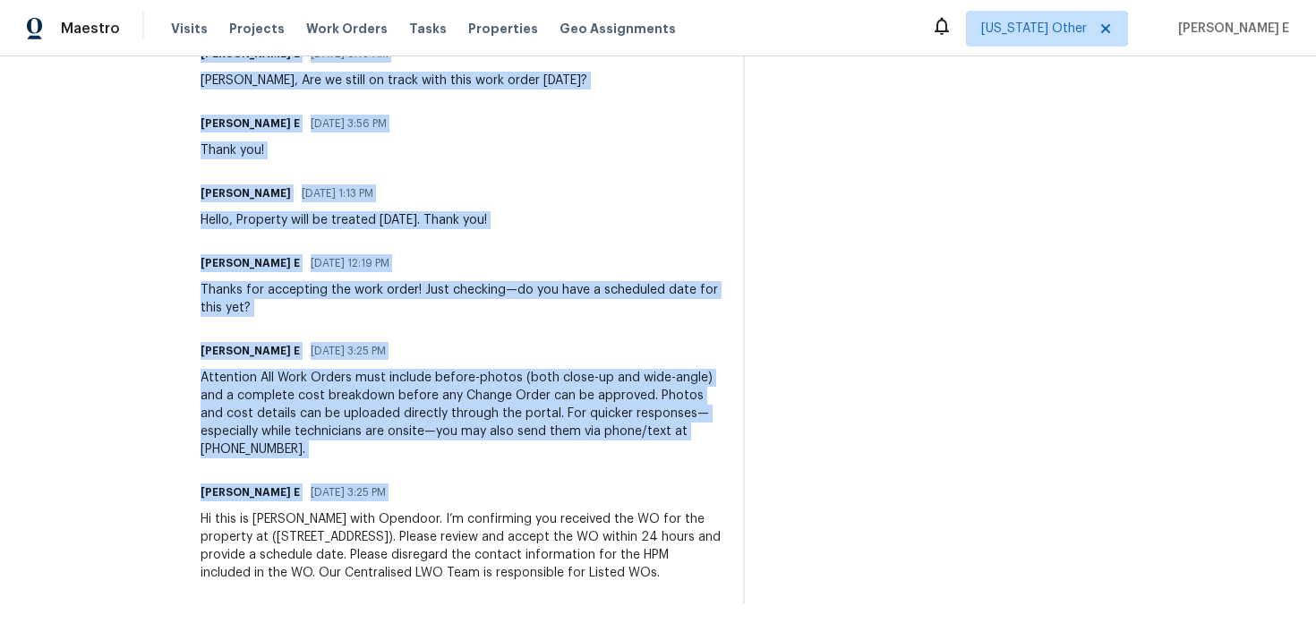
copy div "Trade Partner Updates Keerthana E 10/03/2025 4:08 PM The cost has been updated …"
click at [594, 403] on div "Attention All Work Orders must include before-photos (both close-up and wide-an…" at bounding box center [461, 414] width 521 height 90
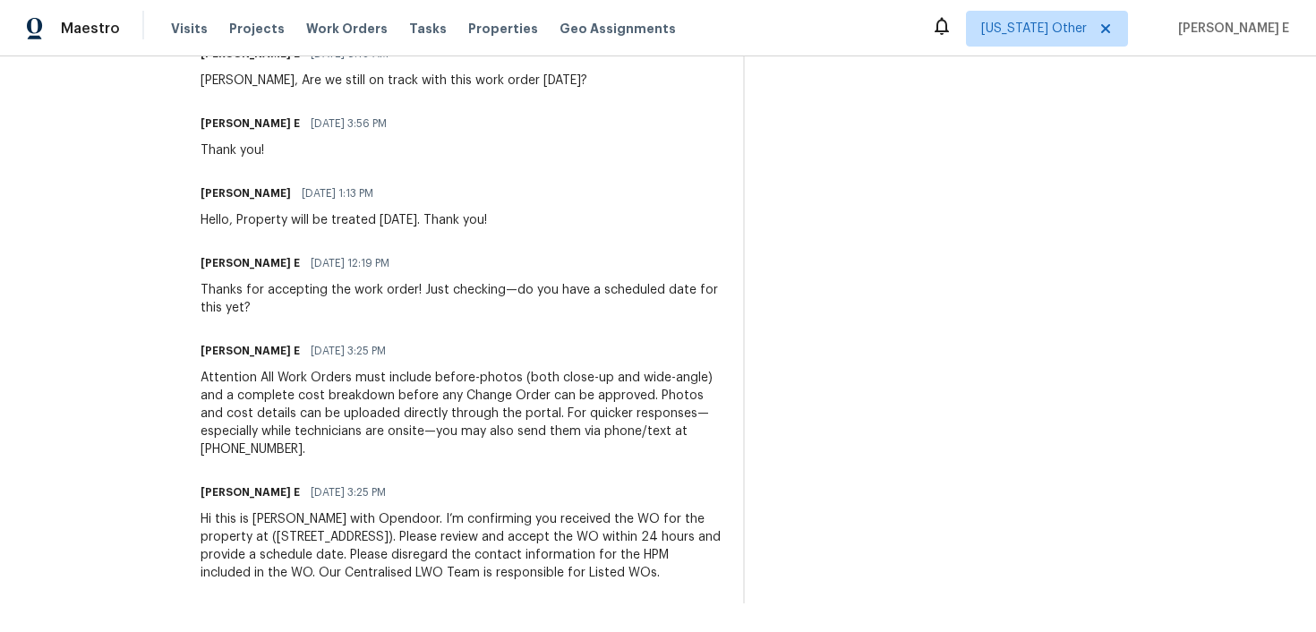
click at [594, 403] on div "Attention All Work Orders must include before-photos (both close-up and wide-an…" at bounding box center [461, 414] width 521 height 90
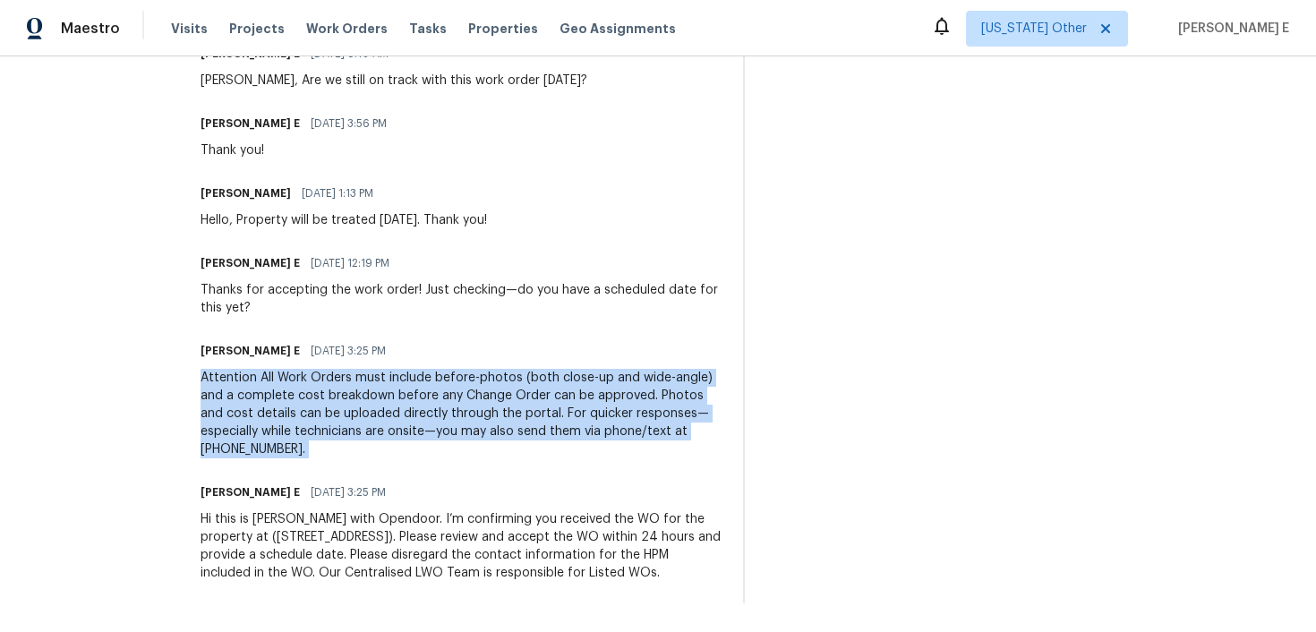
copy div "Attention All Work Orders must include before-photos (both close-up and wide-an…"
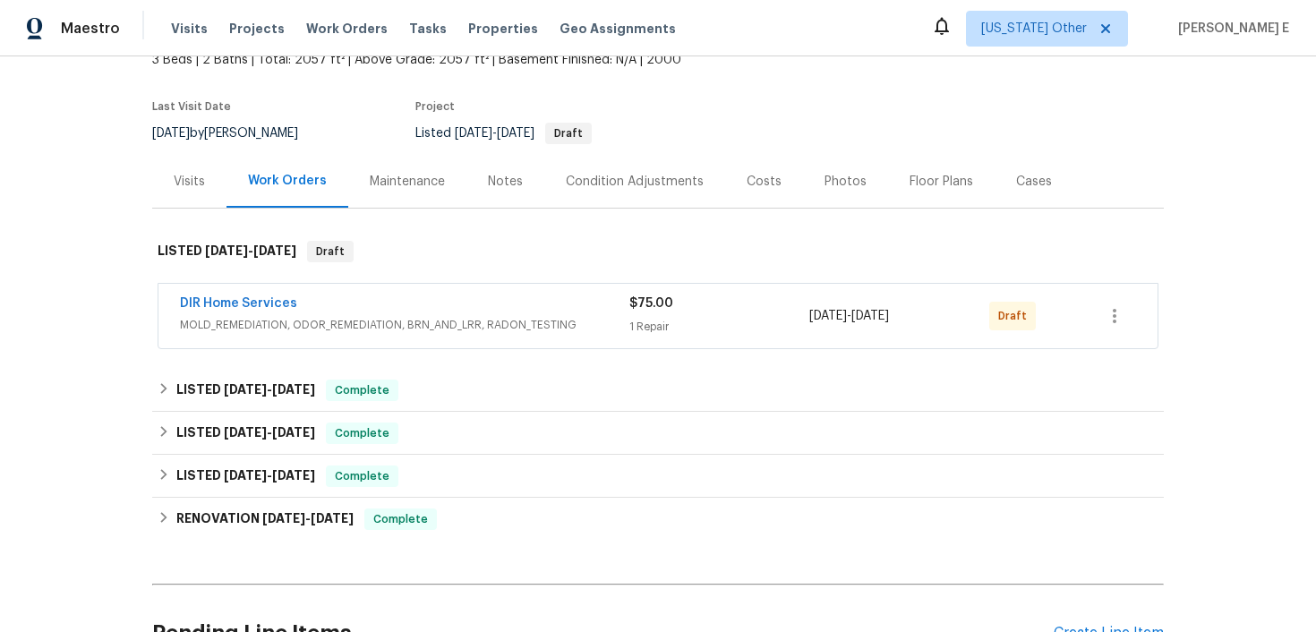
scroll to position [121, 0]
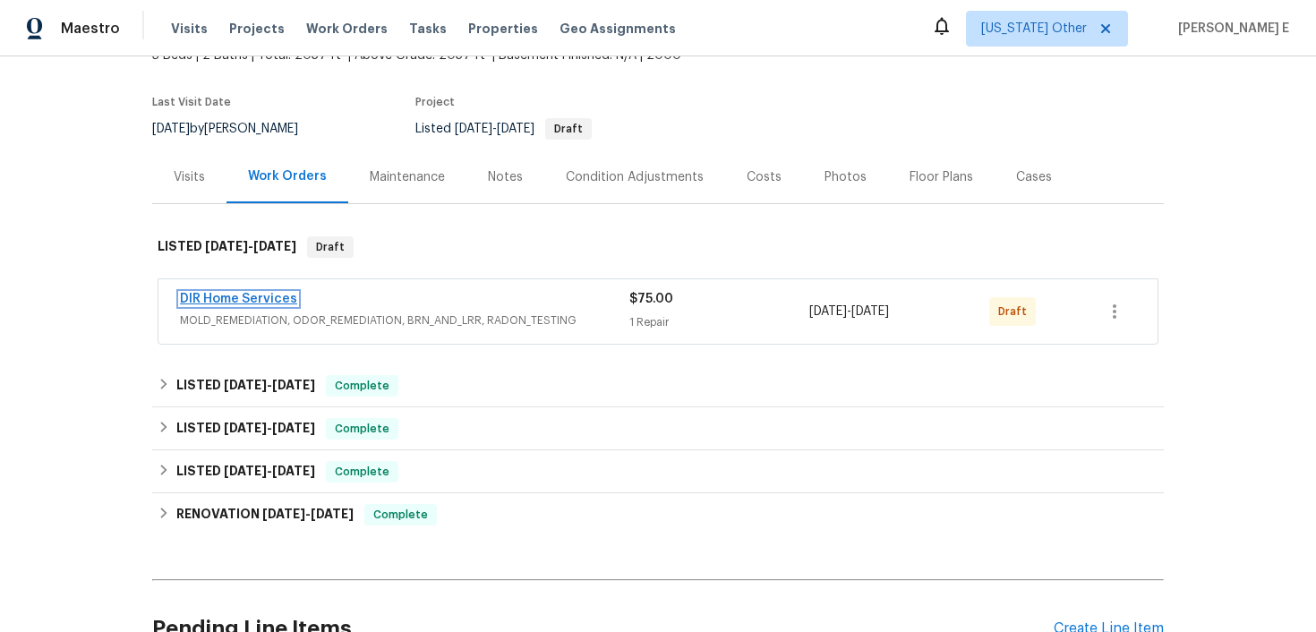
click at [273, 293] on link "DIR Home Services" at bounding box center [238, 299] width 117 height 13
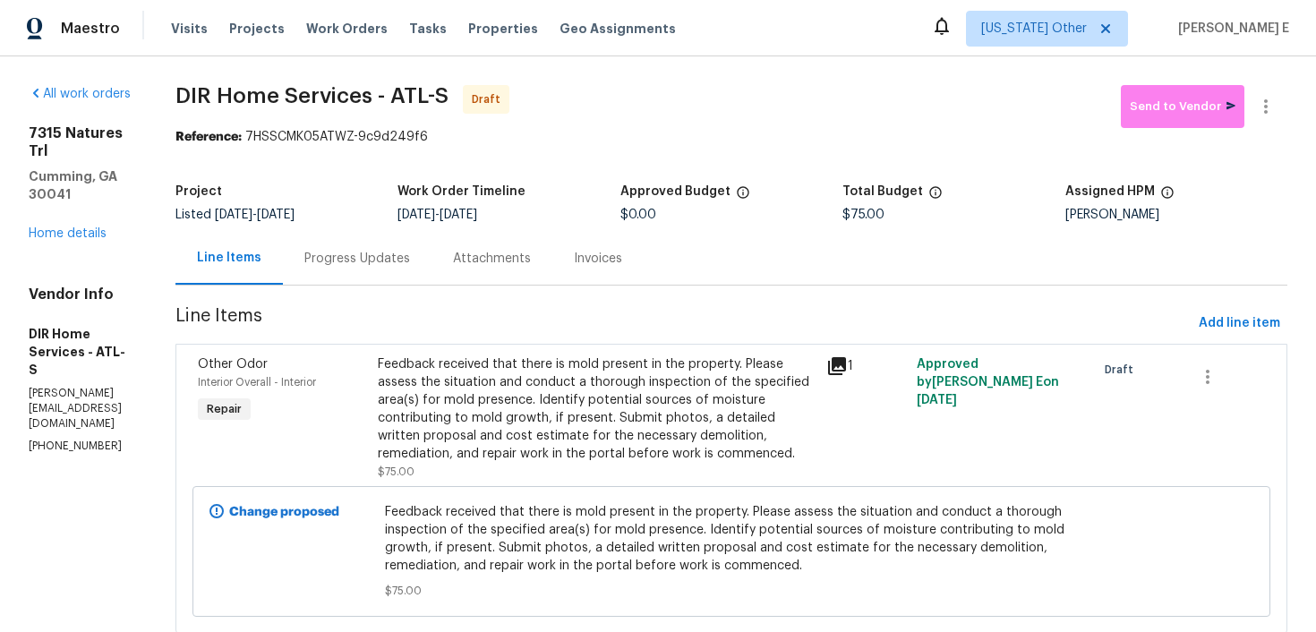
click at [373, 267] on div "Progress Updates" at bounding box center [357, 259] width 106 height 18
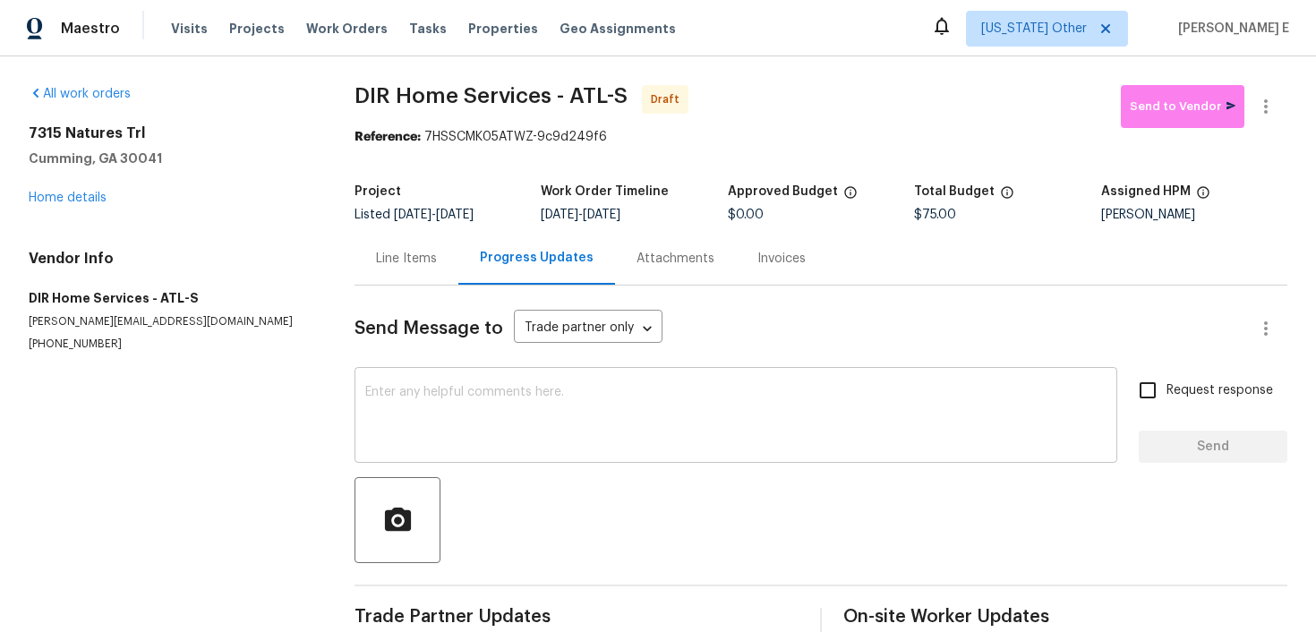
click at [707, 438] on textarea at bounding box center [735, 417] width 741 height 63
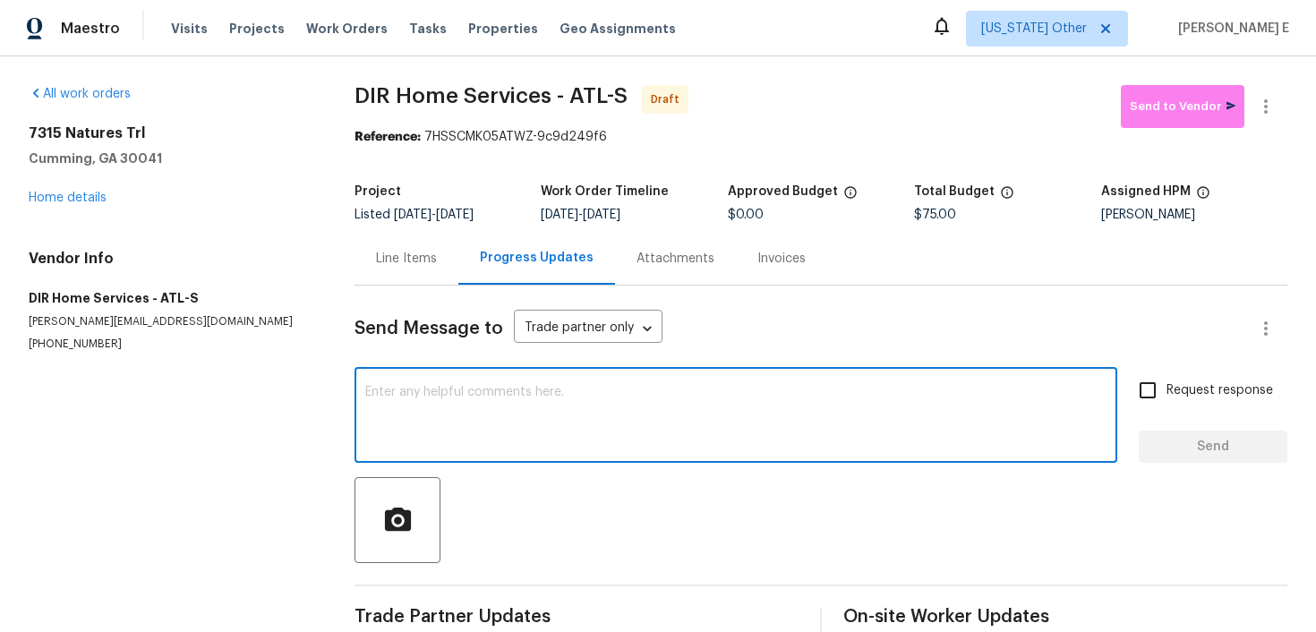
paste textarea "Hi this is Keerthana with Opendoor. I’m confirming you received the WO for the …"
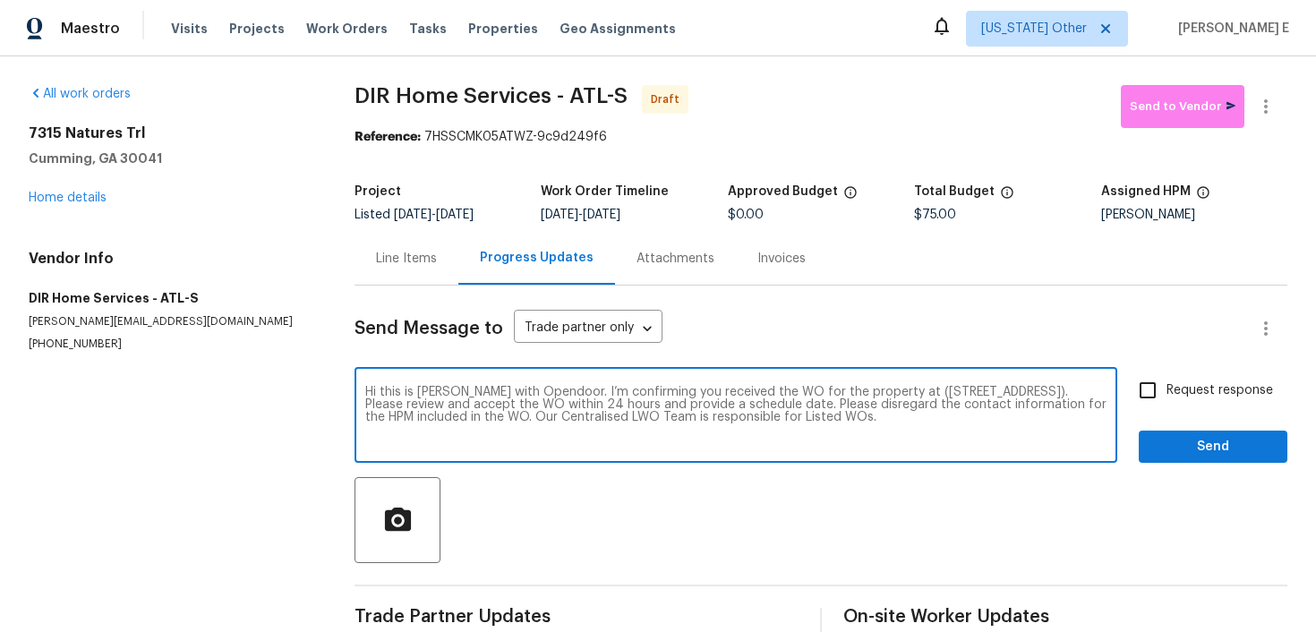
type textarea "Hi this is Keerthana with Opendoor. I’m confirming you received the WO for the …"
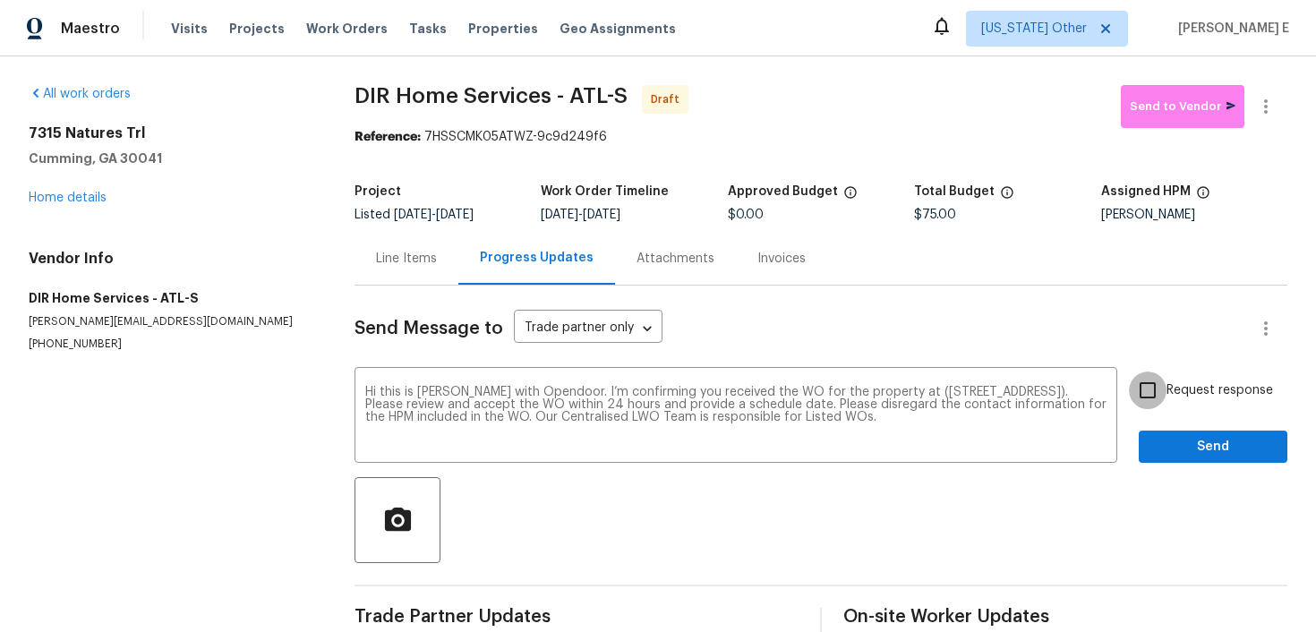
click at [1149, 403] on input "Request response" at bounding box center [1148, 391] width 38 height 38
checkbox input "true"
click at [1166, 446] on span "Send" at bounding box center [1213, 447] width 120 height 22
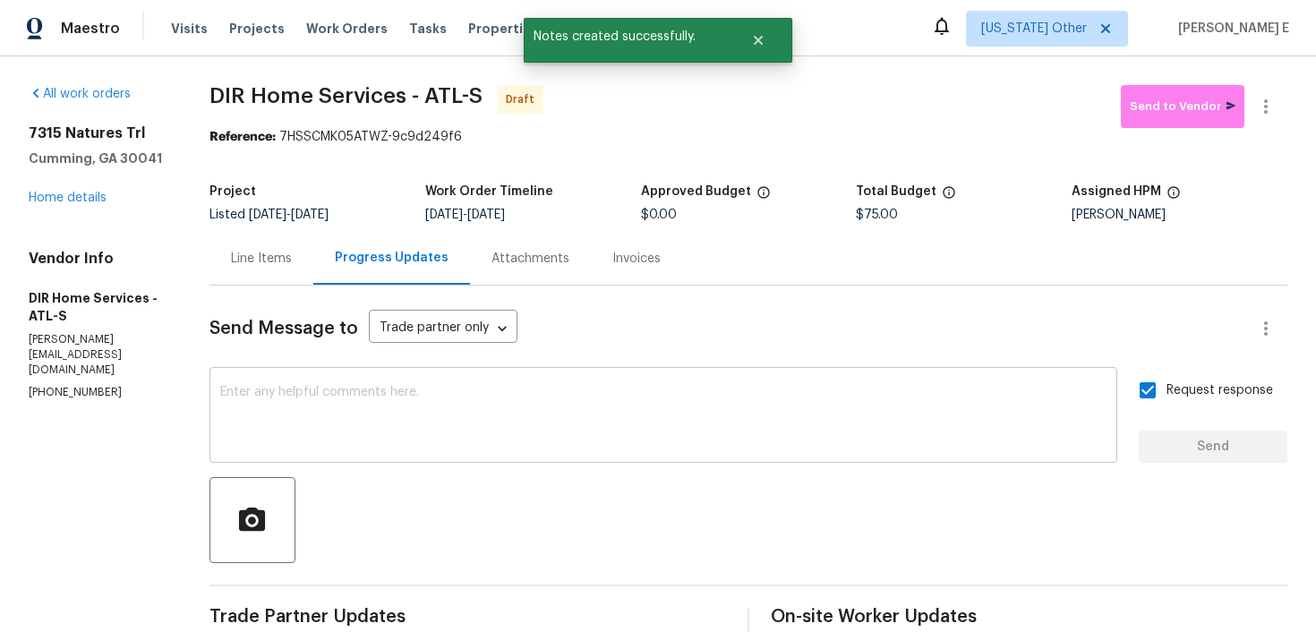
click at [884, 380] on div "x ​" at bounding box center [664, 417] width 908 height 91
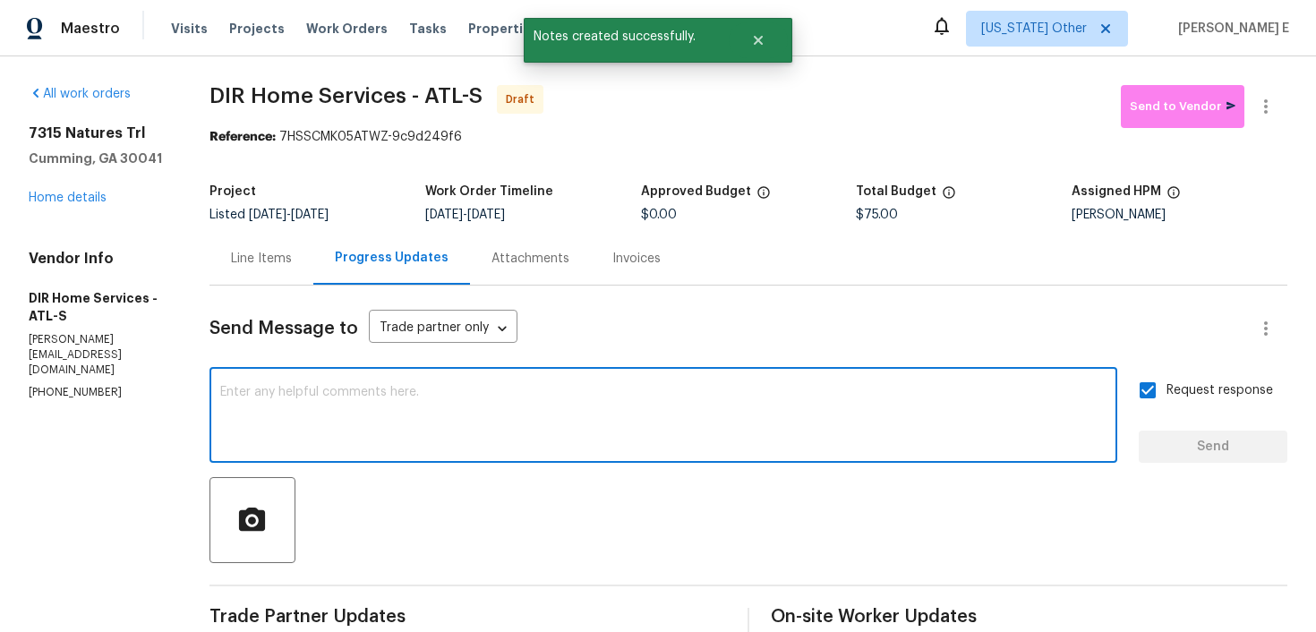
paste textarea "Attention All Work Orders must include before-photos (both close-up and wide-an…"
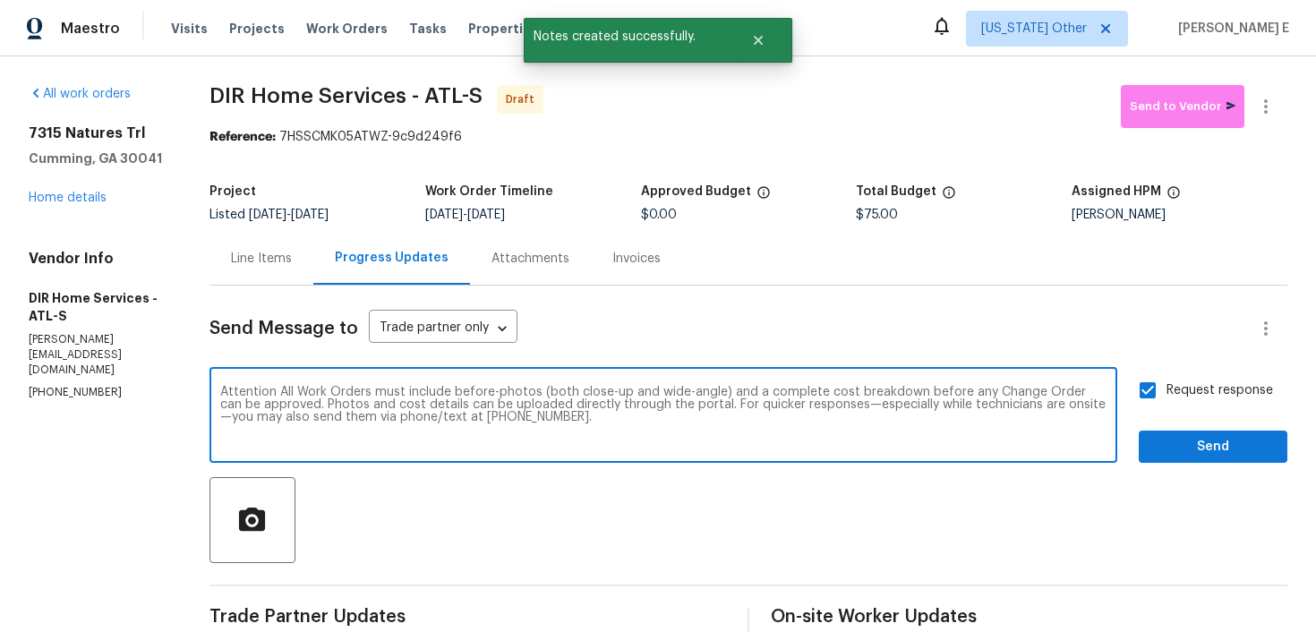
type textarea "Attention All Work Orders must include before-photos (both close-up and wide-an…"
click at [1176, 454] on span "Send" at bounding box center [1213, 447] width 120 height 22
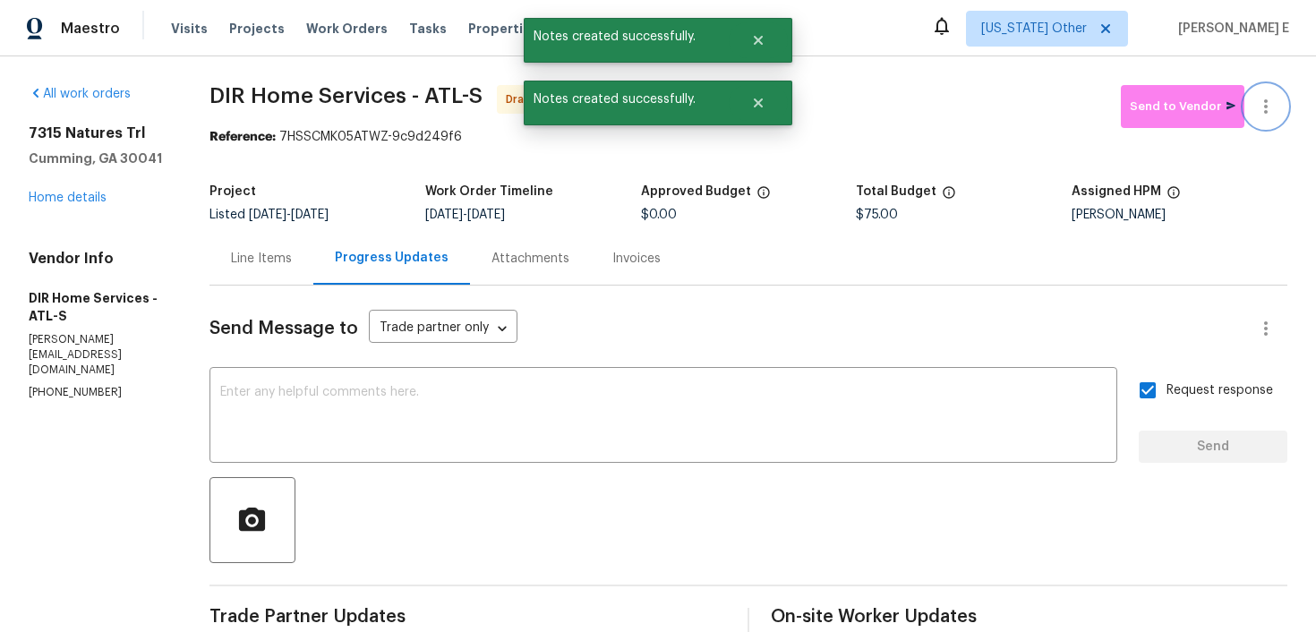
click at [1278, 108] on button "button" at bounding box center [1266, 106] width 43 height 43
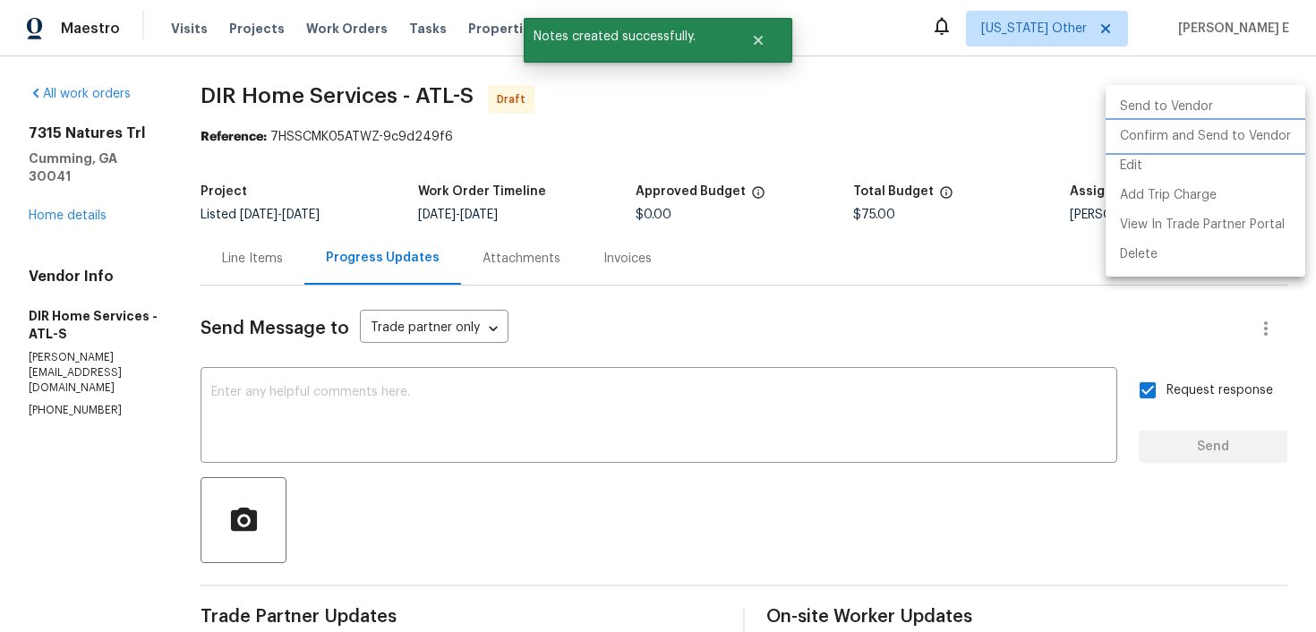
click at [1261, 135] on li "Confirm and Send to Vendor" at bounding box center [1206, 137] width 200 height 30
click at [566, 289] on div at bounding box center [658, 316] width 1316 height 632
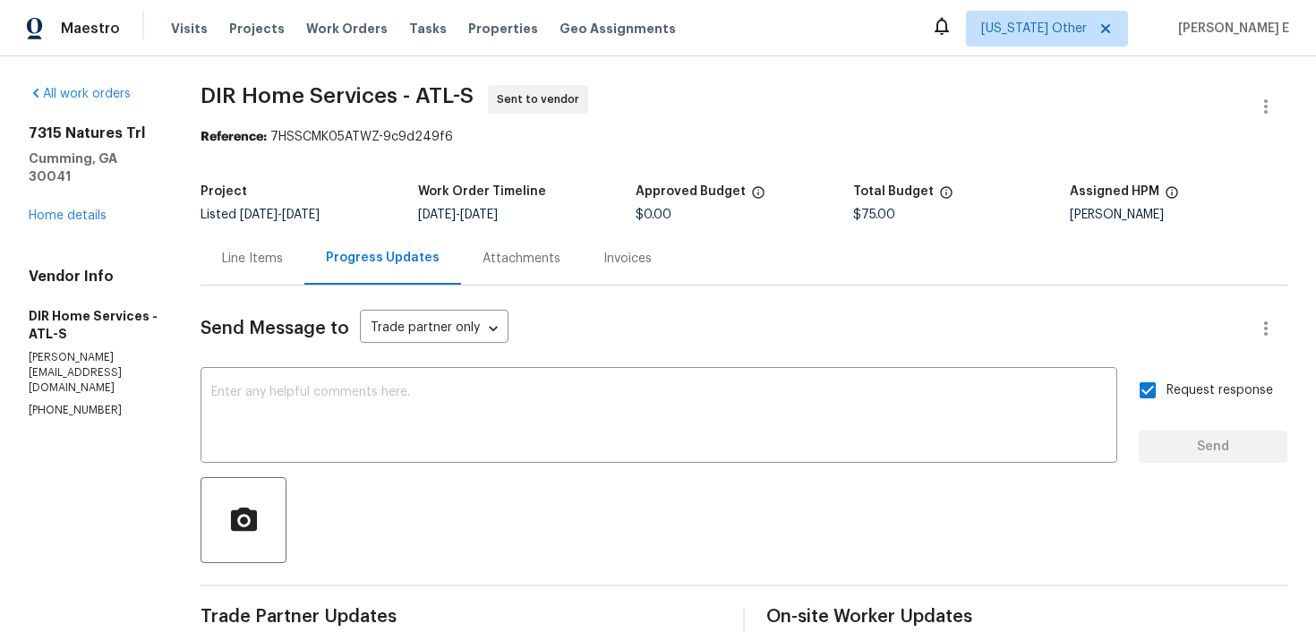
click at [193, 246] on div "All work orders 7315 Natures Trl Cumming, GA 30041 Home details Vendor Info DIR…" at bounding box center [658, 493] width 1316 height 874
drag, startPoint x: 227, startPoint y: 99, endPoint x: 412, endPoint y: 97, distance: 184.5
click at [412, 97] on span "DIR Home Services - ATL-S" at bounding box center [337, 95] width 273 height 21
copy span "DIR Home Service"
